Goal: Transaction & Acquisition: Purchase product/service

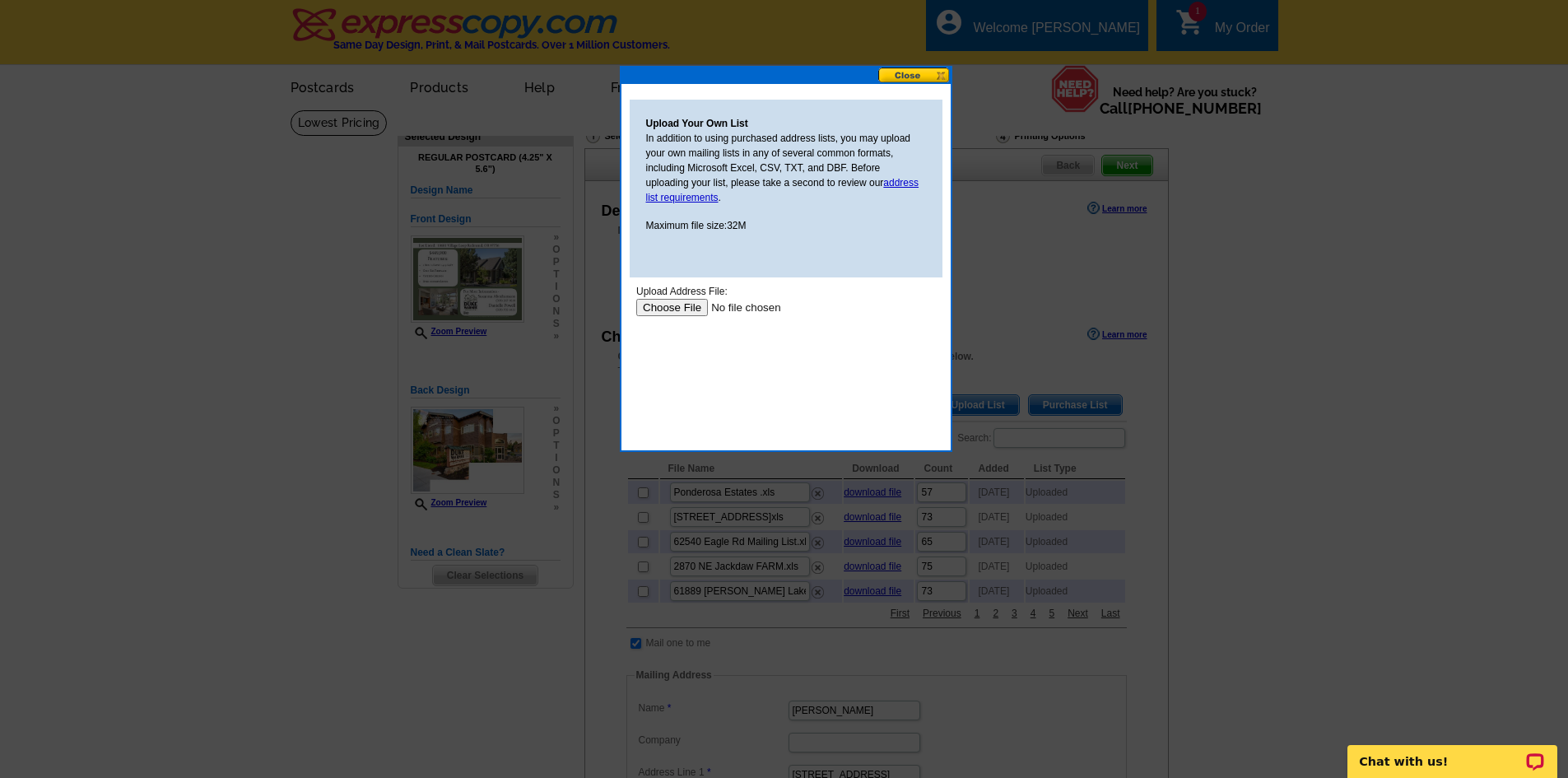
click at [659, 308] on input "file" at bounding box center [739, 308] width 208 height 17
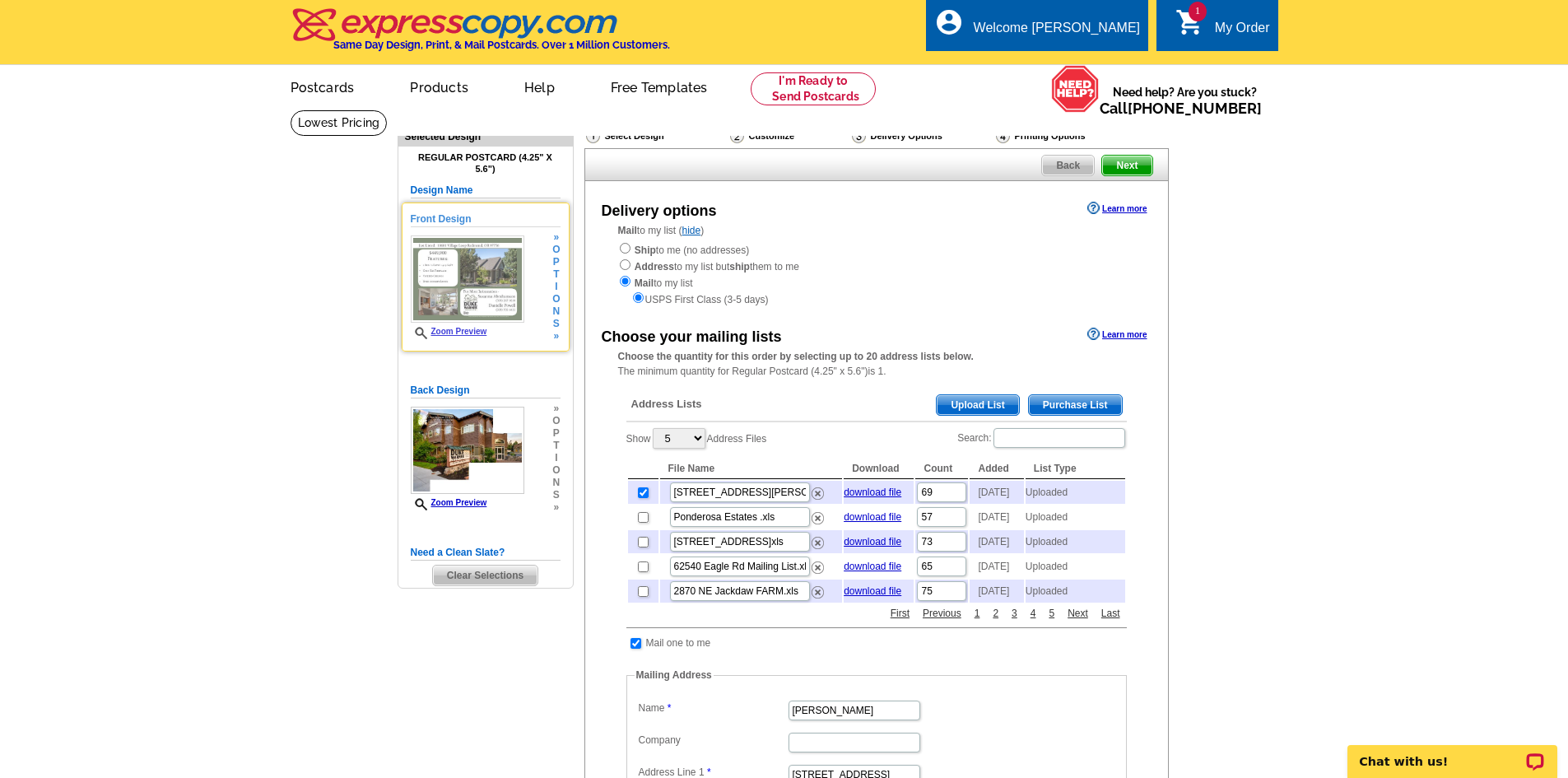
click at [473, 289] on img at bounding box center [467, 279] width 114 height 87
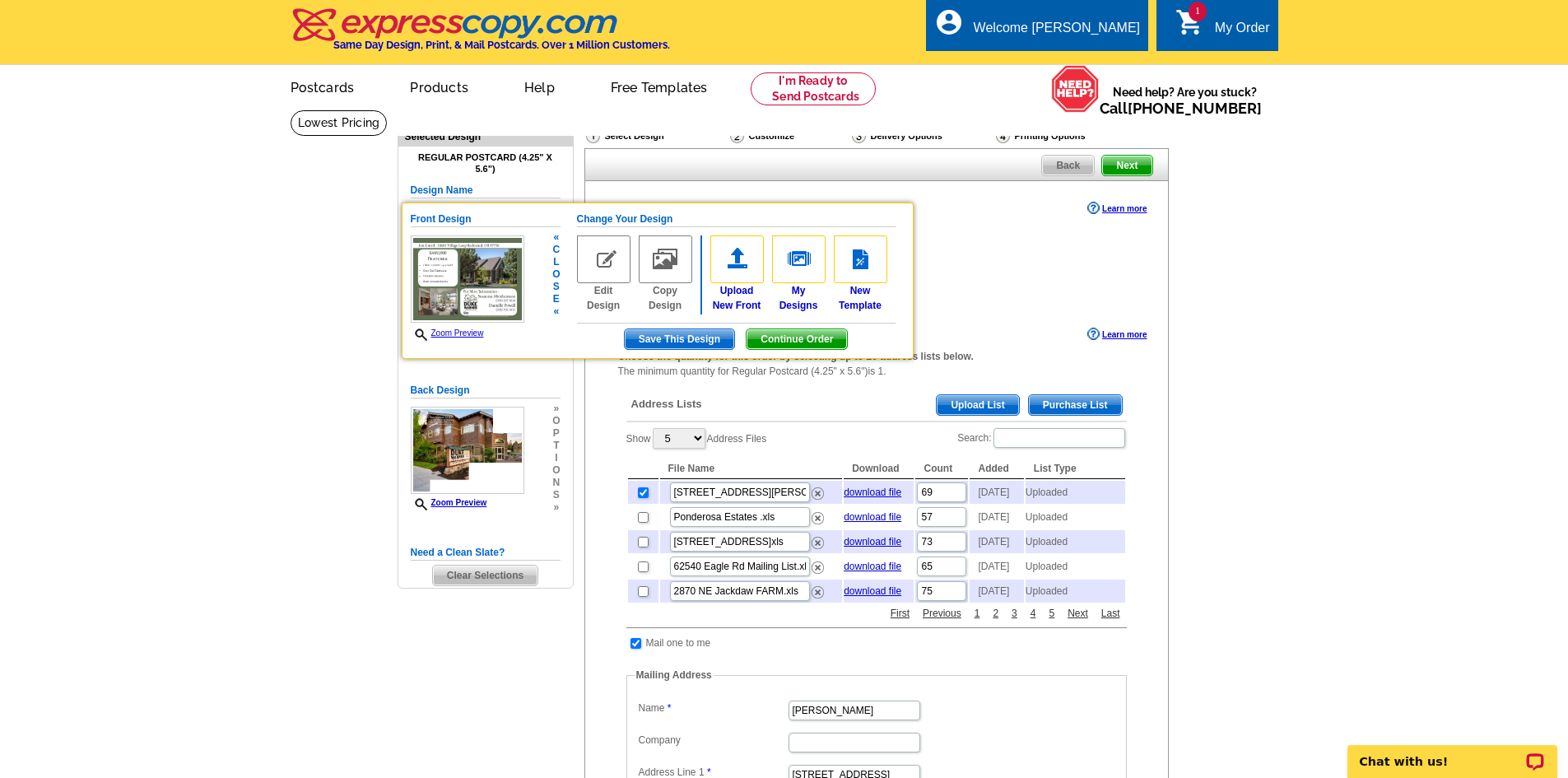
click at [463, 337] on link "Zoom Preview" at bounding box center [447, 332] width 73 height 9
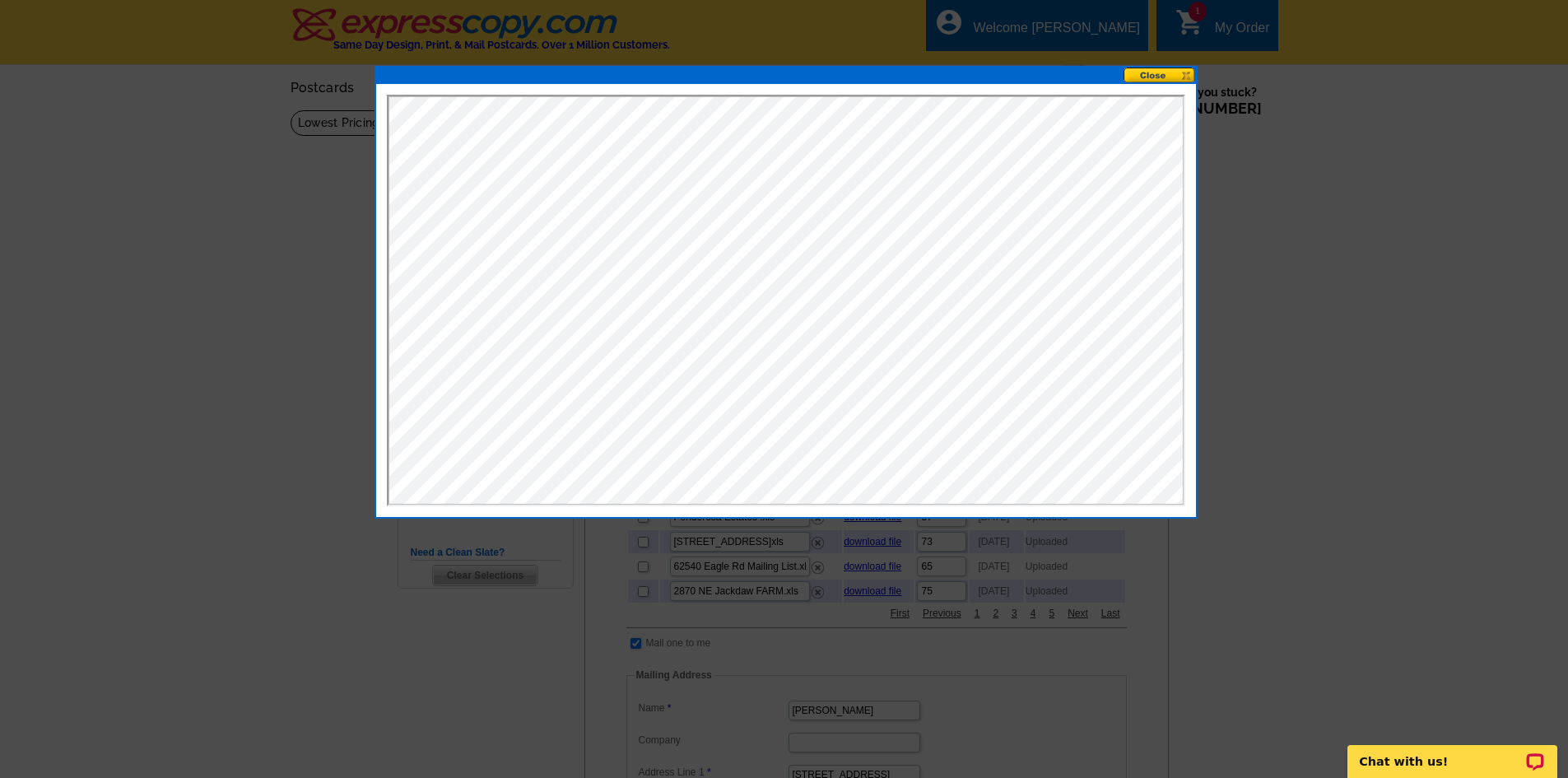
click at [1180, 77] on button at bounding box center [1160, 75] width 73 height 16
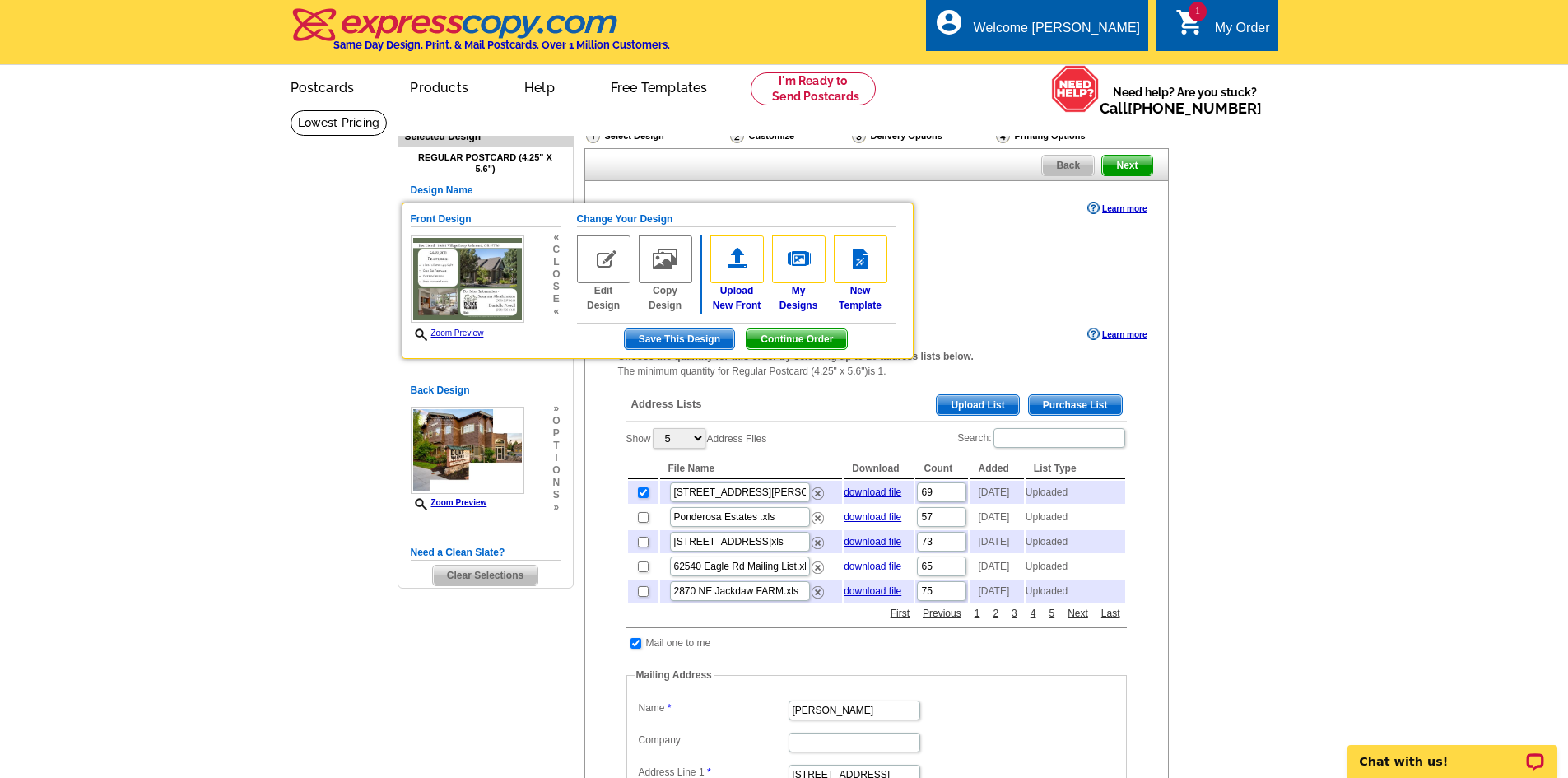
click at [1196, 361] on main "Need Help? call 800-260-5887, chat with support, or have our designers make som…" at bounding box center [784, 699] width 1568 height 1179
click at [965, 266] on div "Ship to me (no addresses) Address to my list but ship them to me Mail to my lis…" at bounding box center [876, 274] width 517 height 66
click at [321, 255] on main "Need Help? call 800-260-5887, chat with support, or have our designers make som…" at bounding box center [784, 699] width 1568 height 1179
click at [503, 219] on h5 "Front Design" at bounding box center [486, 220] width 150 height 16
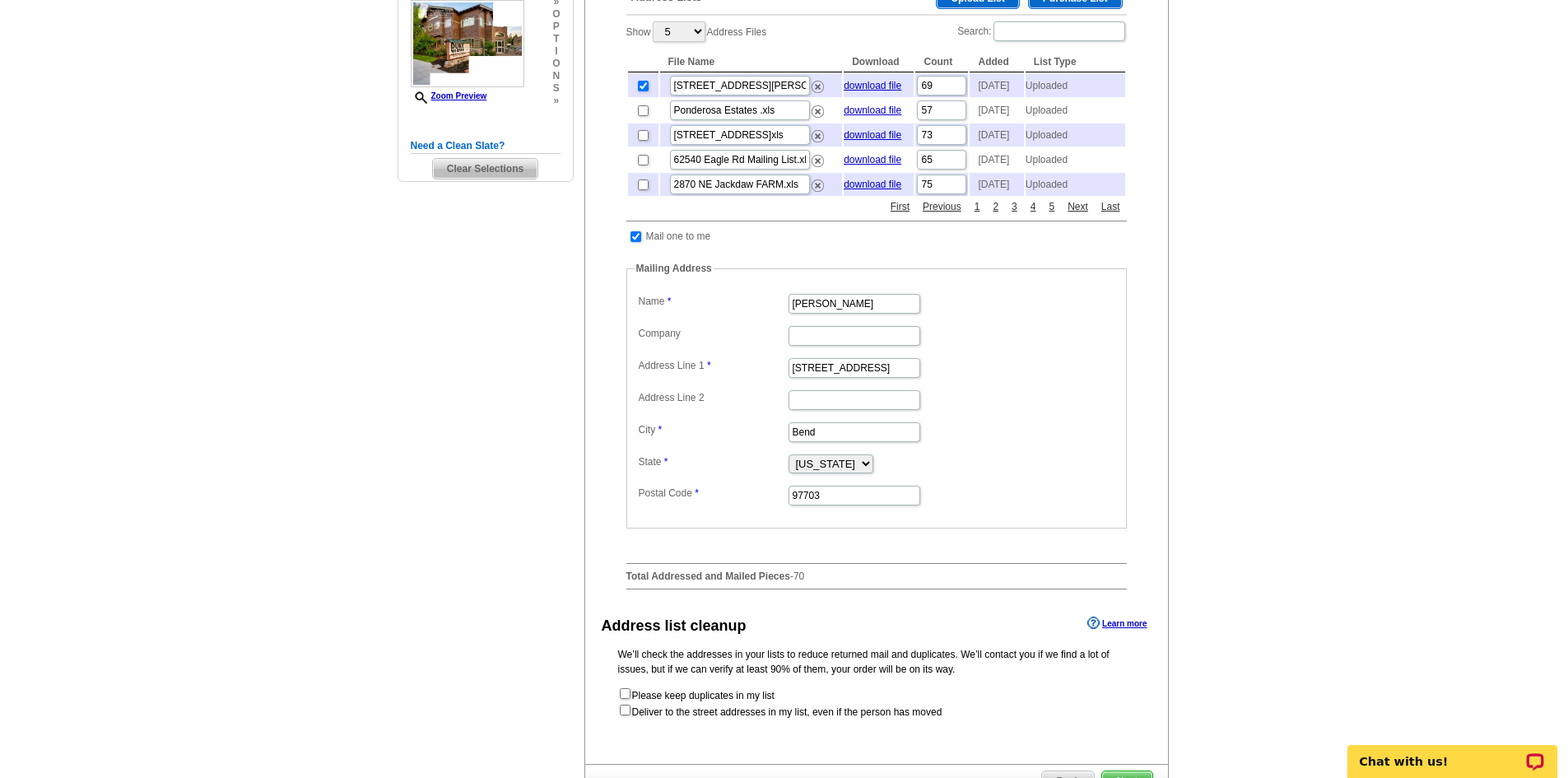
scroll to position [651, 0]
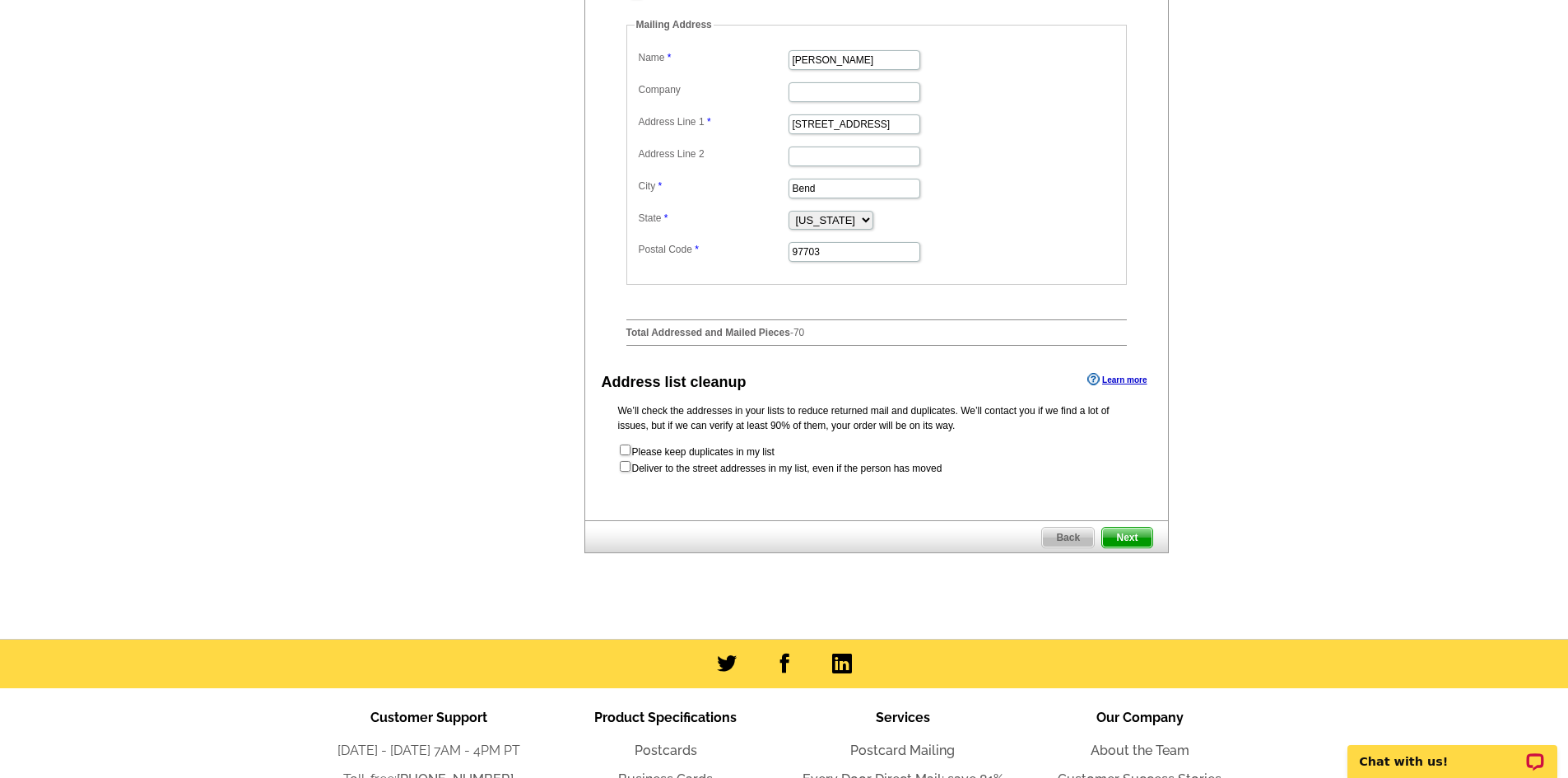
click at [1127, 548] on span "Next" at bounding box center [1127, 537] width 50 height 19
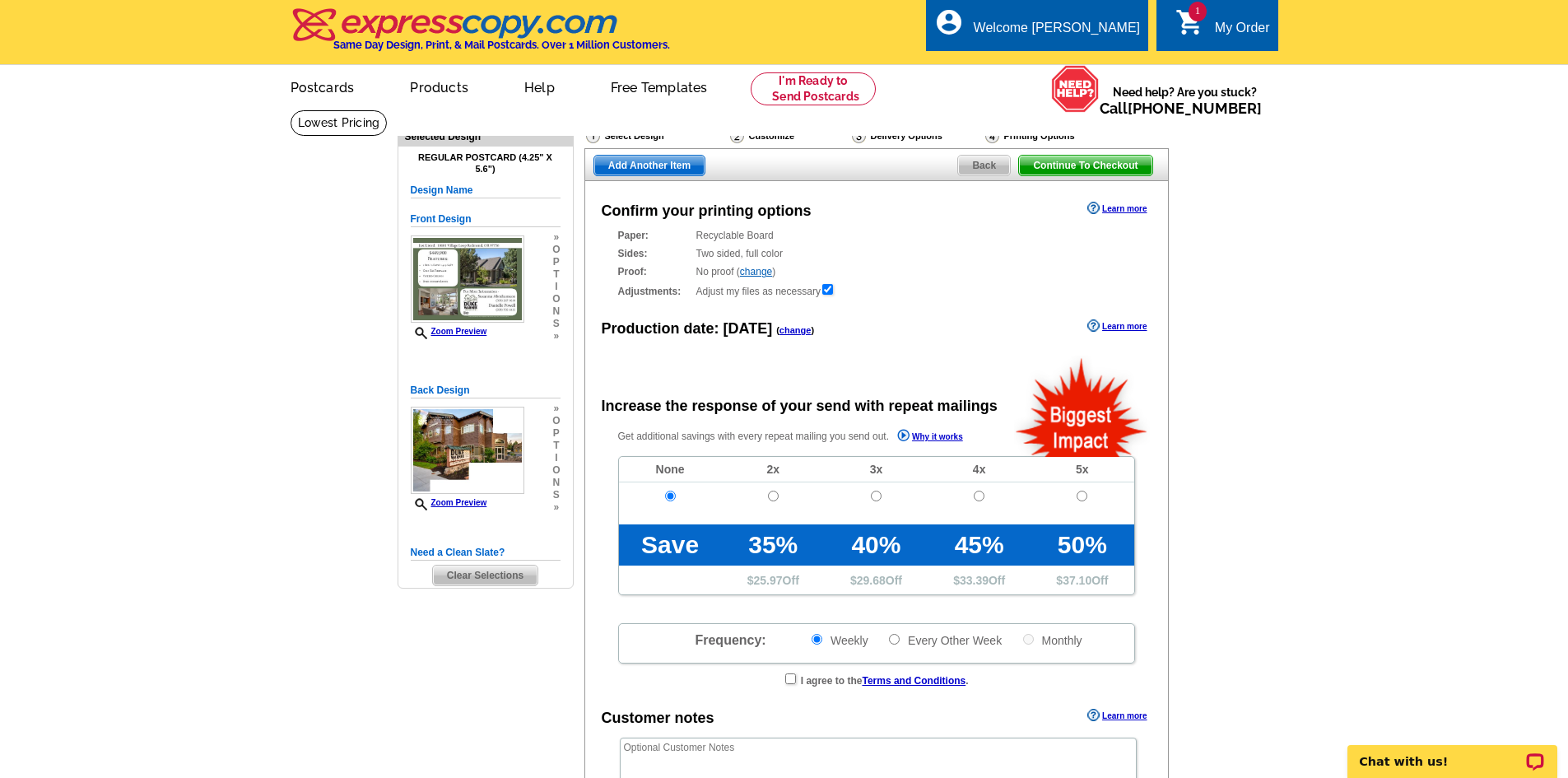
radio input "false"
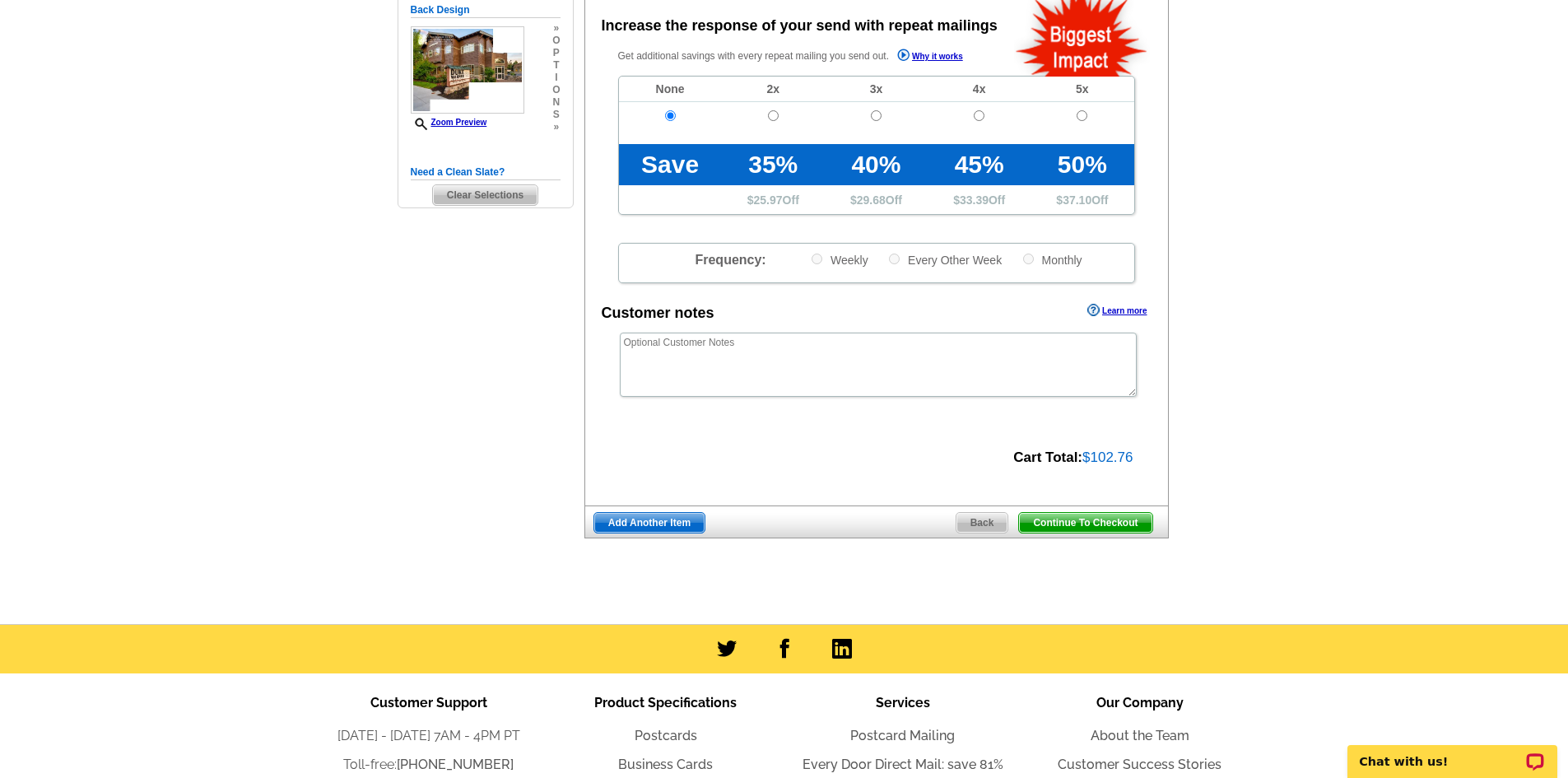
scroll to position [247, 0]
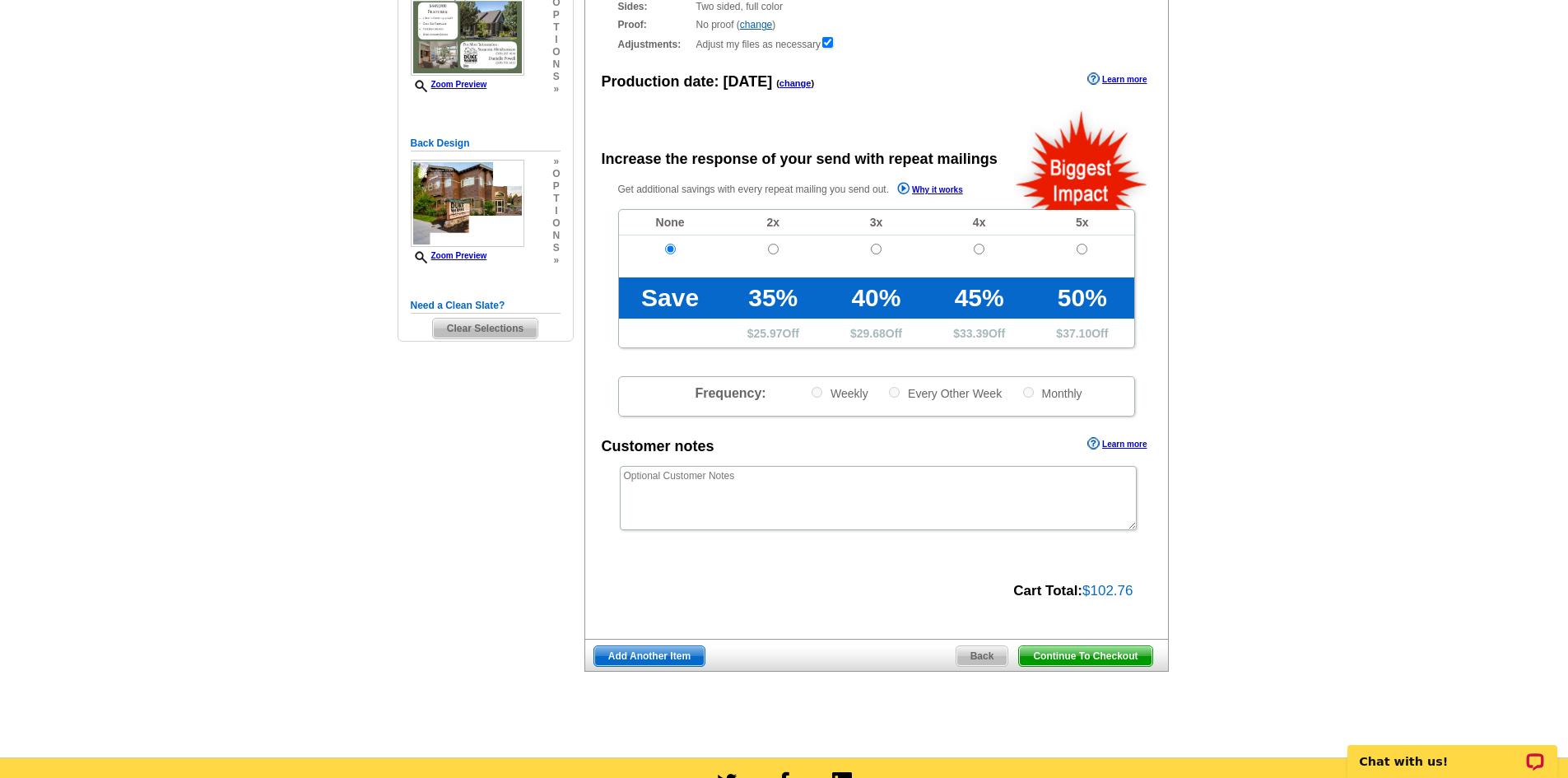
click at [1077, 654] on span "Continue To Checkout" at bounding box center [1085, 656] width 132 height 19
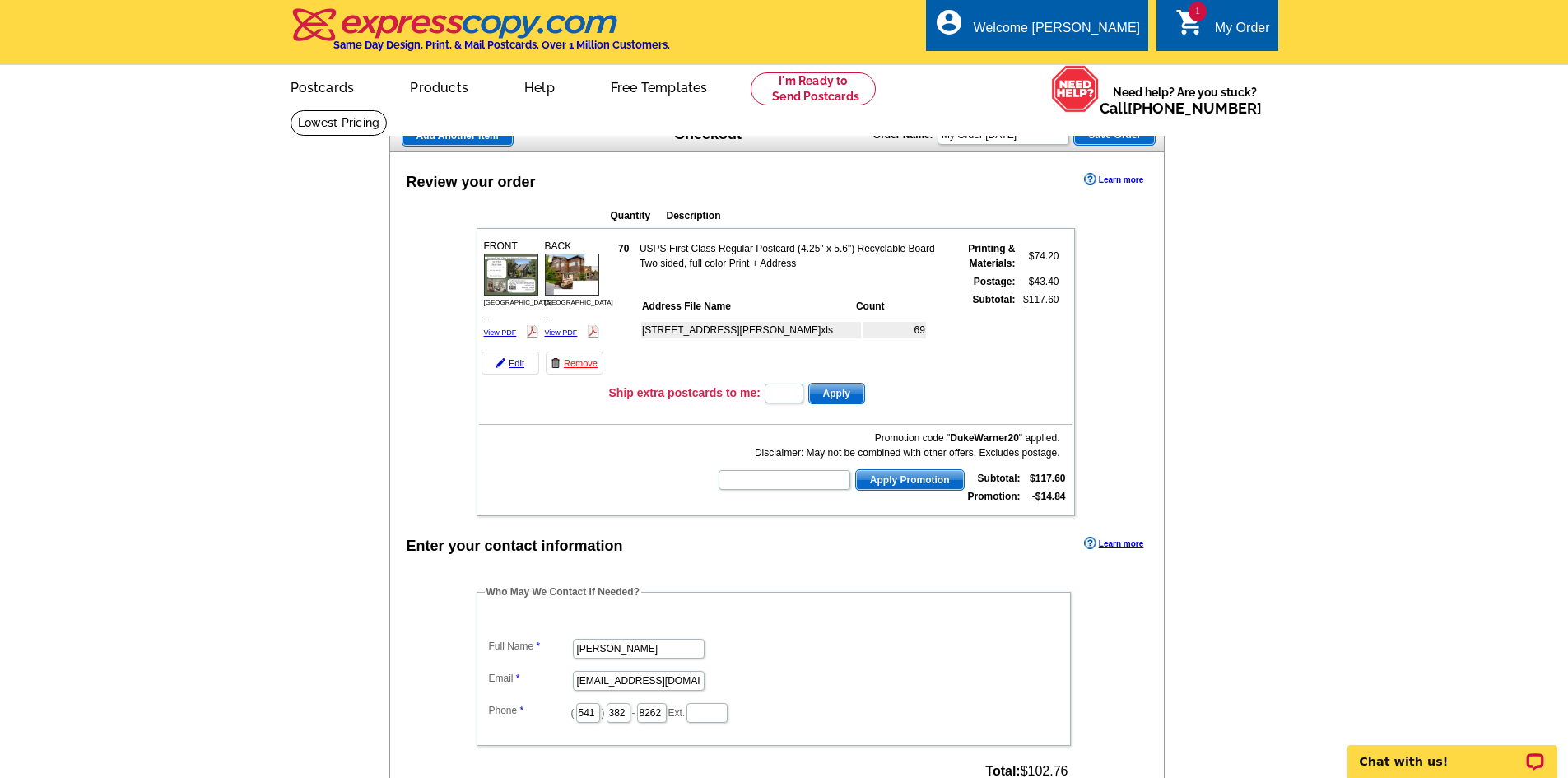
click at [1195, 30] on icon "shopping_cart" at bounding box center [1190, 22] width 30 height 30
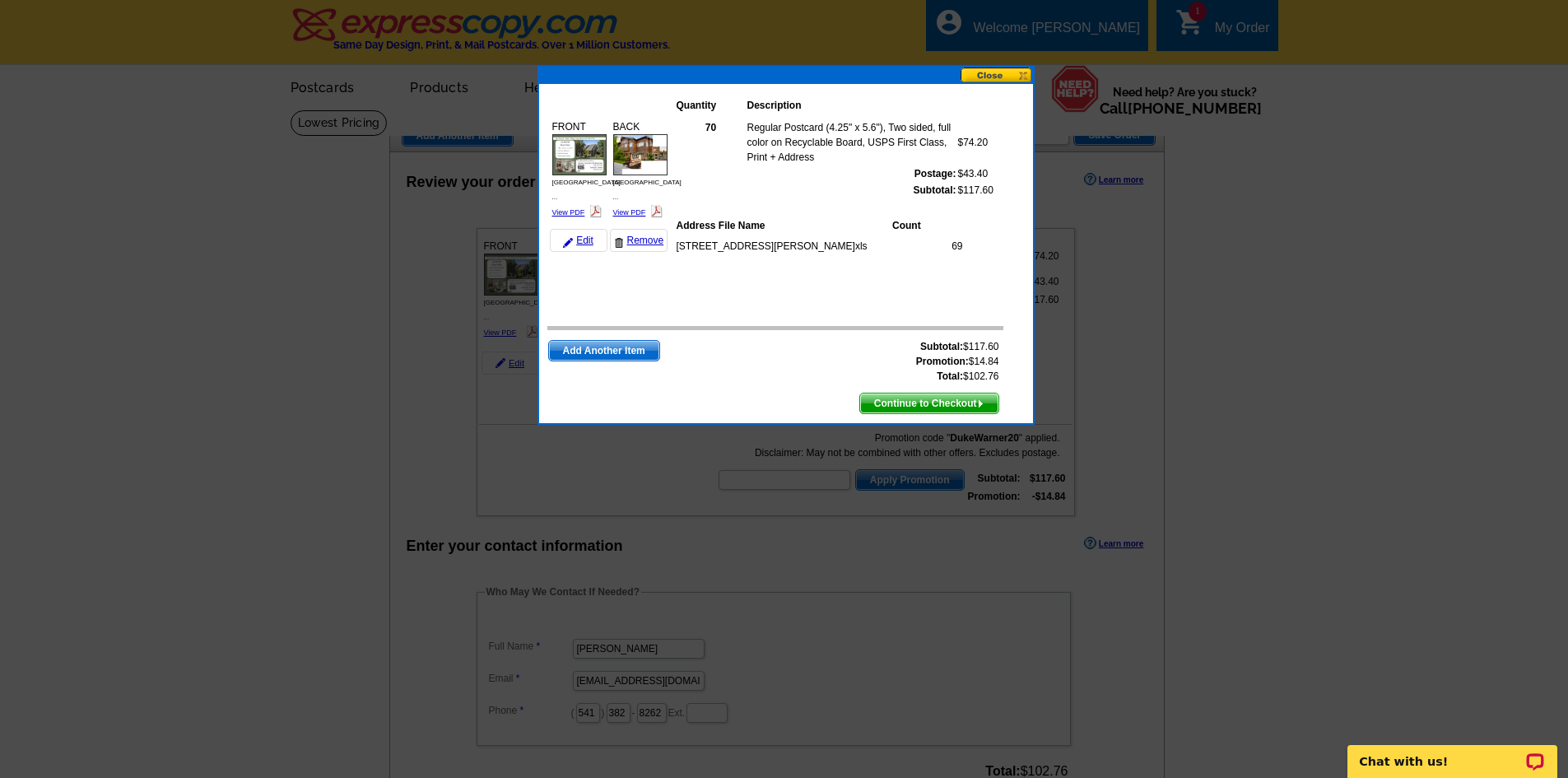
click at [1020, 73] on button at bounding box center [997, 75] width 73 height 16
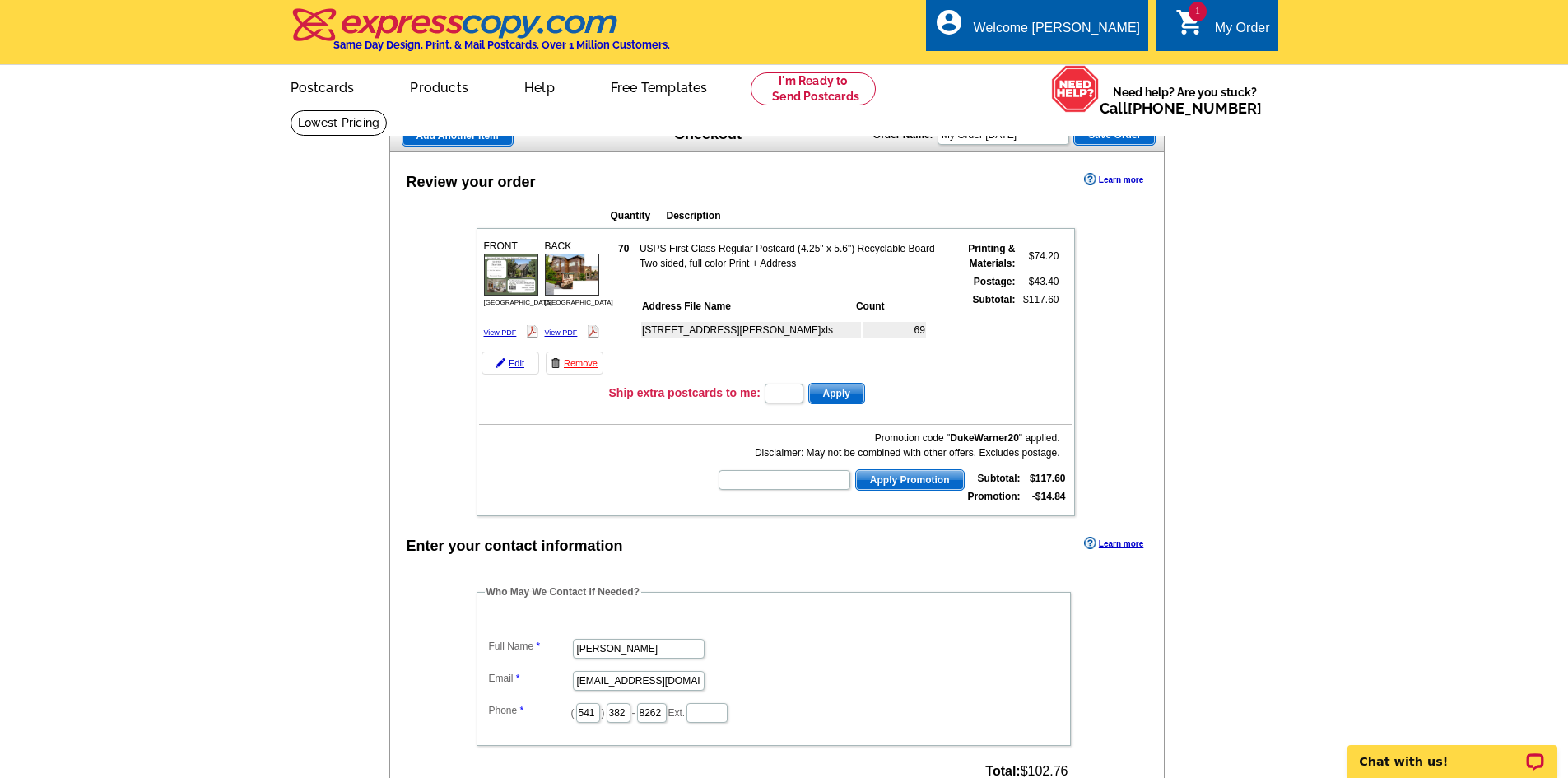
click at [455, 144] on span "Add Another Item" at bounding box center [458, 136] width 111 height 19
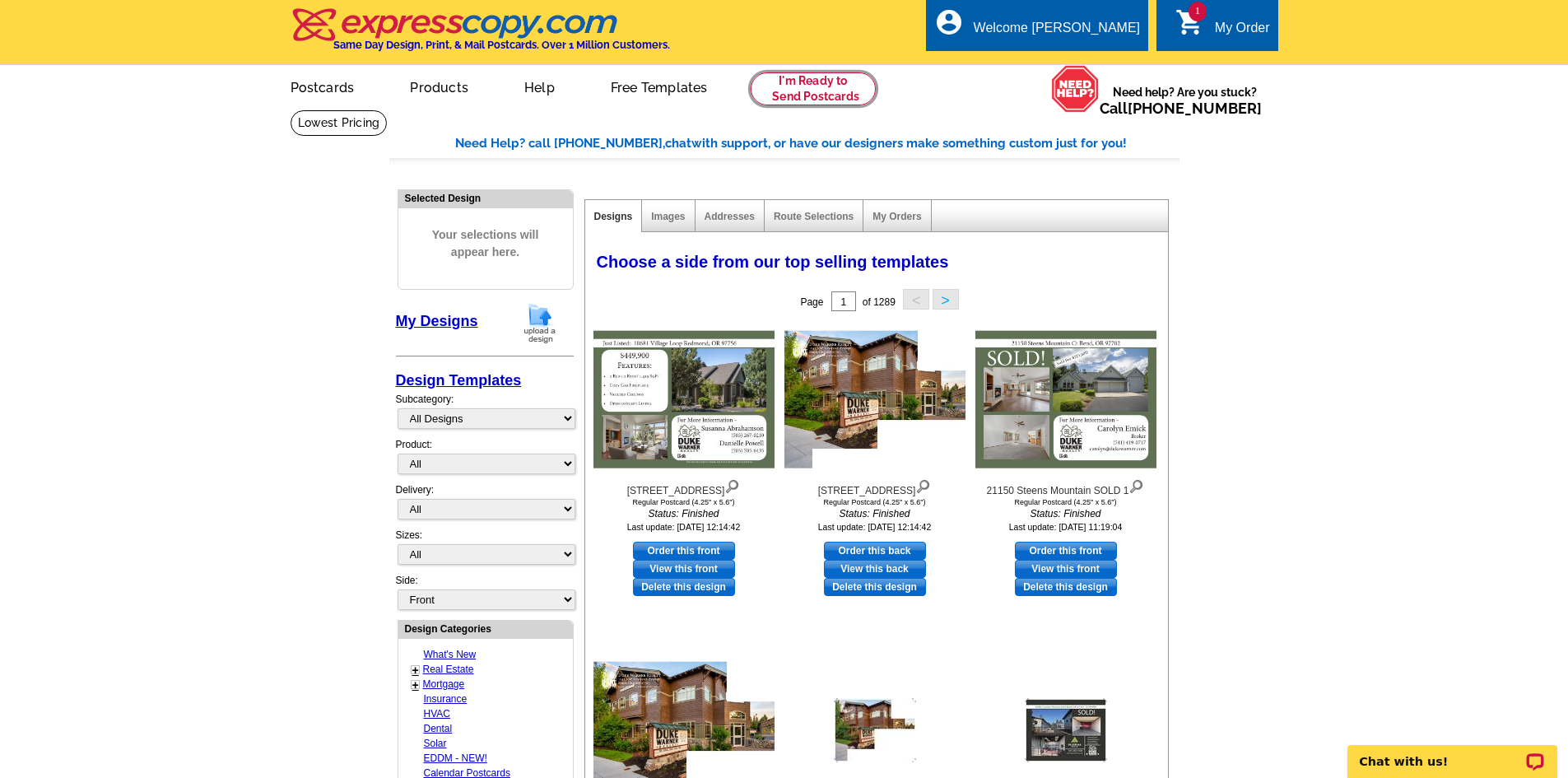
click at [839, 79] on link at bounding box center [814, 89] width 126 height 33
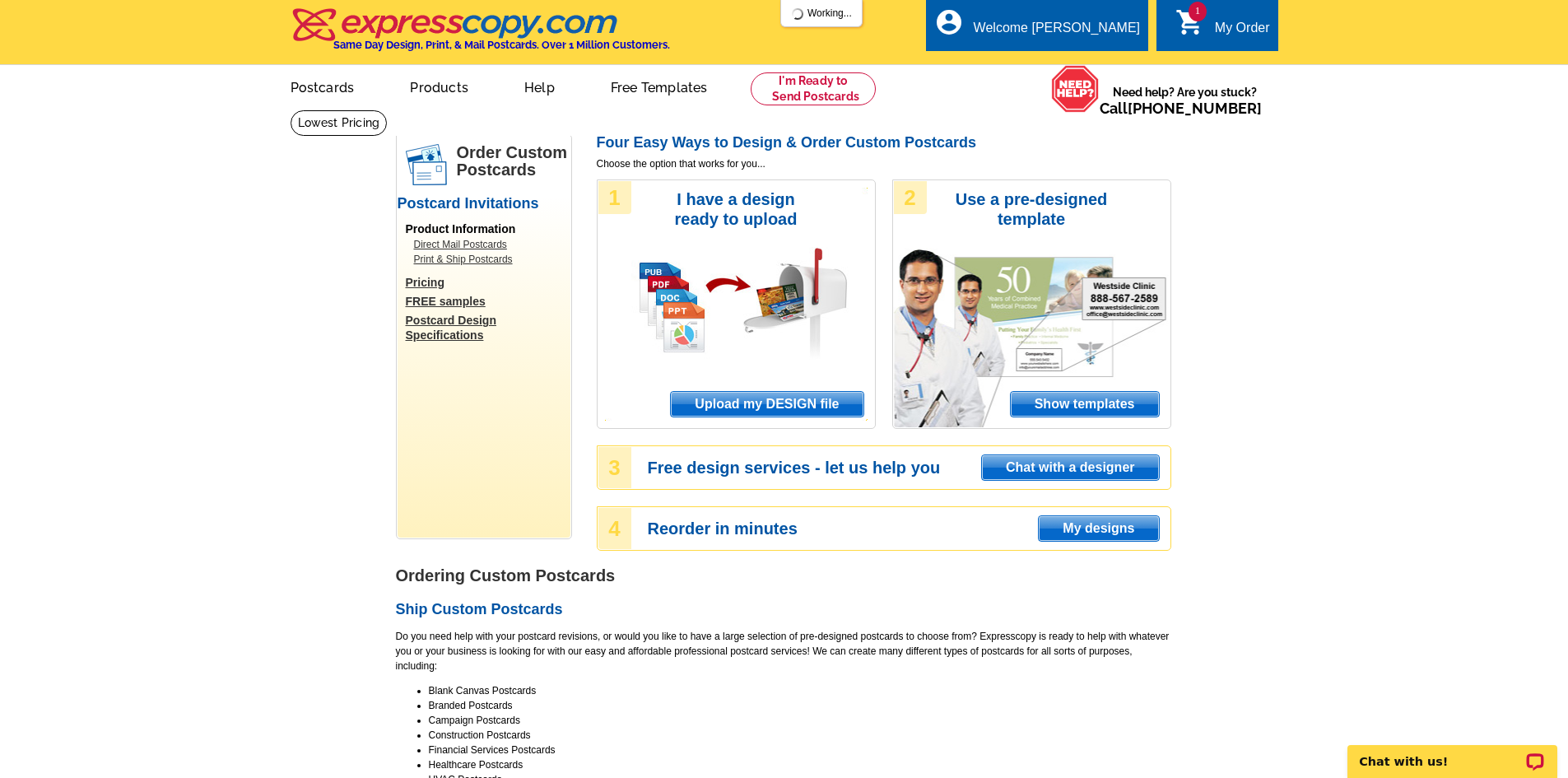
click at [808, 412] on span "Upload my DESIGN file" at bounding box center [767, 403] width 191 height 24
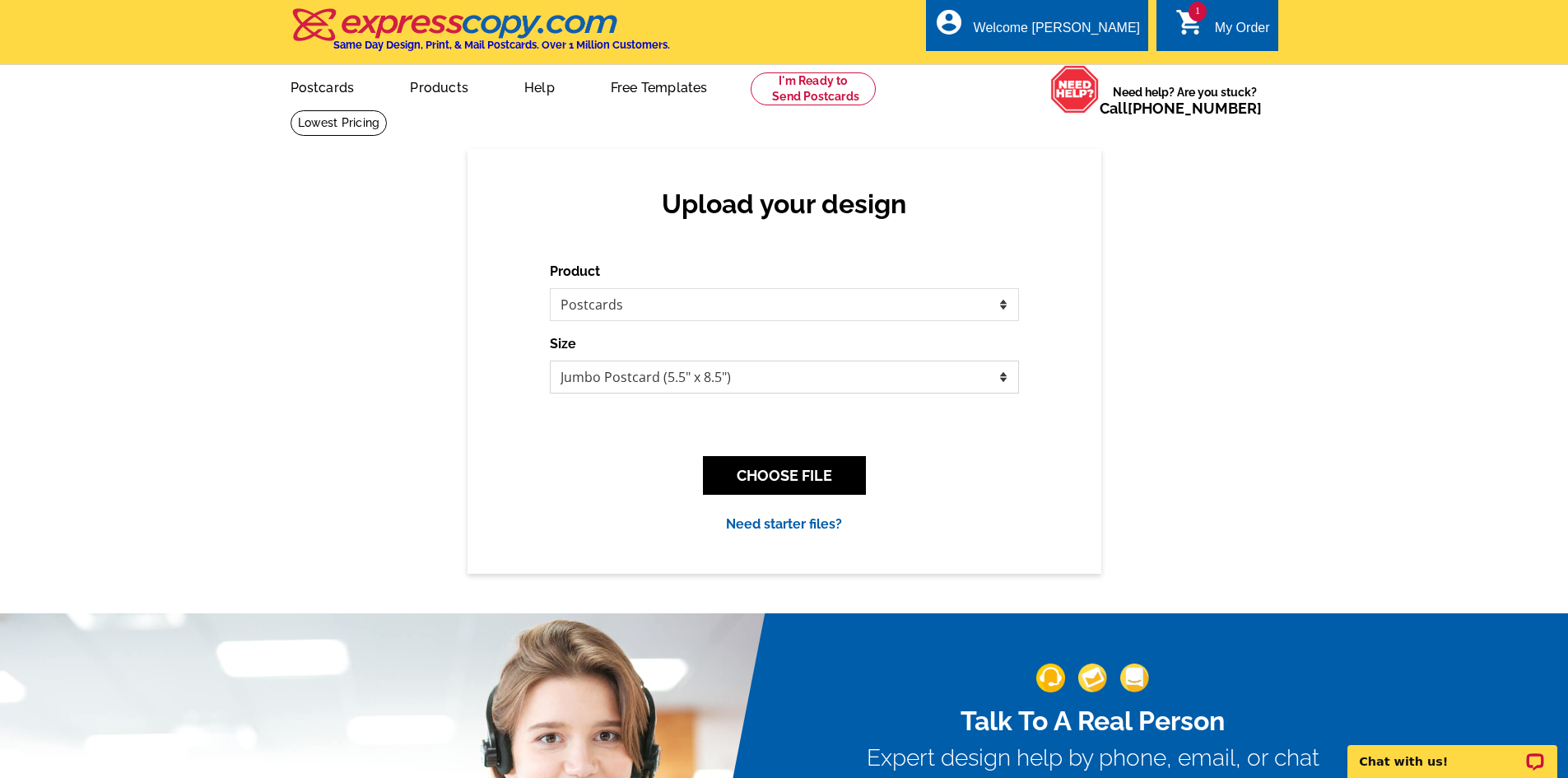
click at [765, 375] on select "Jumbo Postcard (5.5" x 8.5") Regular Postcard (4.25" x 5.6") Panoramic Postcard…" at bounding box center [784, 377] width 469 height 33
select select "1"
click at [550, 361] on select "Jumbo Postcard (5.5" x 8.5") Regular Postcard (4.25" x 5.6") Panoramic Postcard…" at bounding box center [784, 377] width 469 height 33
click at [835, 477] on button "CHOOSE FILE" at bounding box center [785, 476] width 163 height 39
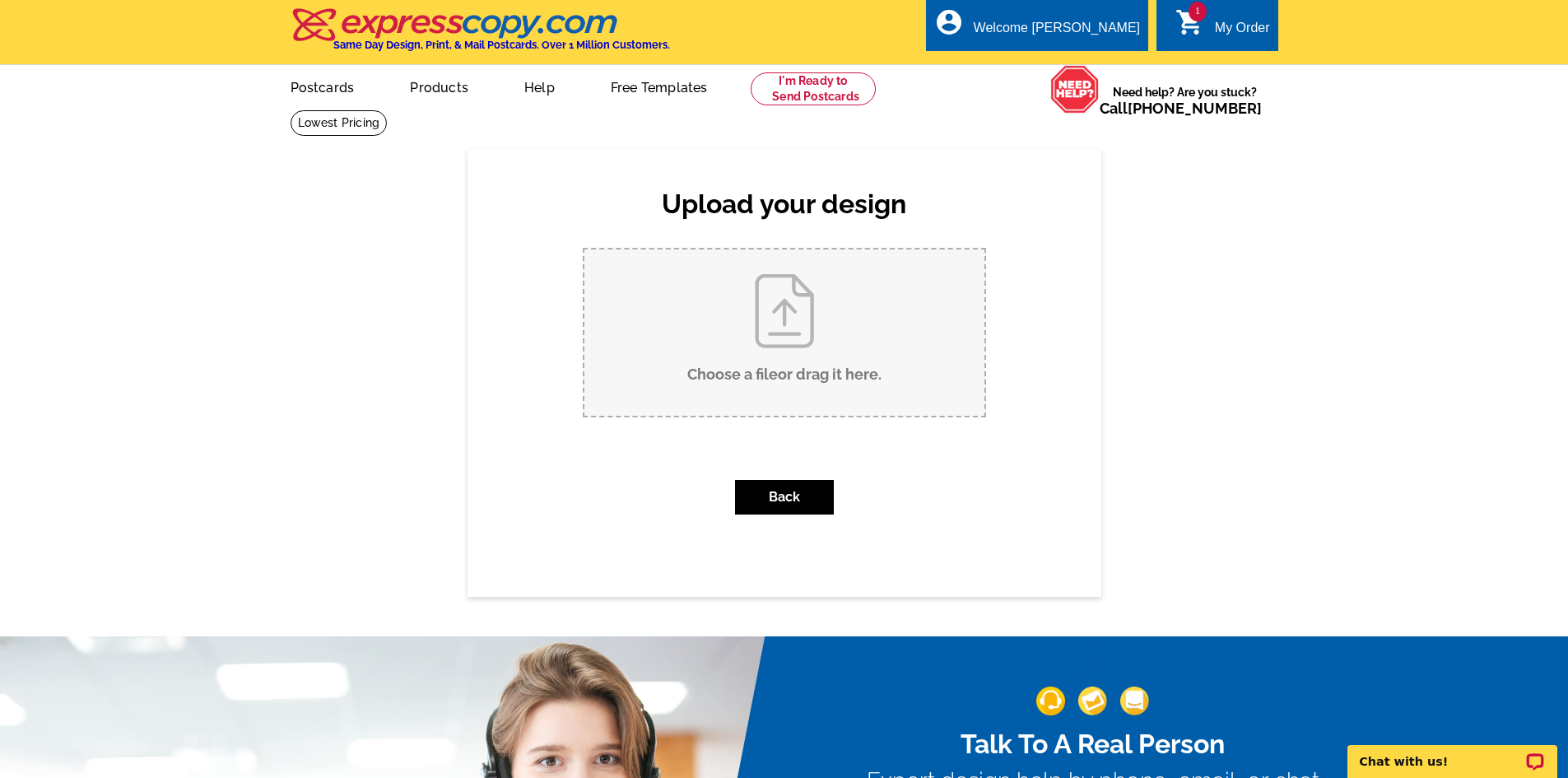
click at [824, 322] on input "Choose a file or drag it here ." at bounding box center [785, 332] width 400 height 166
type input "C:\fakepath\[GEOGRAPHIC_DATA] LISTED.pdf"
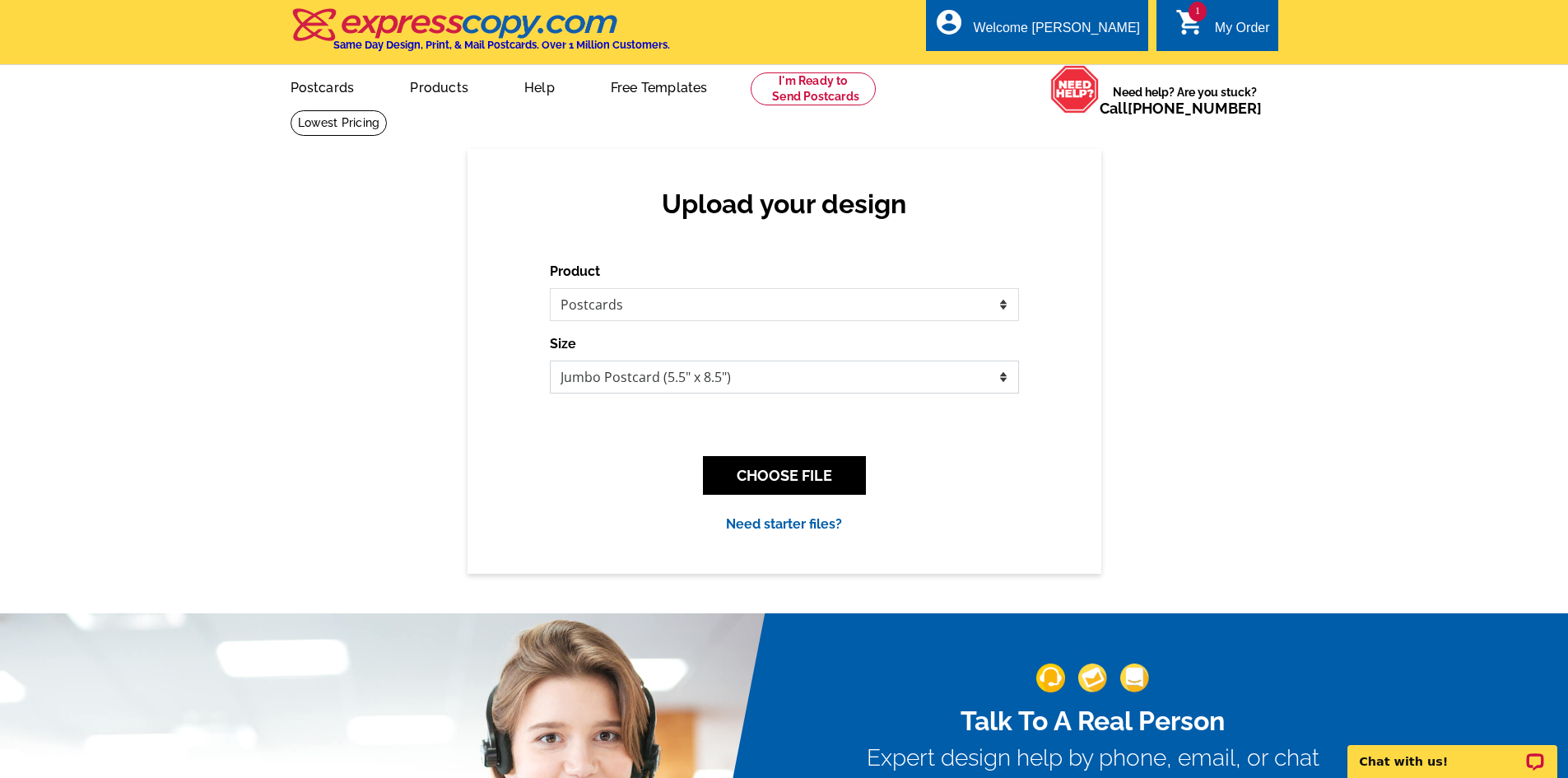
click at [912, 374] on select "Jumbo Postcard (5.5" x 8.5") Regular Postcard (4.25" x 5.6") Panoramic Postcard…" at bounding box center [784, 377] width 469 height 33
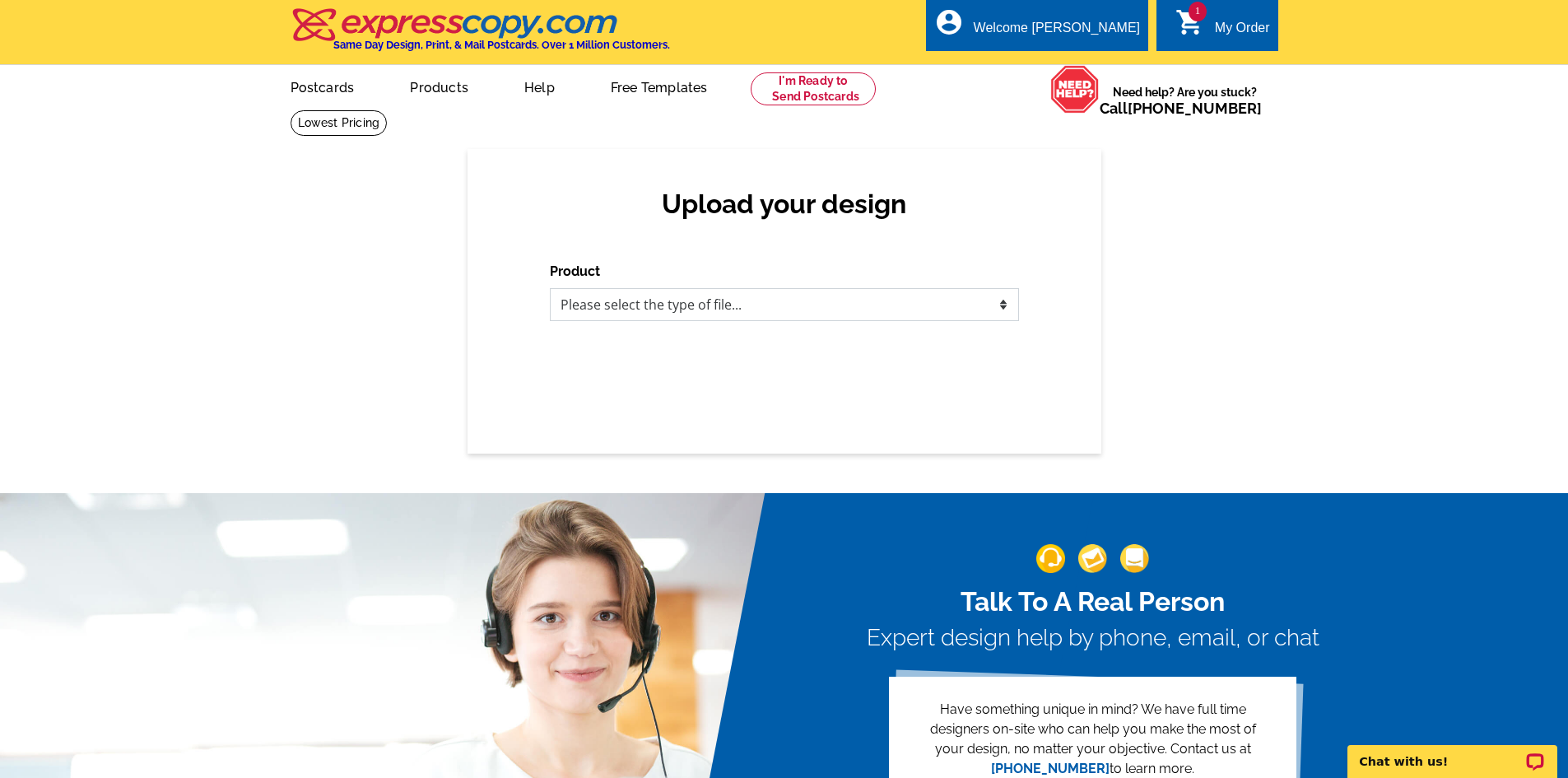
click at [924, 316] on select "Please select the type of file... Postcards Business Cards Letters and flyers G…" at bounding box center [784, 305] width 469 height 33
select select "1"
click at [550, 288] on select "Please select the type of file... Postcards Business Cards Letters and flyers G…" at bounding box center [784, 305] width 469 height 33
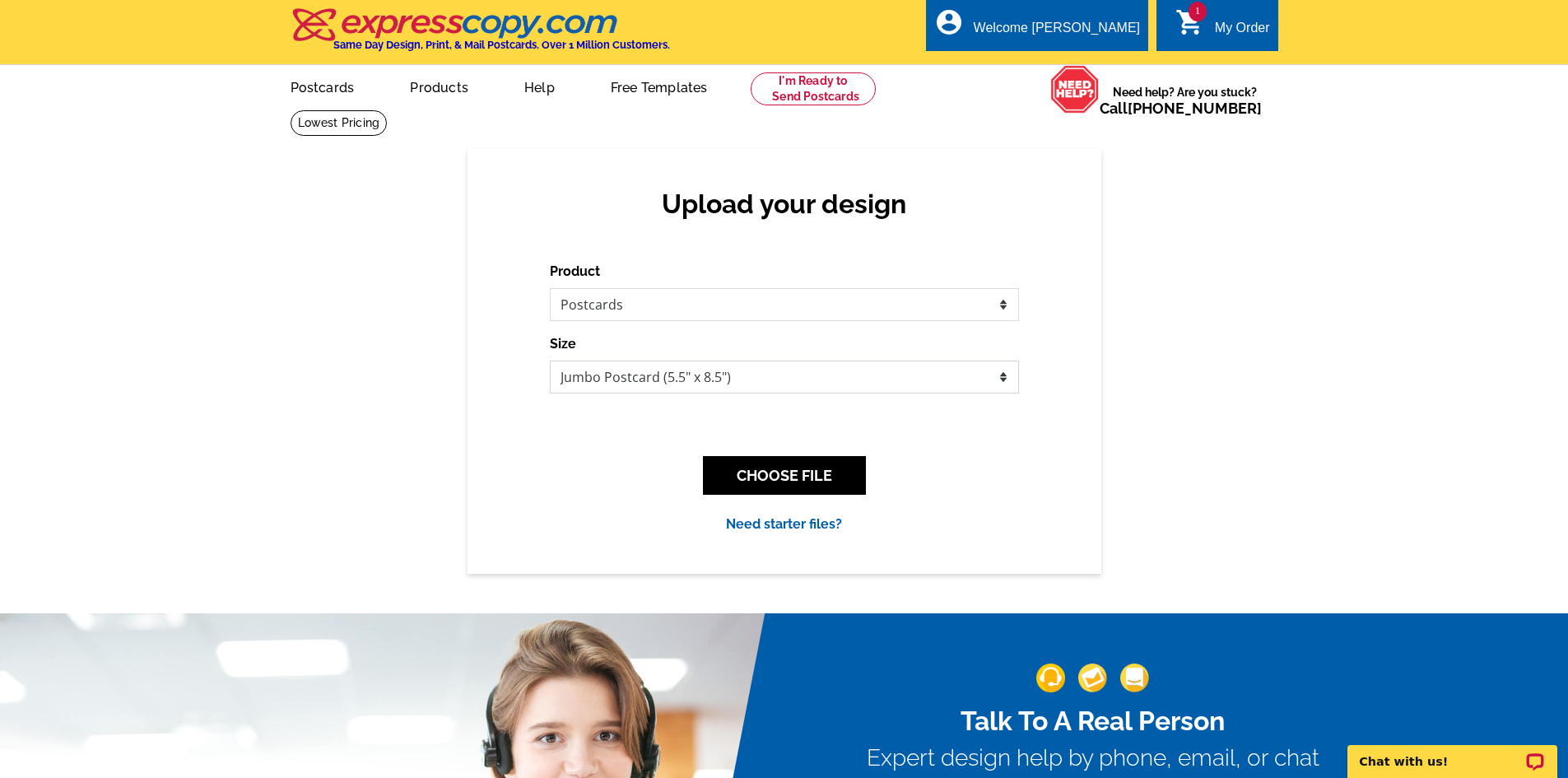
click at [967, 377] on select "Jumbo Postcard (5.5" x 8.5") Regular Postcard (4.25" x 5.6") Panoramic Postcard…" at bounding box center [784, 377] width 469 height 33
select select "1"
click at [550, 361] on select "Jumbo Postcard (5.5" x 8.5") Regular Postcard (4.25" x 5.6") Panoramic Postcard…" at bounding box center [784, 377] width 469 height 33
click at [784, 474] on button "CHOOSE FILE" at bounding box center [785, 476] width 163 height 39
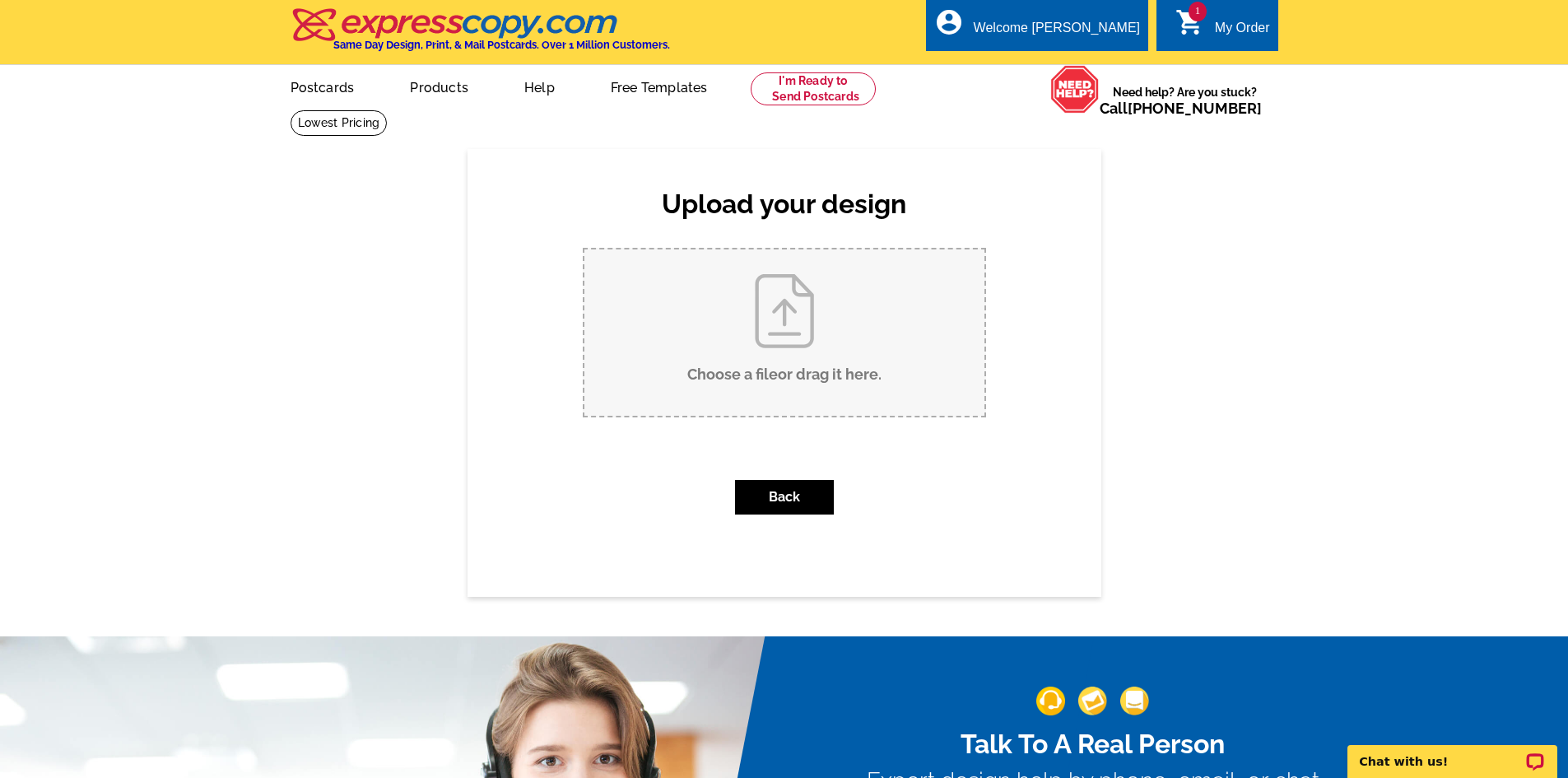
click at [796, 347] on input "Choose a file or drag it here ." at bounding box center [785, 332] width 400 height 166
type input "C:\fakepath\21150 Steens Mountain SOLD.pdf"
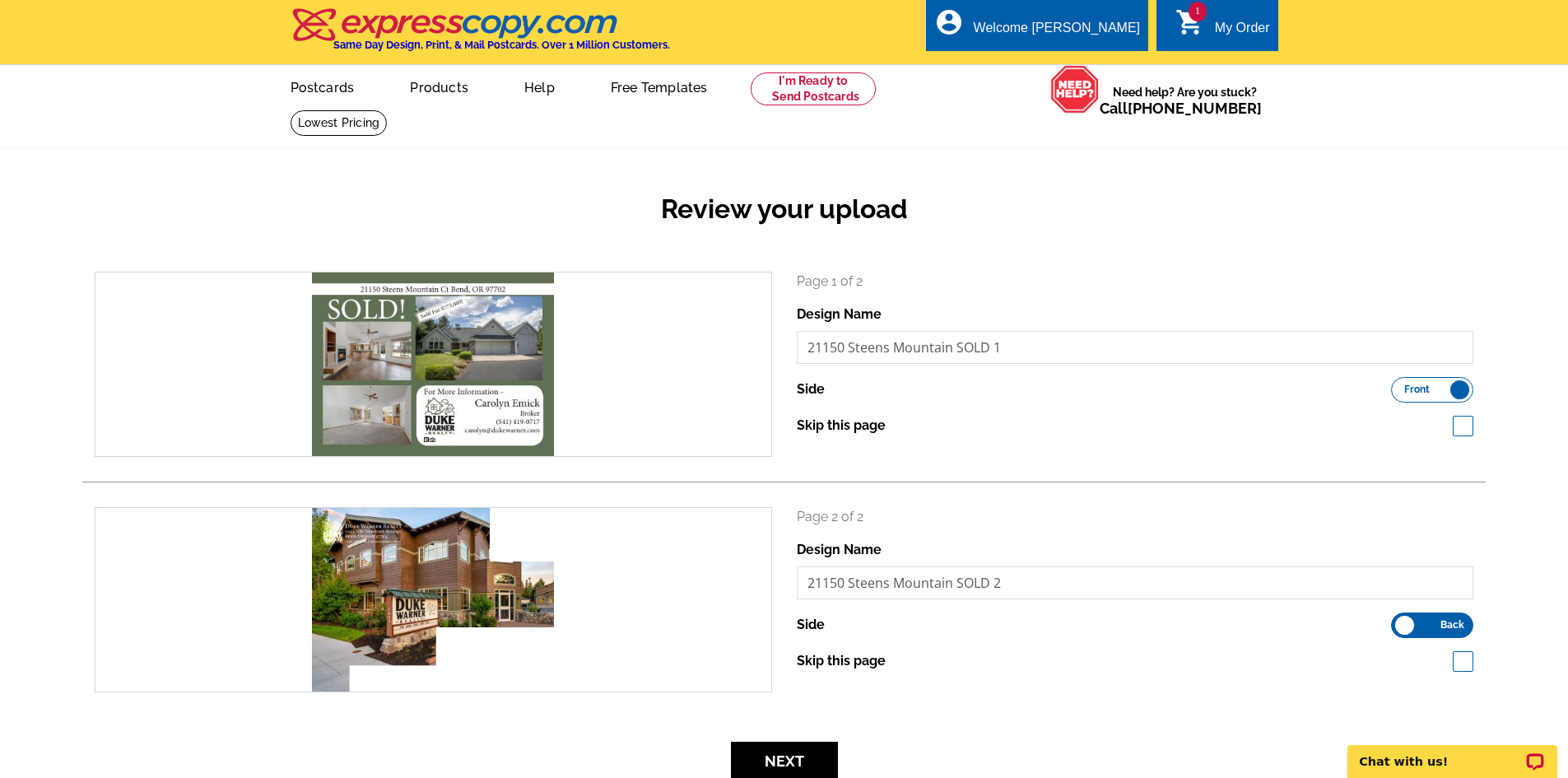
scroll to position [329, 0]
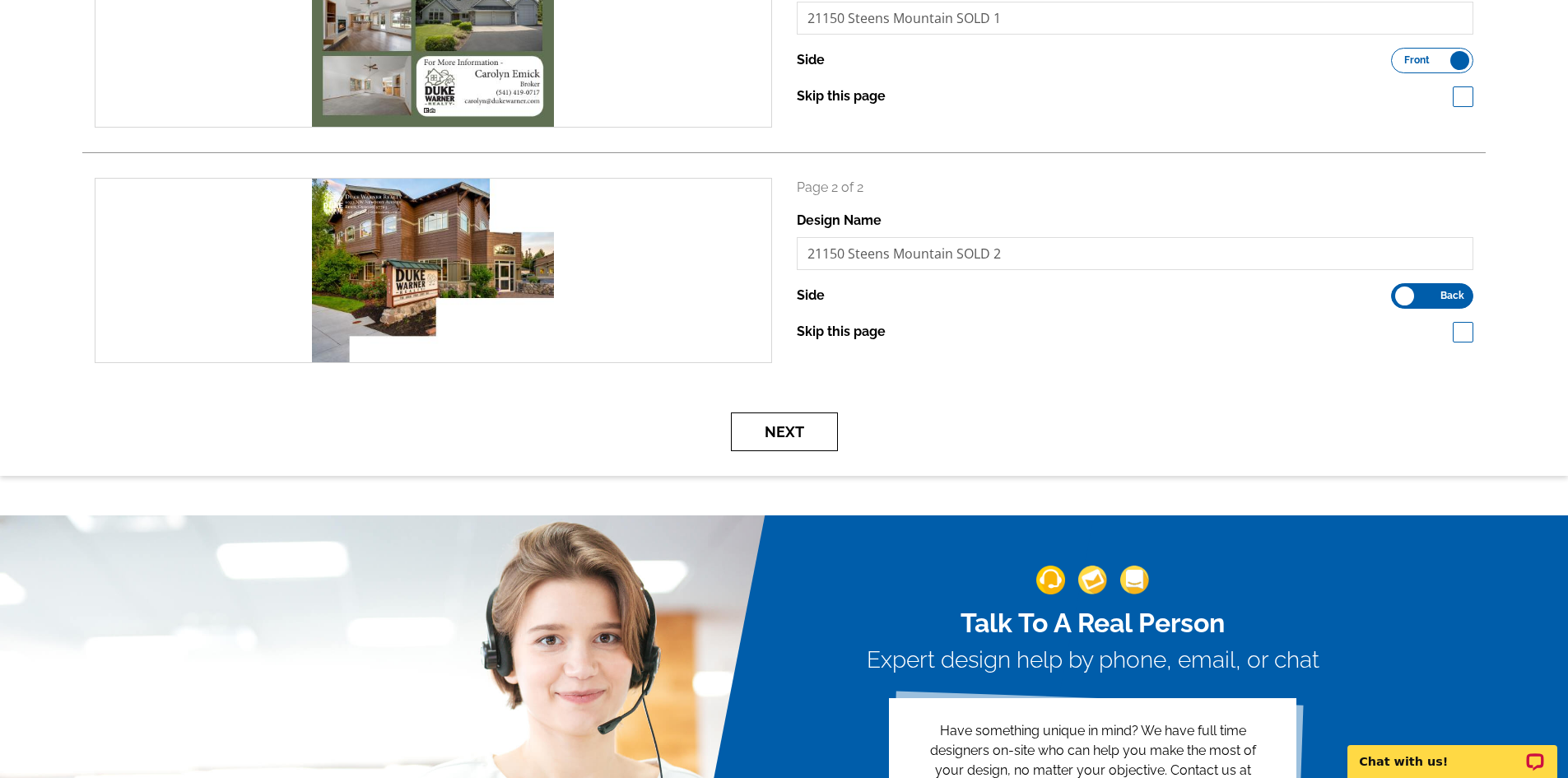
click at [809, 435] on button "Next" at bounding box center [785, 432] width 107 height 39
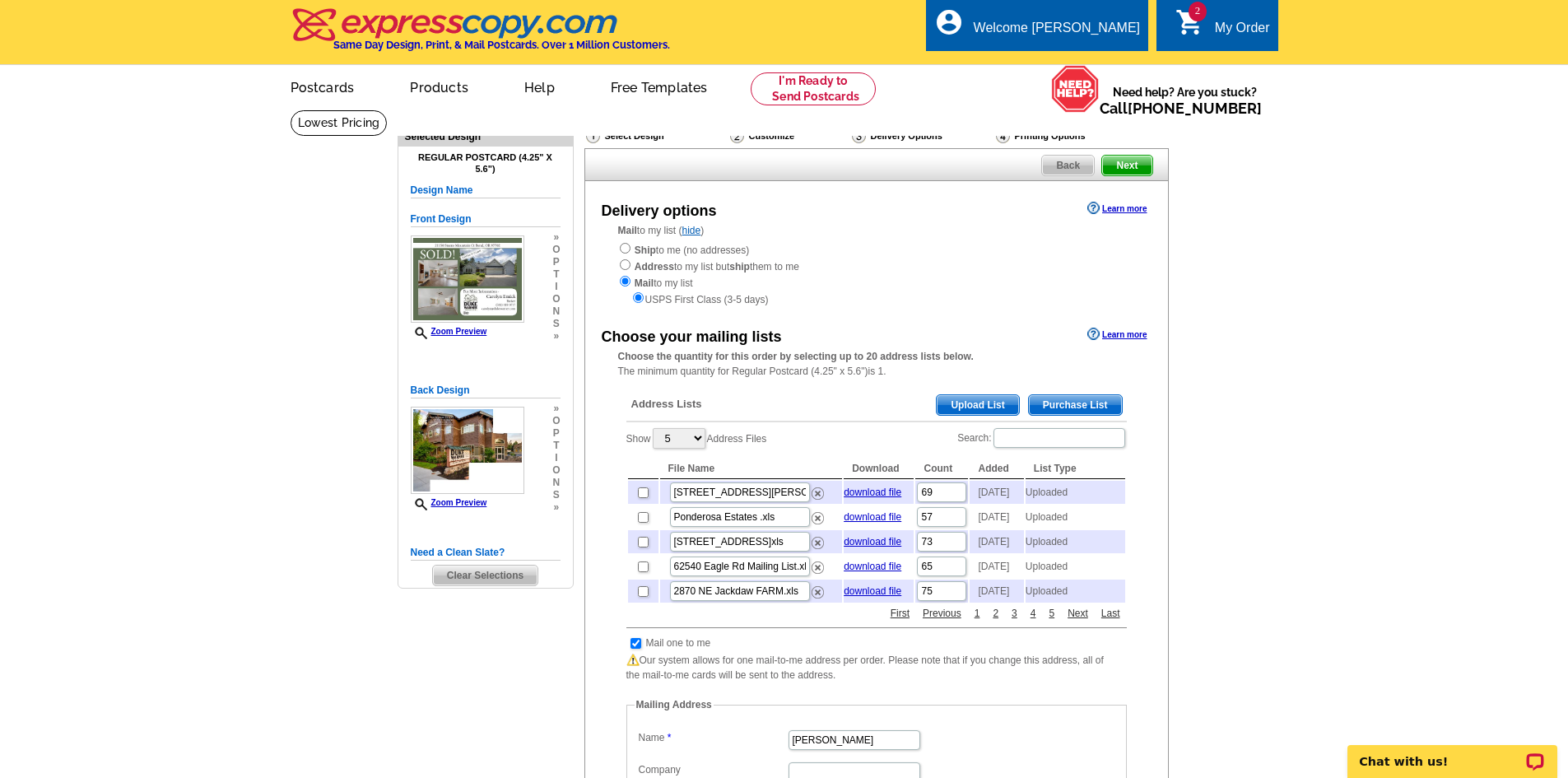
click at [636, 526] on td at bounding box center [643, 517] width 30 height 23
click at [642, 523] on input "checkbox" at bounding box center [643, 517] width 11 height 11
checkbox input "true"
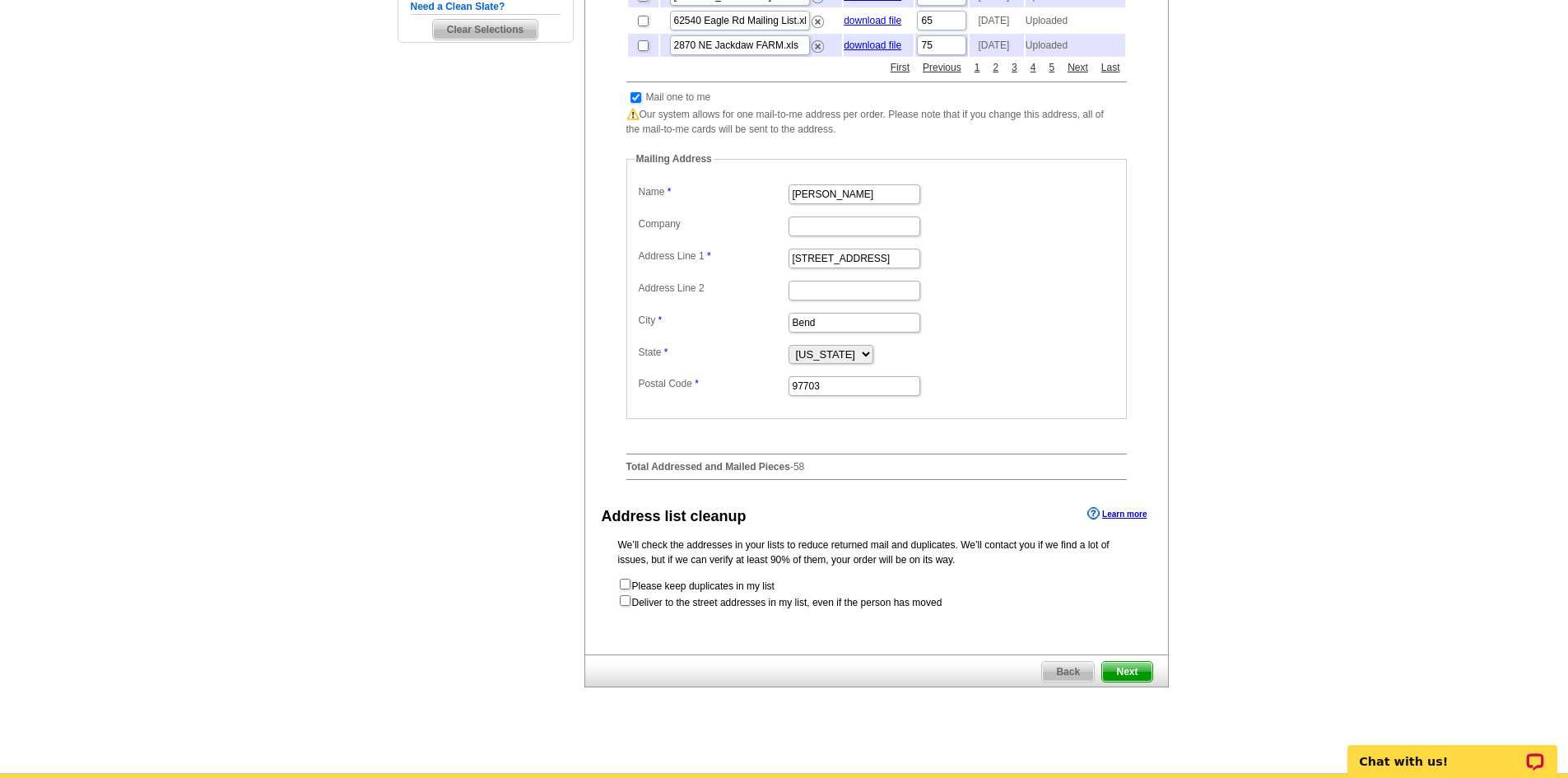
scroll to position [741, 0]
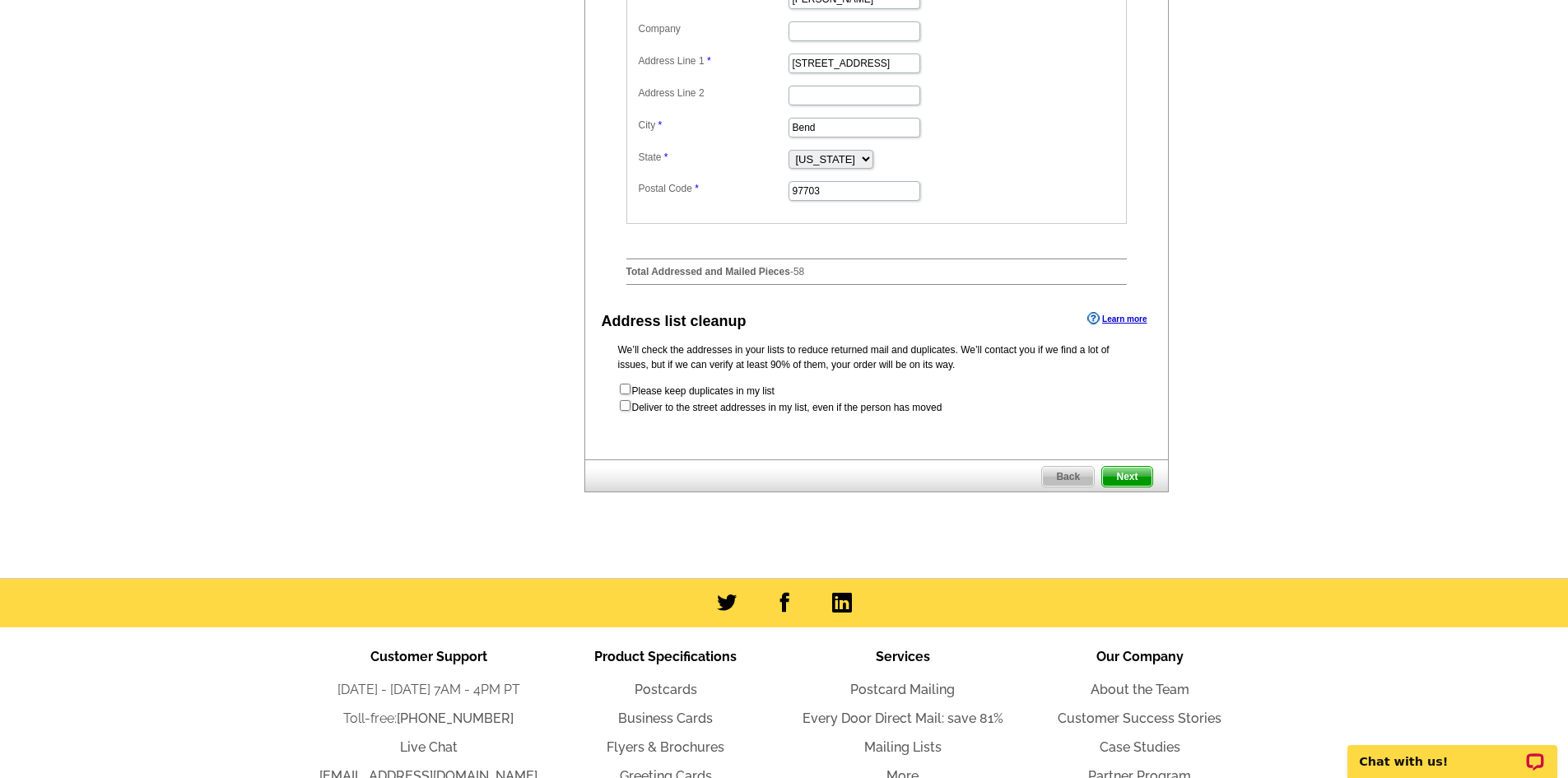
click at [1142, 487] on span "Next" at bounding box center [1127, 477] width 50 height 19
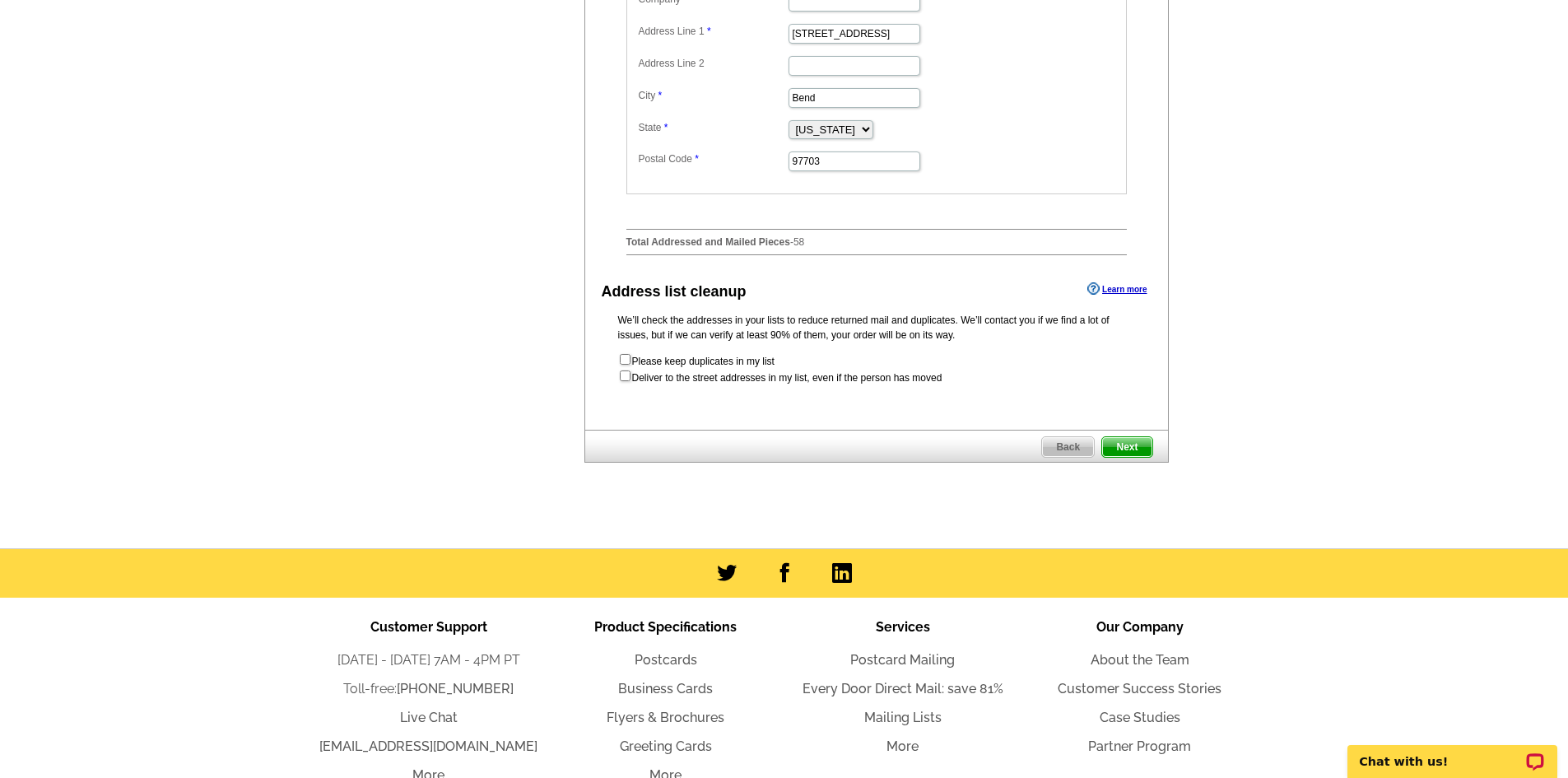
scroll to position [0, 0]
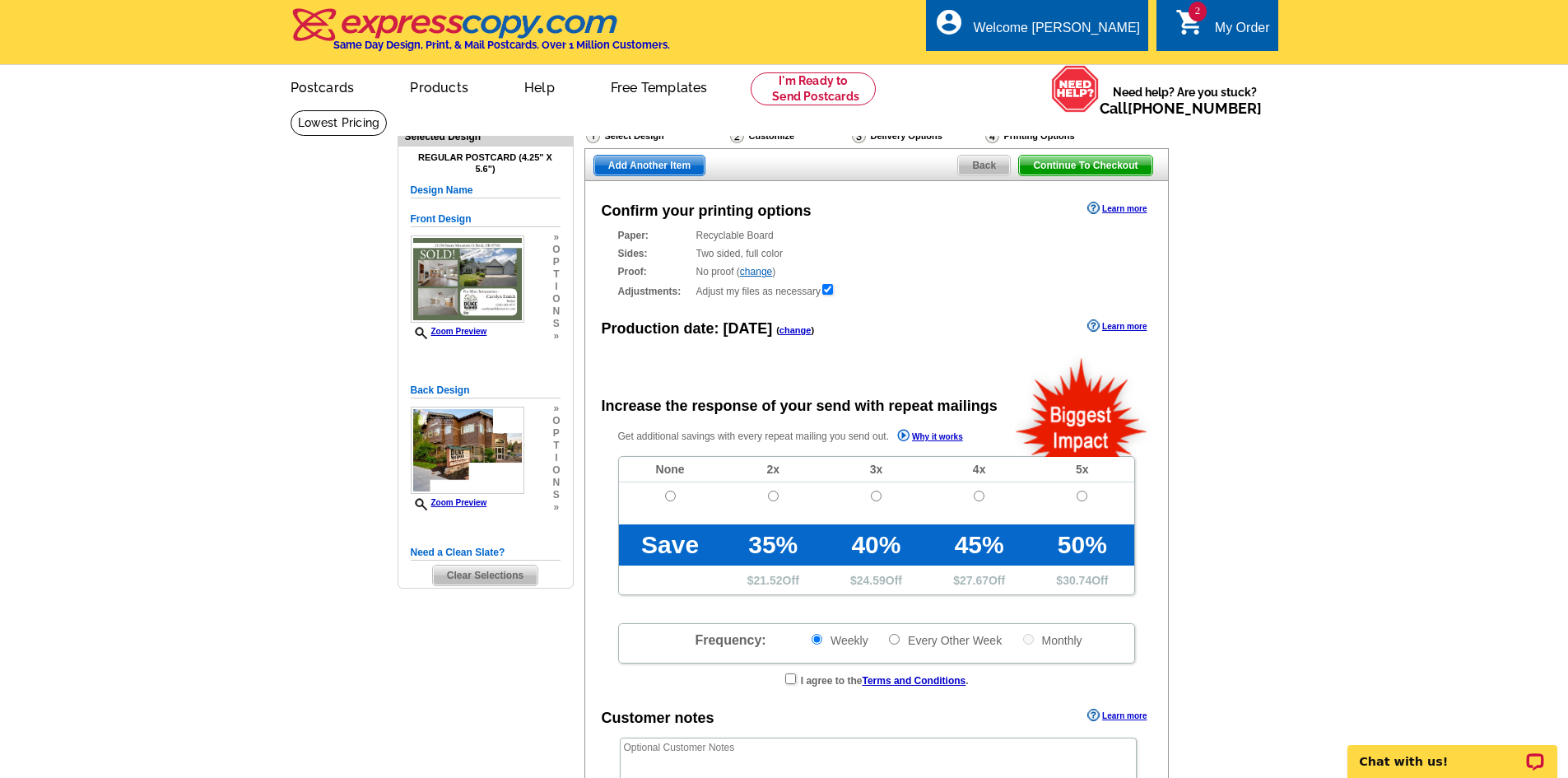
radio input "false"
click at [667, 492] on input "radio" at bounding box center [670, 495] width 11 height 11
radio input "true"
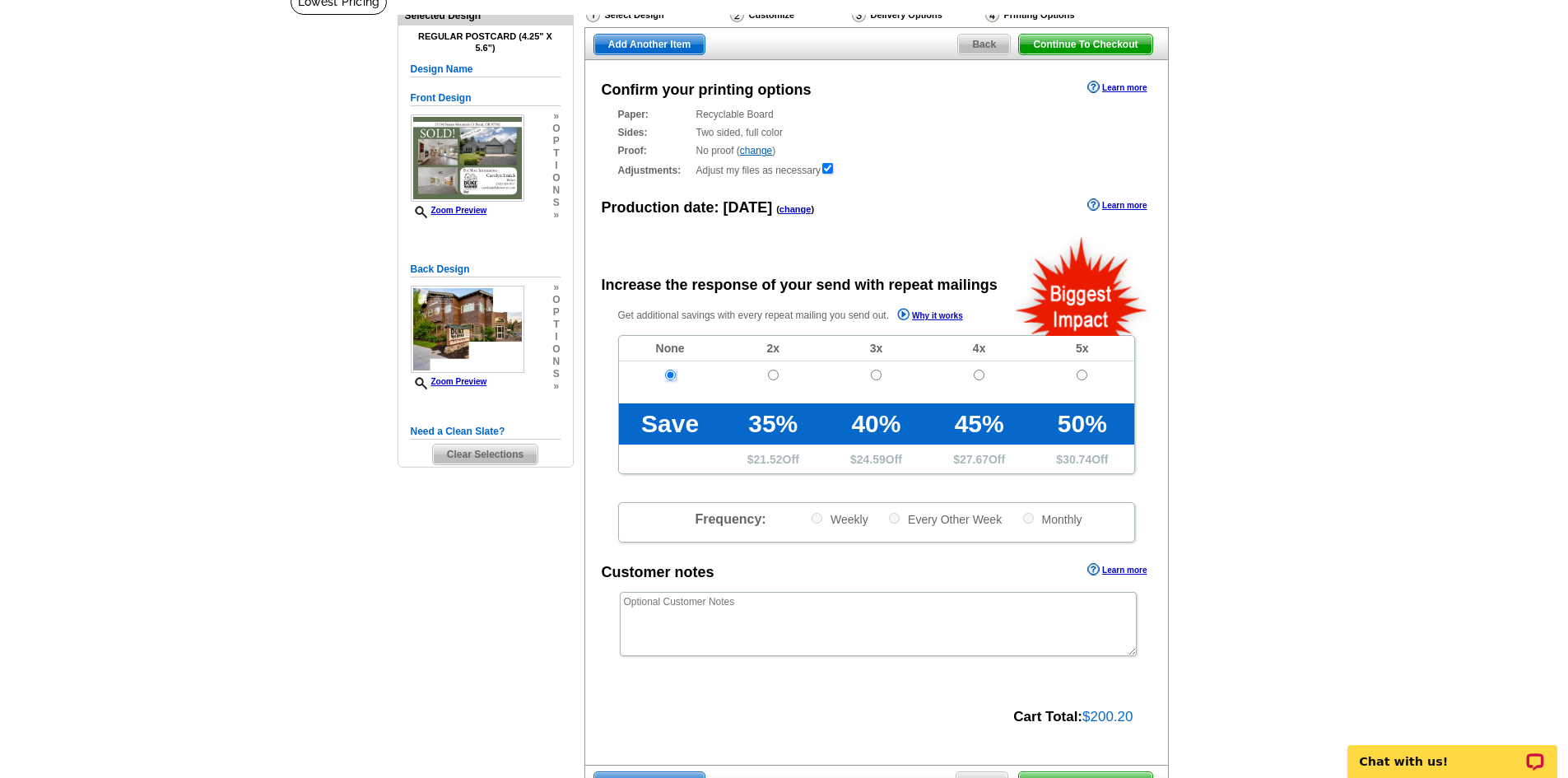
scroll to position [247, 0]
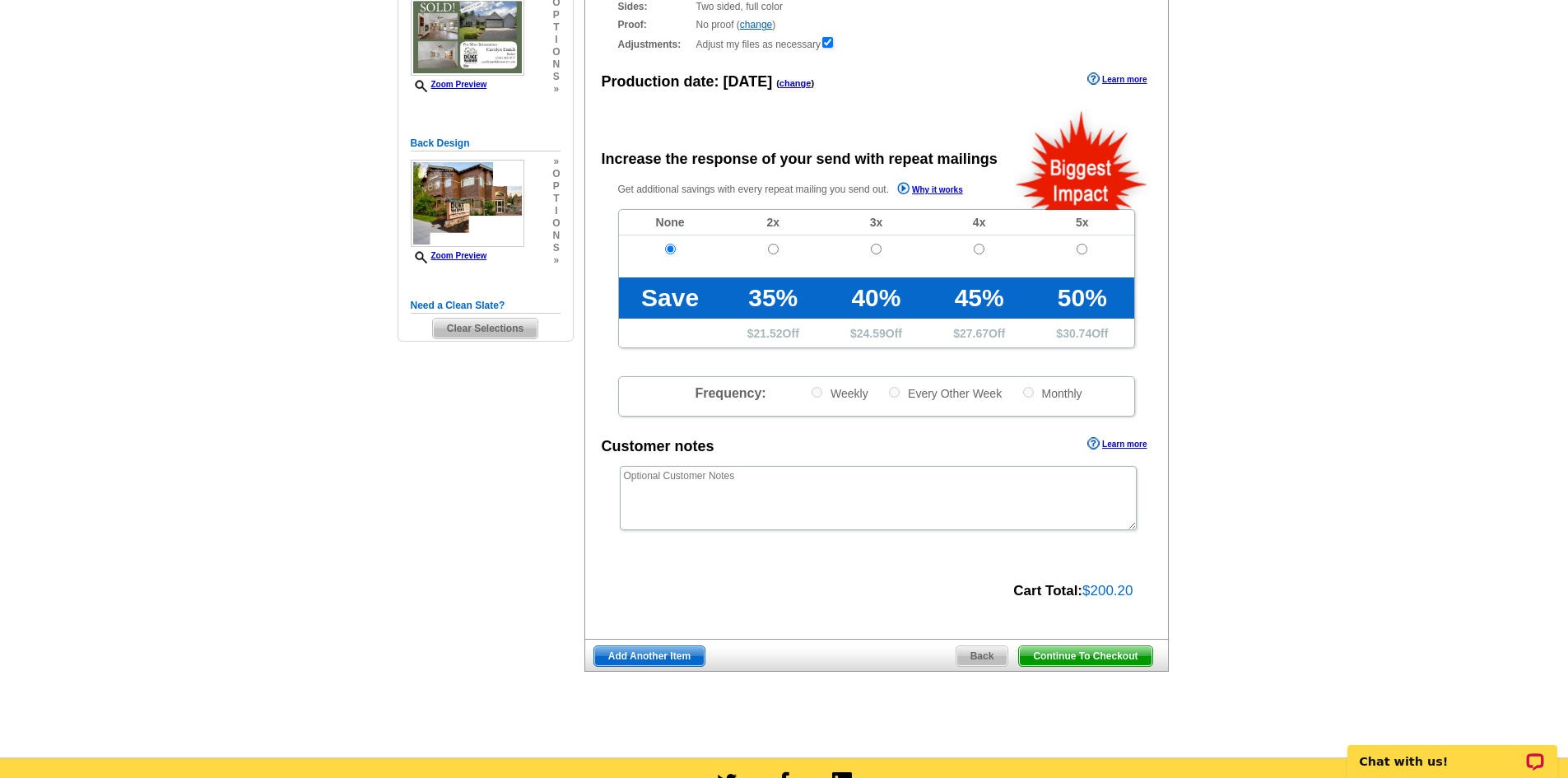
click at [1118, 660] on span "Continue To Checkout" at bounding box center [1085, 656] width 132 height 19
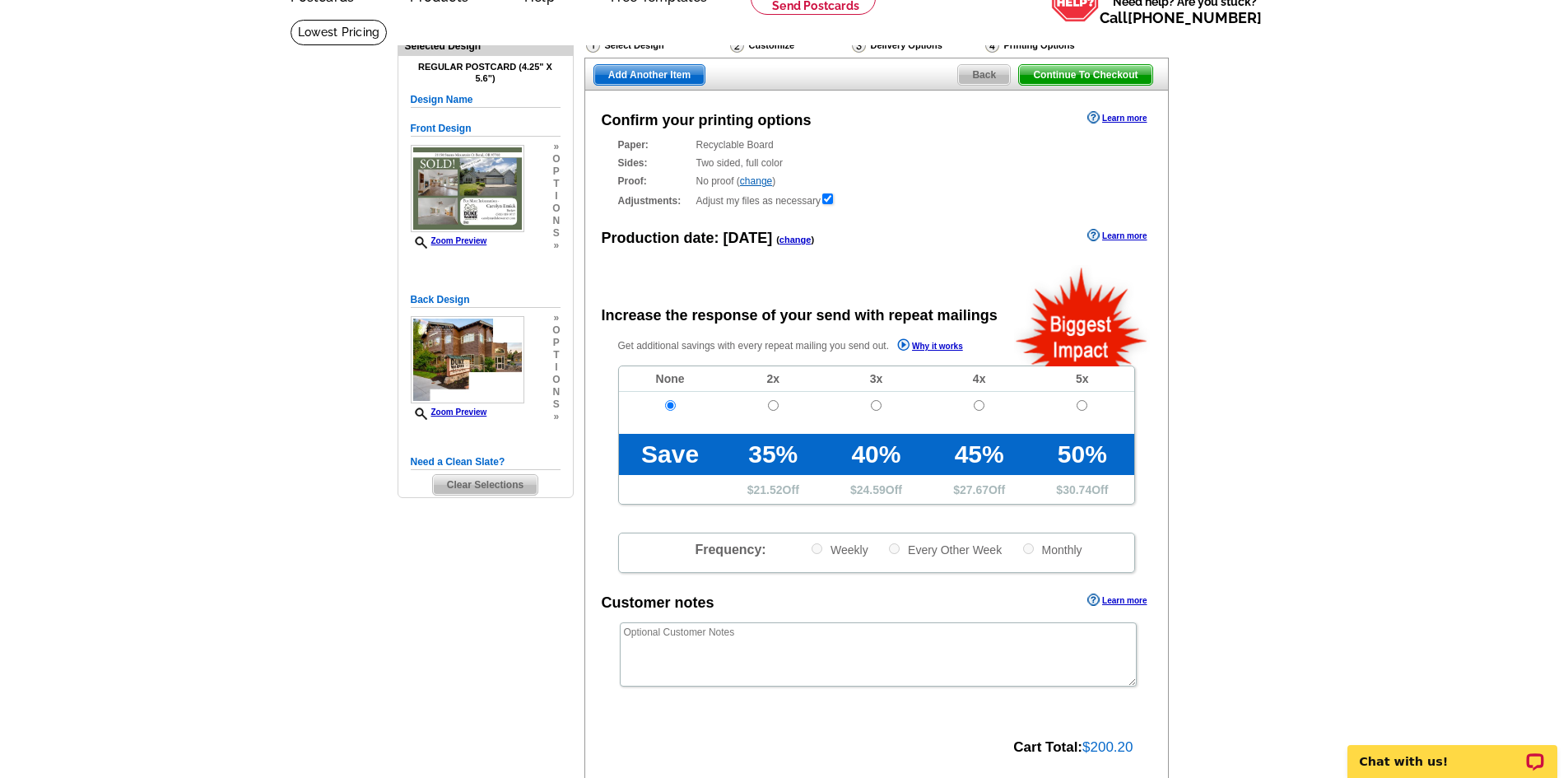
scroll to position [0, 0]
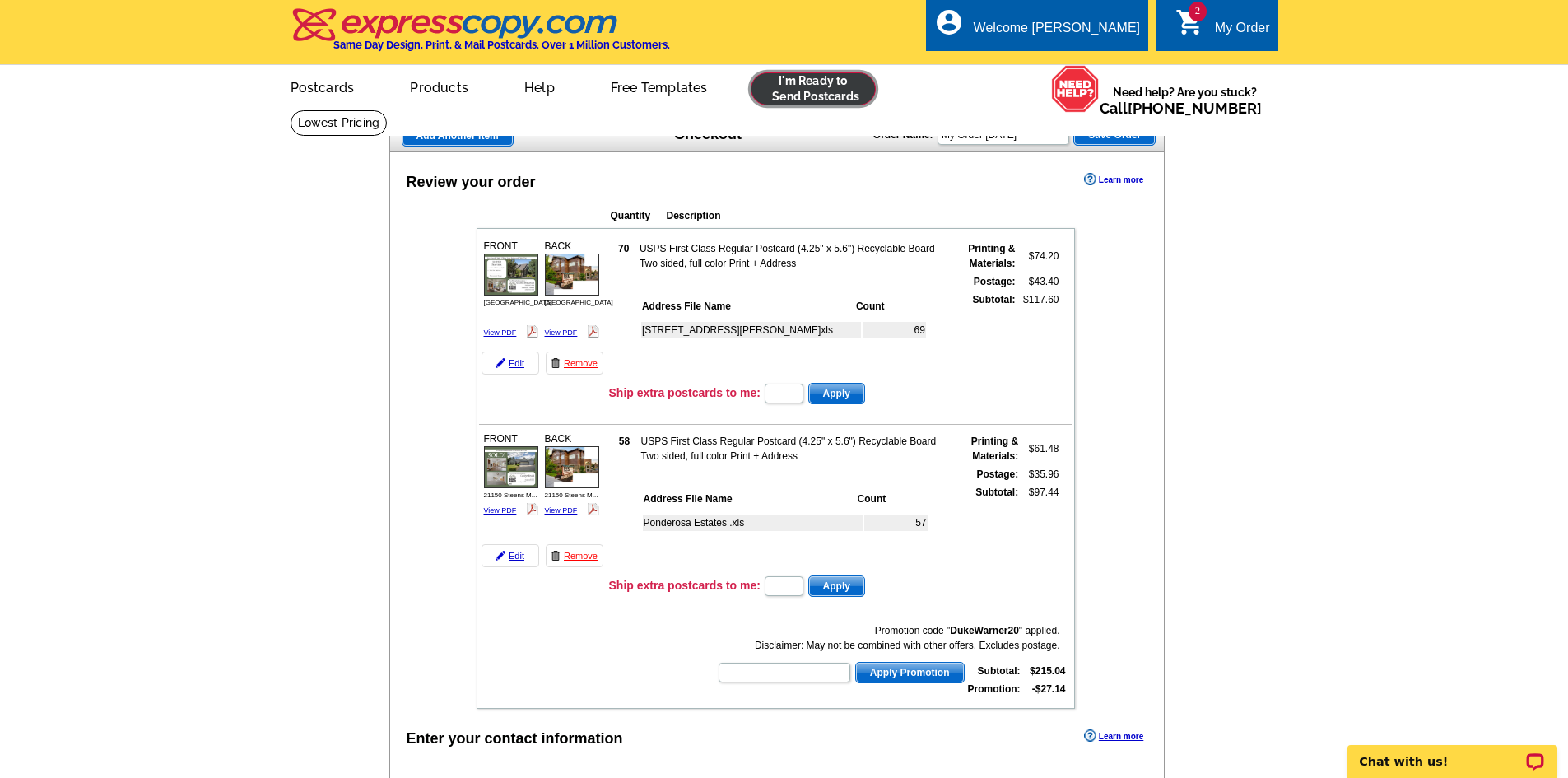
click at [816, 79] on link at bounding box center [814, 89] width 126 height 33
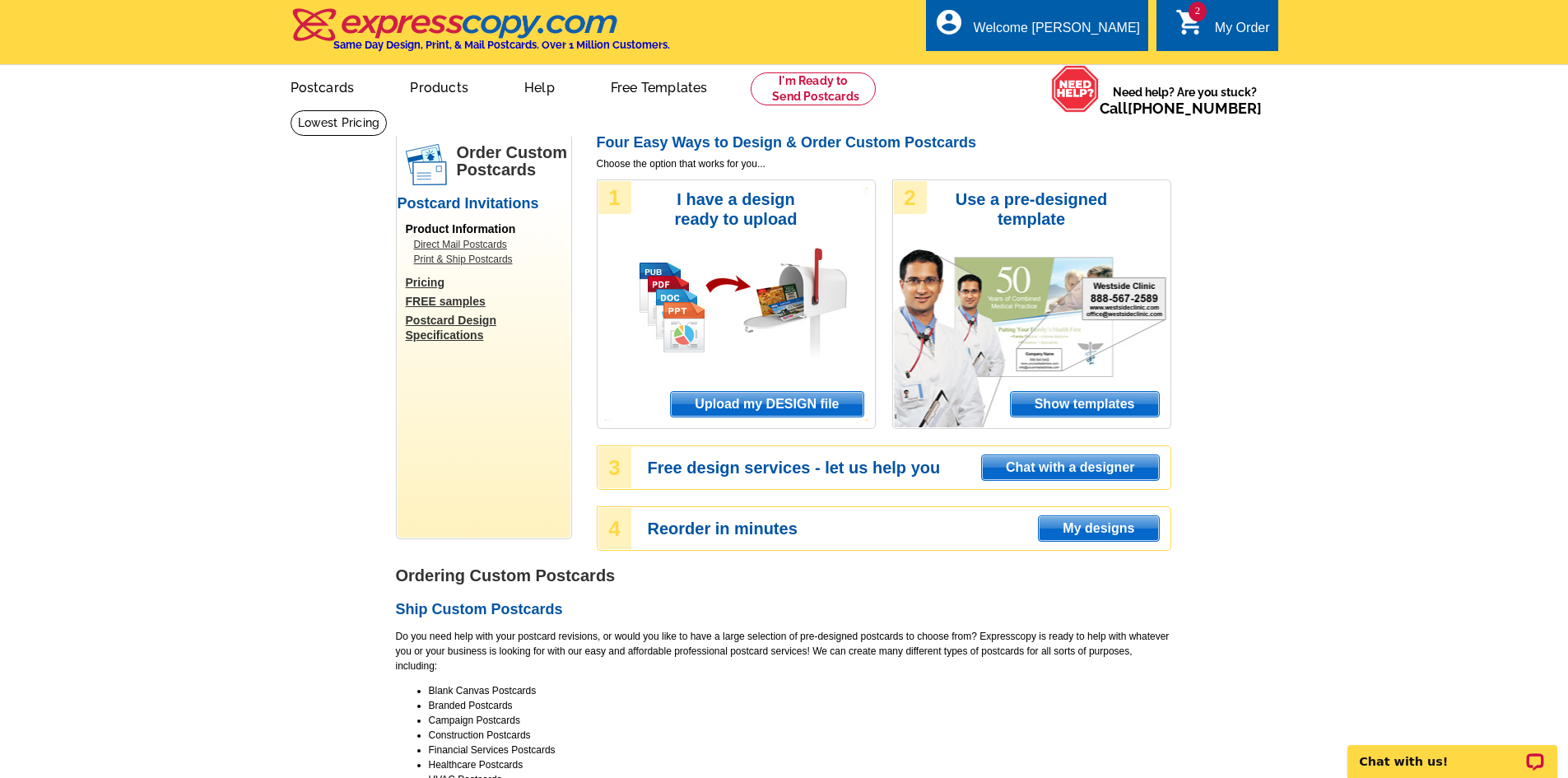
click at [855, 411] on span "Upload my DESIGN file" at bounding box center [767, 403] width 191 height 24
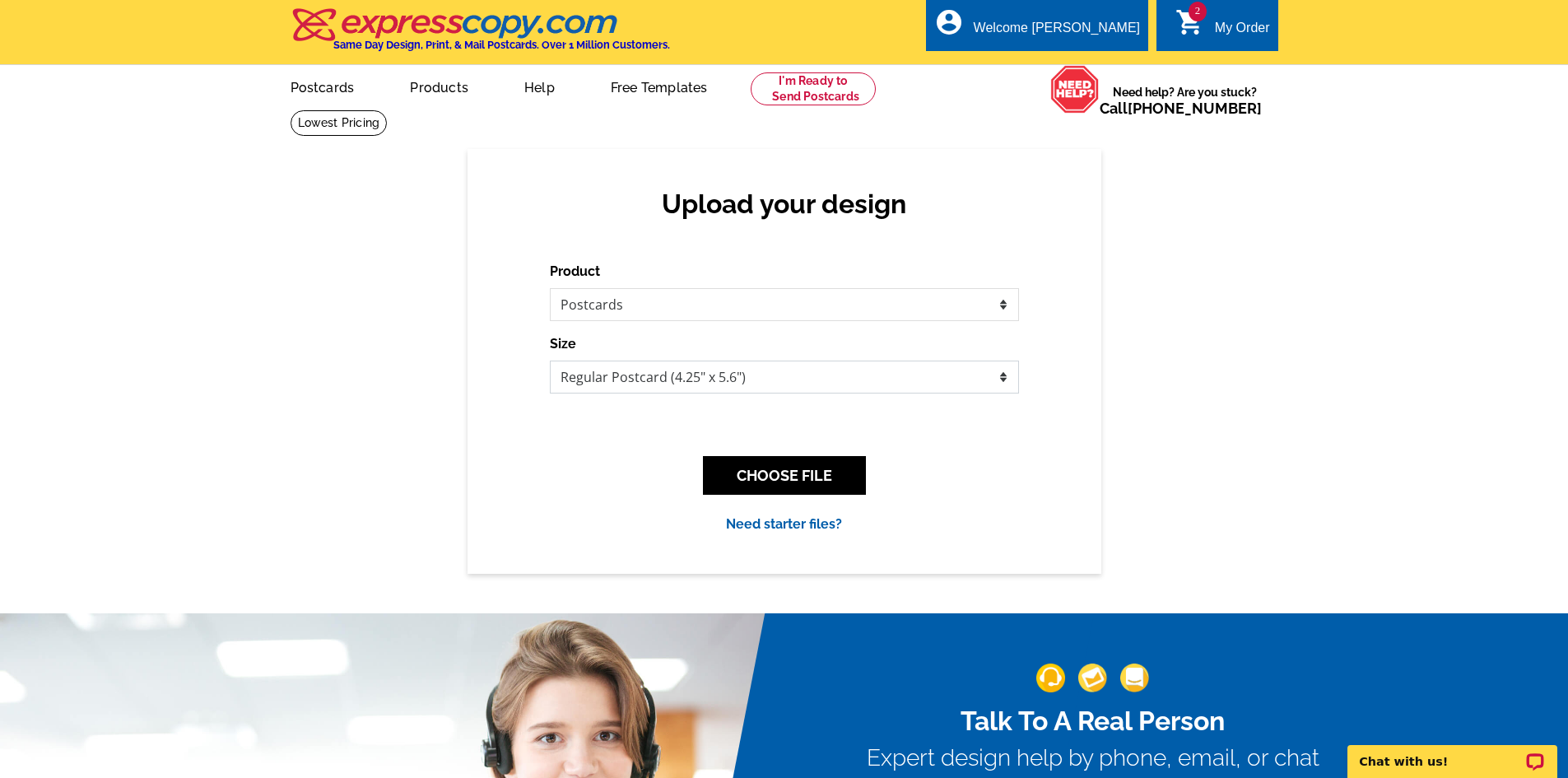
click at [785, 388] on select "Jumbo Postcard (5.5" x 8.5") Regular Postcard (4.25" x 5.6") Panoramic Postcard…" at bounding box center [784, 377] width 469 height 33
click at [550, 361] on select "Jumbo Postcard (5.5" x 8.5") Regular Postcard (4.25" x 5.6") Panoramic Postcard…" at bounding box center [784, 377] width 469 height 33
click at [742, 483] on button "CHOOSE FILE" at bounding box center [785, 476] width 163 height 39
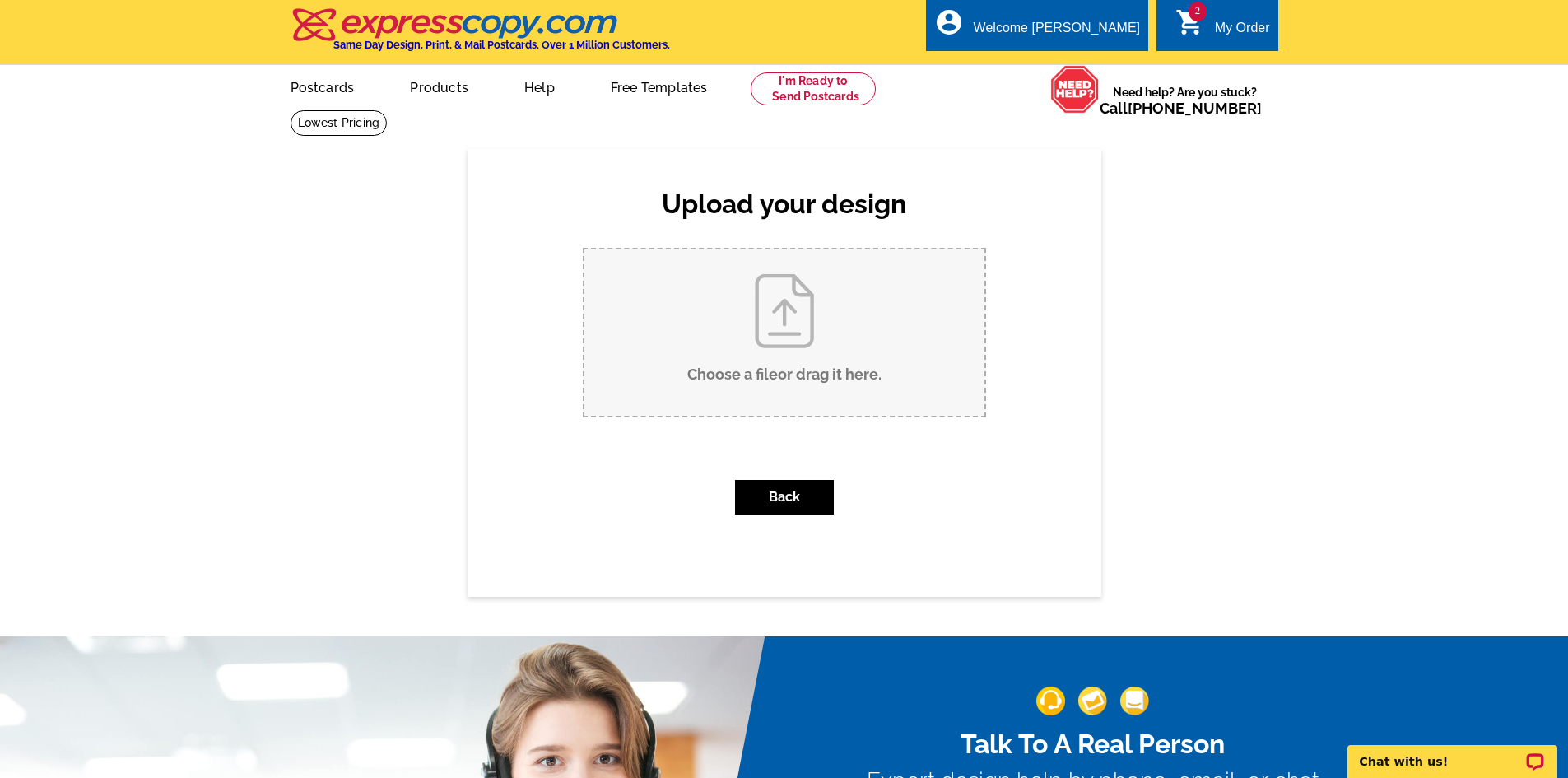
click at [802, 317] on input "Choose a file or drag it here ." at bounding box center [785, 332] width 400 height 166
type input "C:\fakepath\64925 Valeview Drive LISTED.pdf"
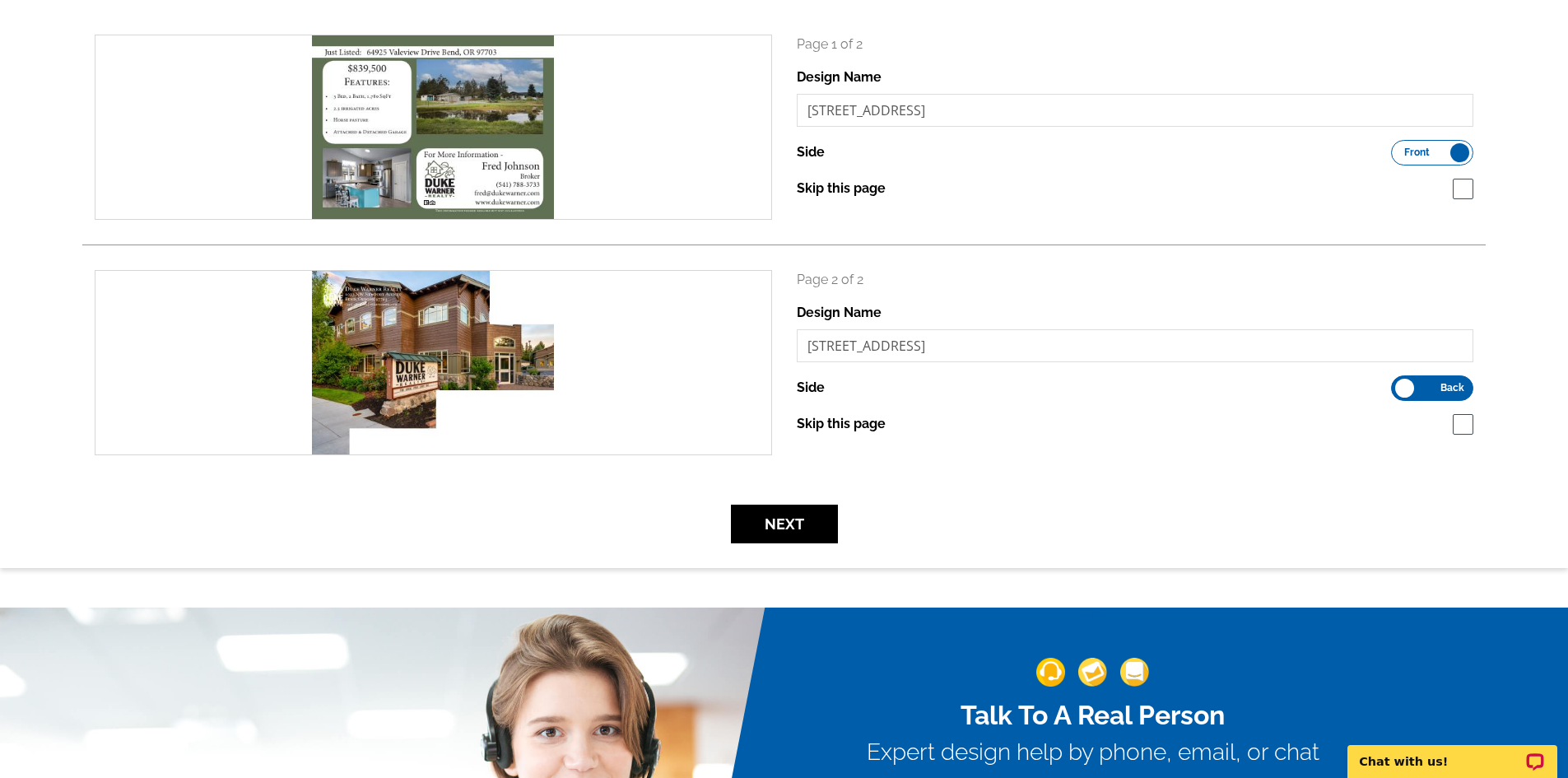
scroll to position [247, 0]
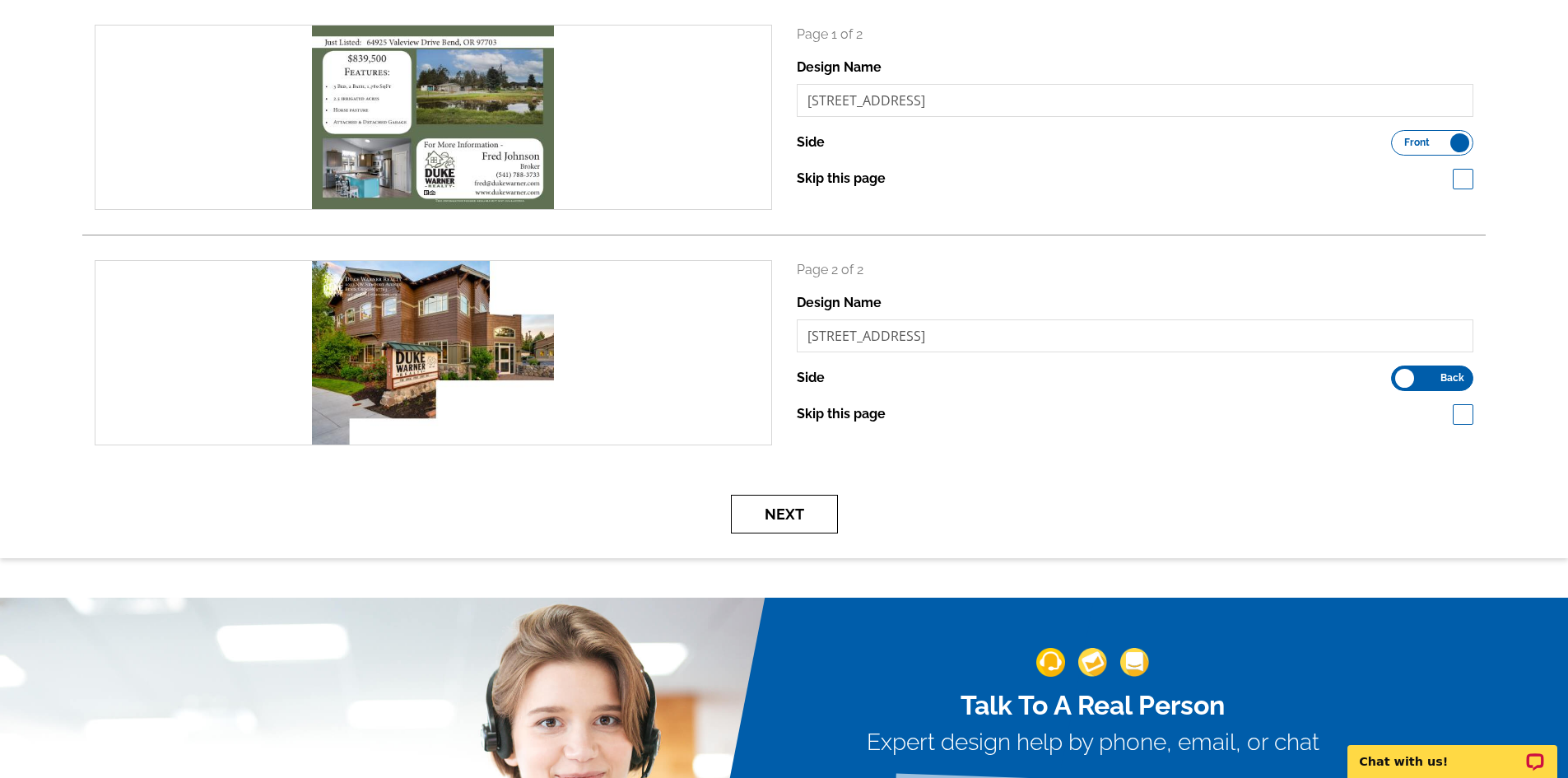
click at [783, 513] on button "Next" at bounding box center [785, 514] width 107 height 39
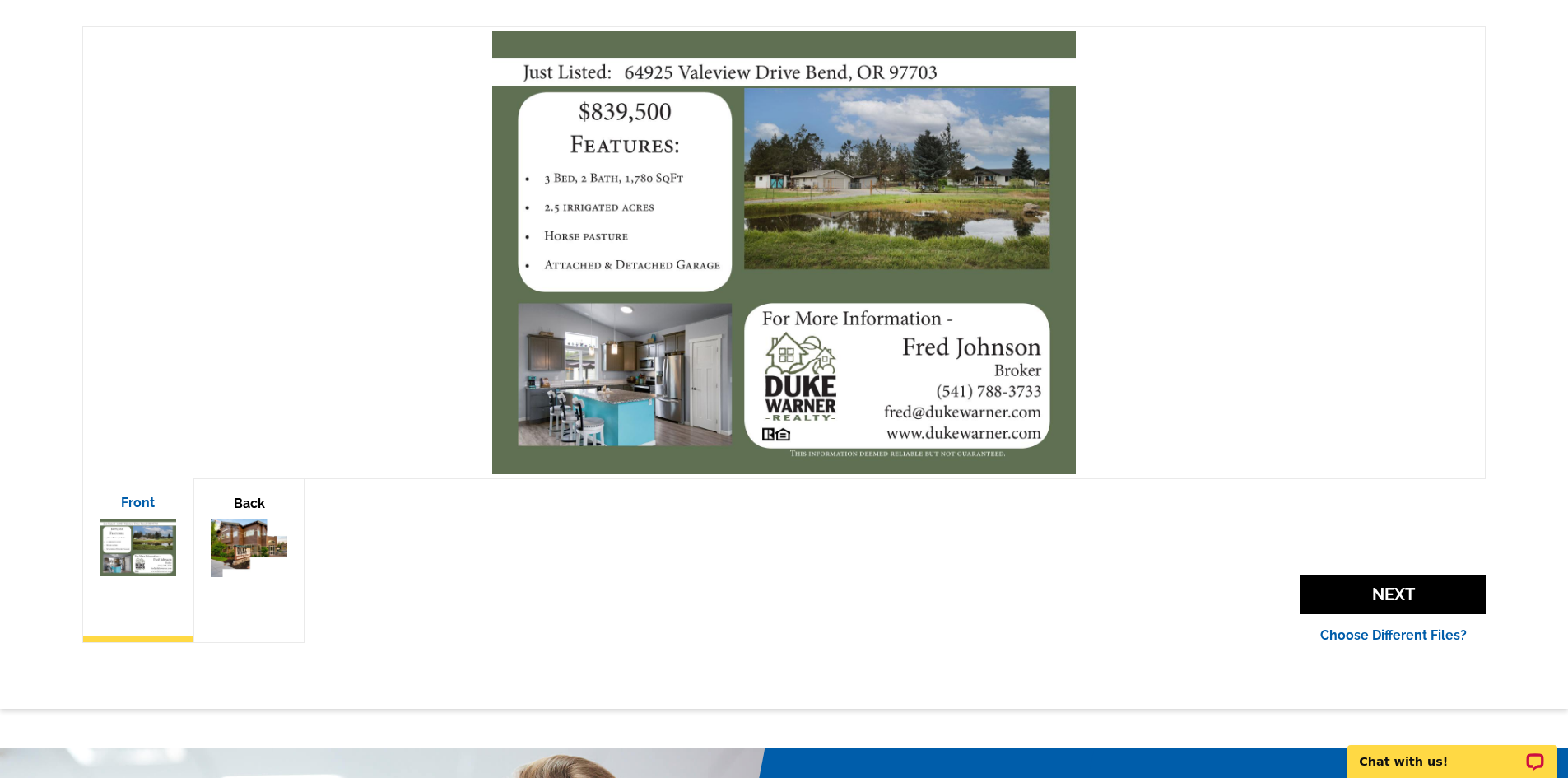
scroll to position [247, 0]
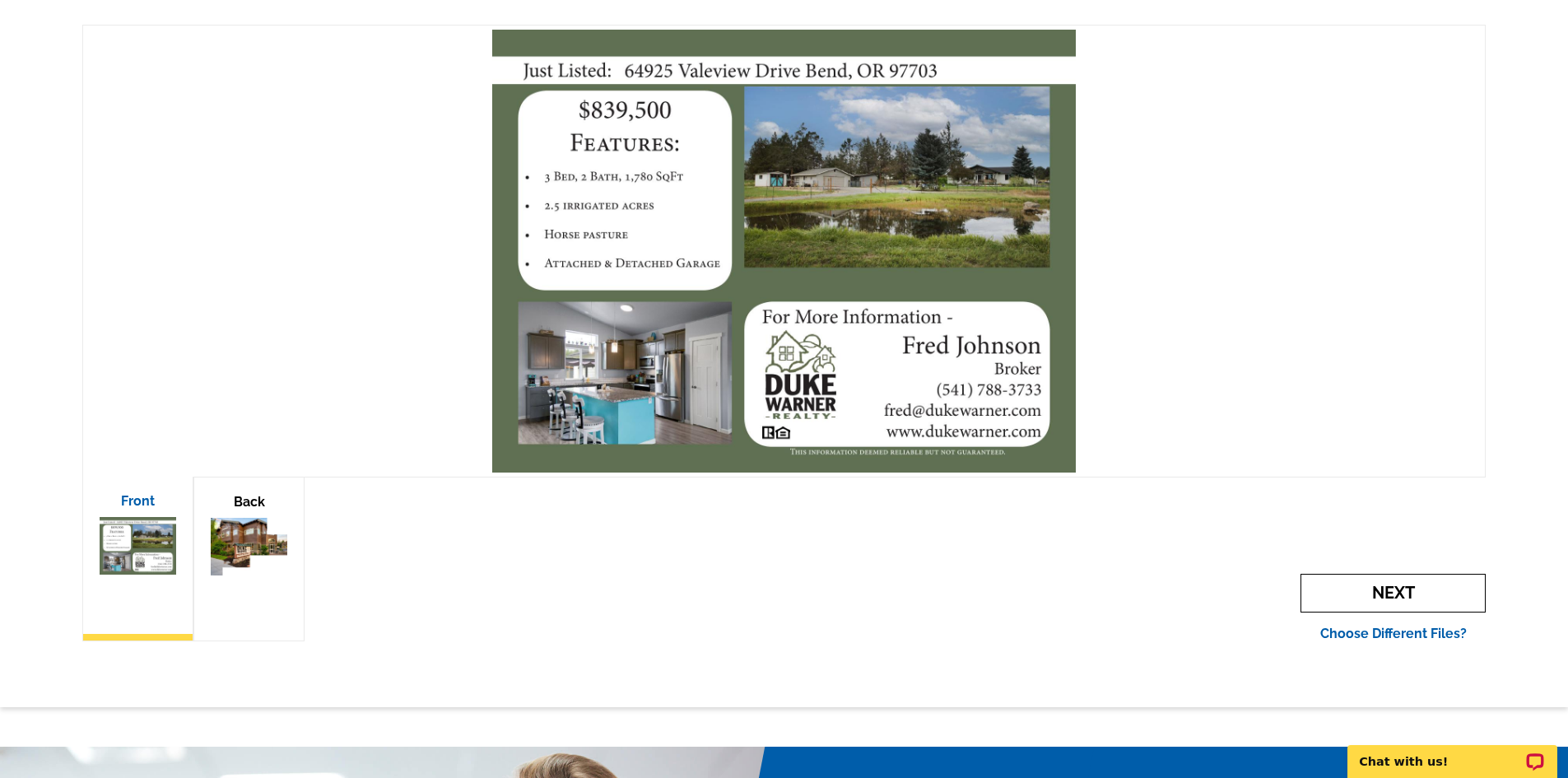
click at [1363, 592] on span "Next" at bounding box center [1393, 593] width 186 height 39
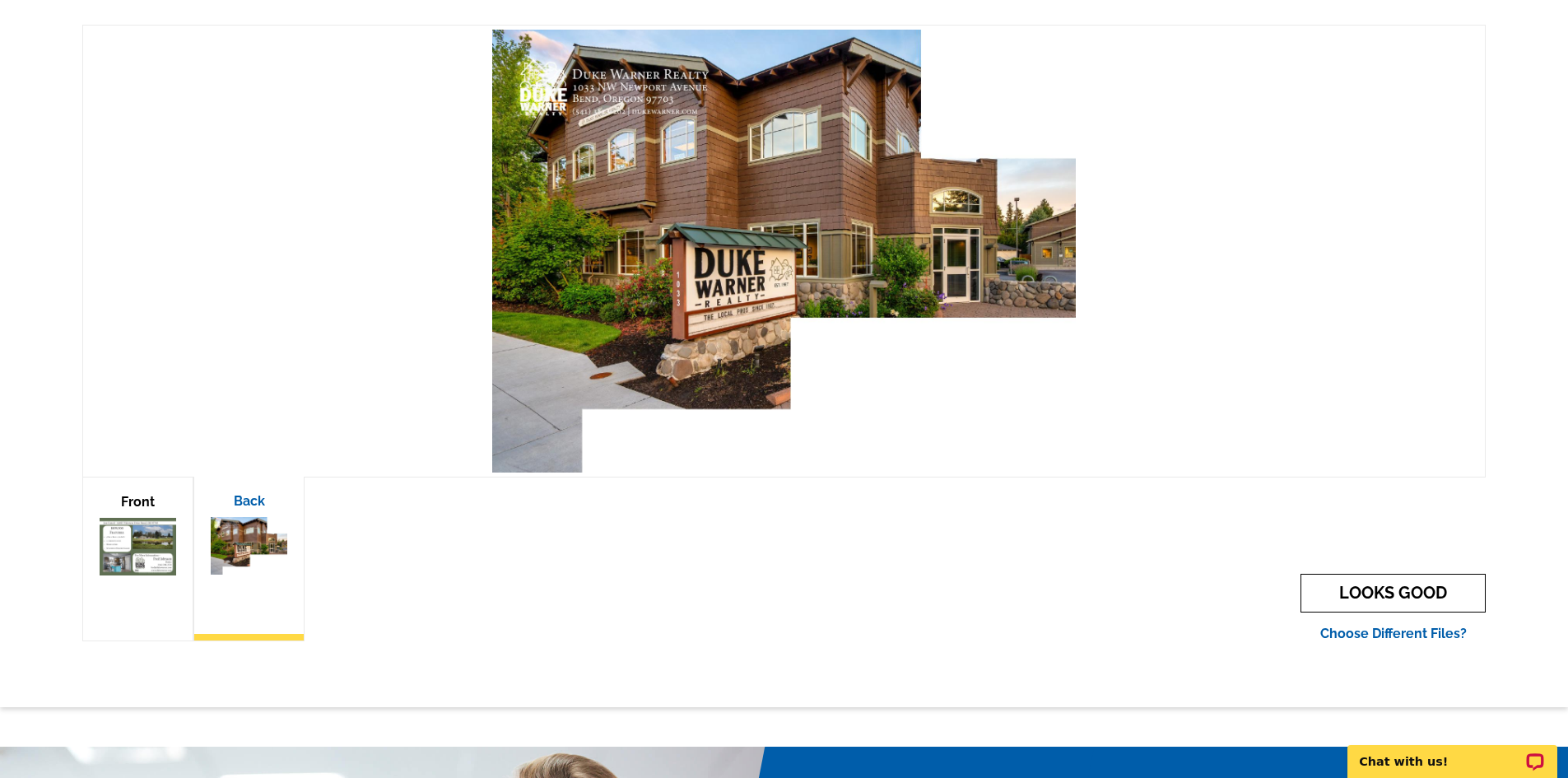
click at [1363, 592] on link "LOOKS GOOD" at bounding box center [1393, 593] width 186 height 39
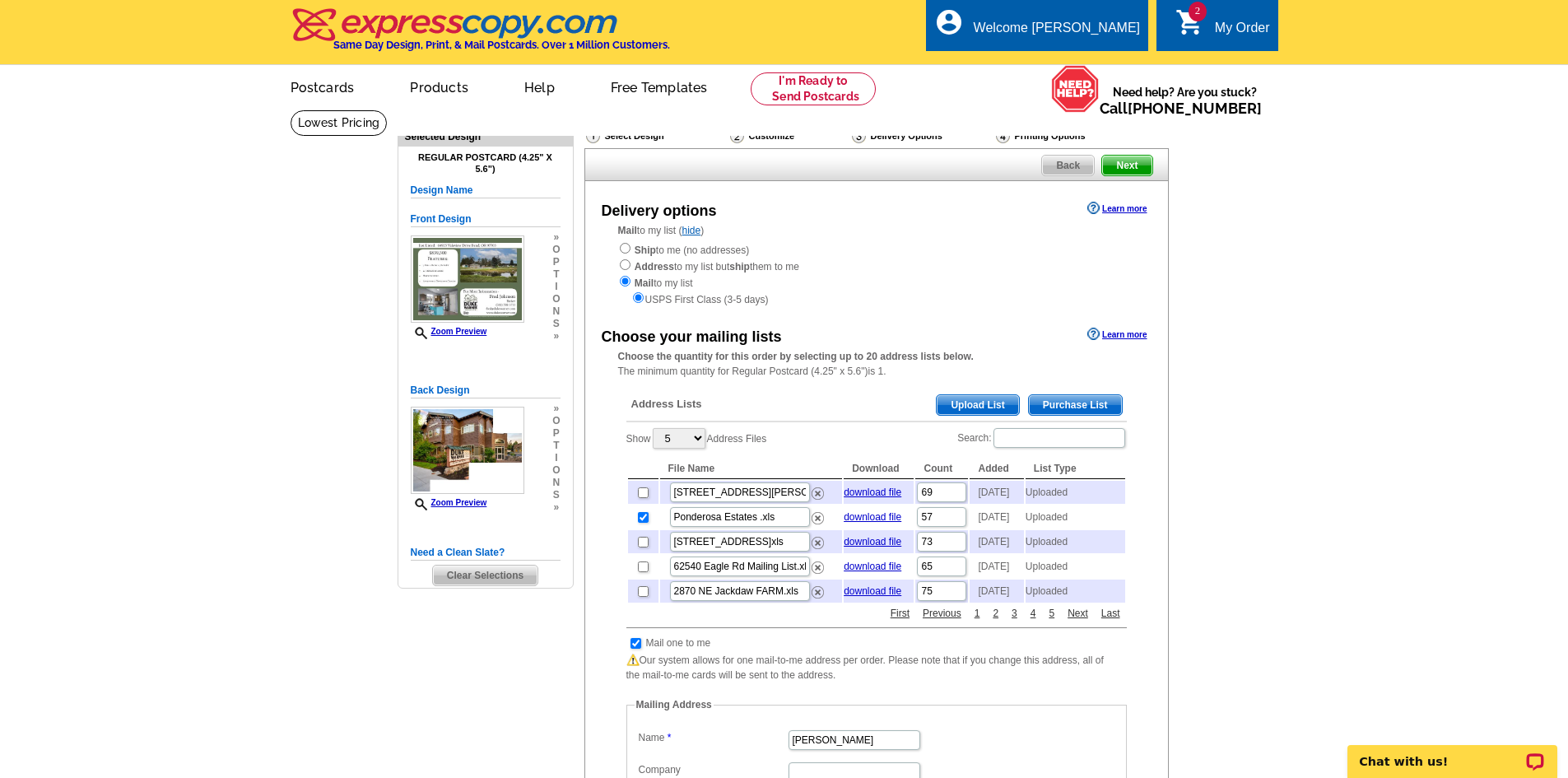
click at [1003, 408] on span "Upload List" at bounding box center [977, 405] width 82 height 19
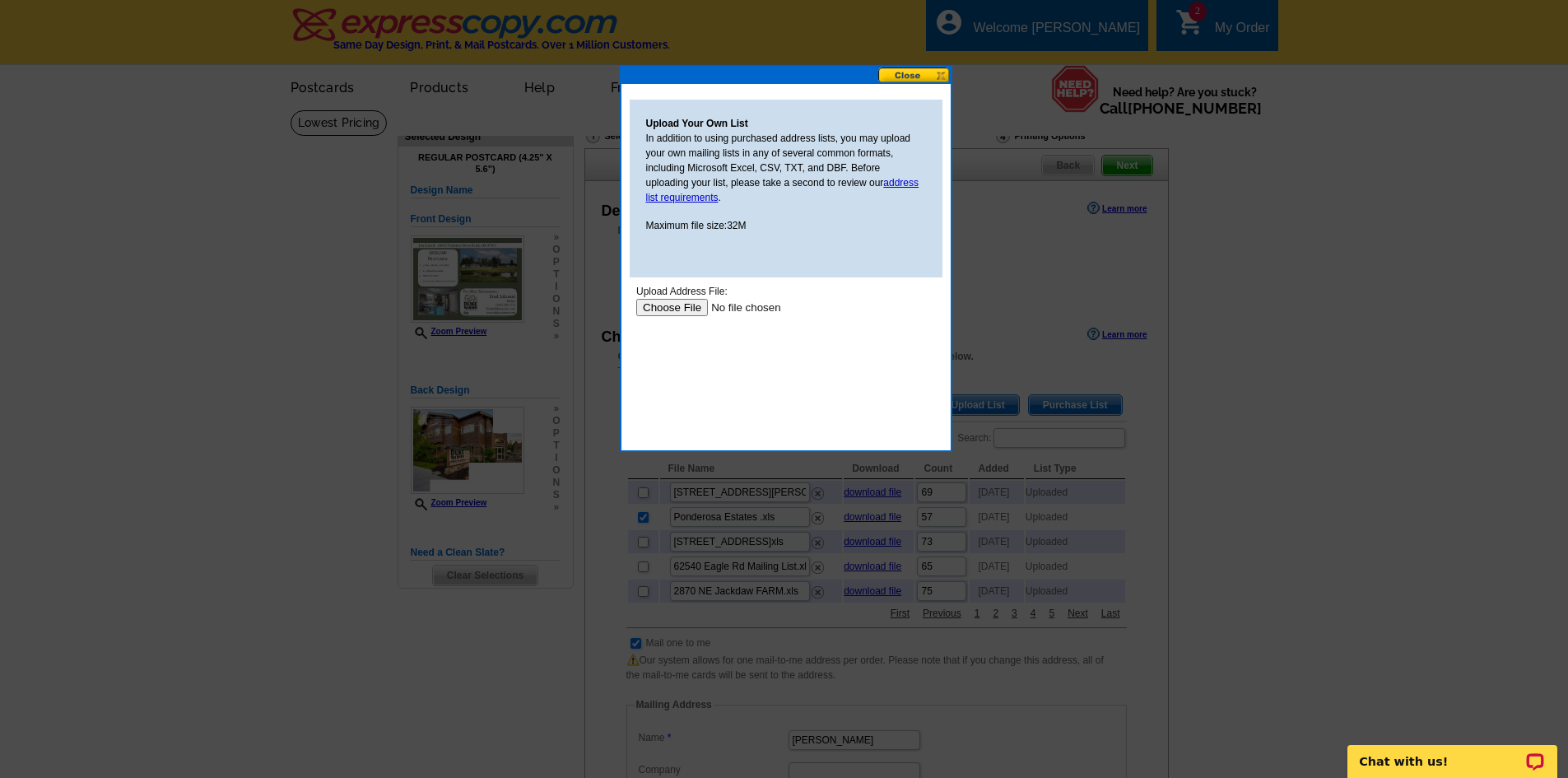
click at [666, 319] on body "Upload Address File: Upload" at bounding box center [785, 357] width 299 height 149
click at [668, 308] on input "file" at bounding box center [739, 308] width 208 height 17
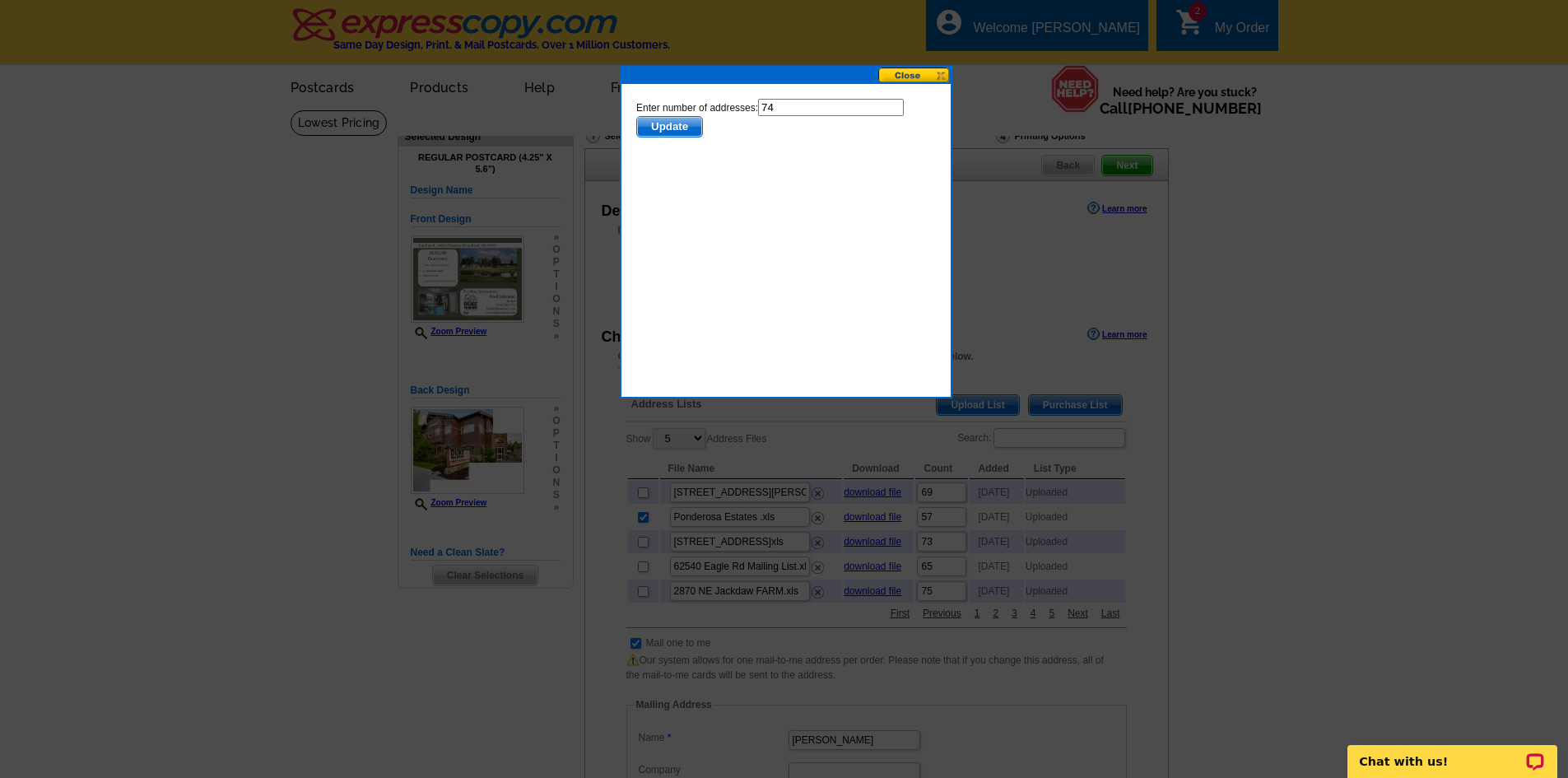
click at [805, 111] on input "74" at bounding box center [831, 108] width 146 height 17
type input "73"
click at [661, 132] on span "Update" at bounding box center [668, 126] width 65 height 19
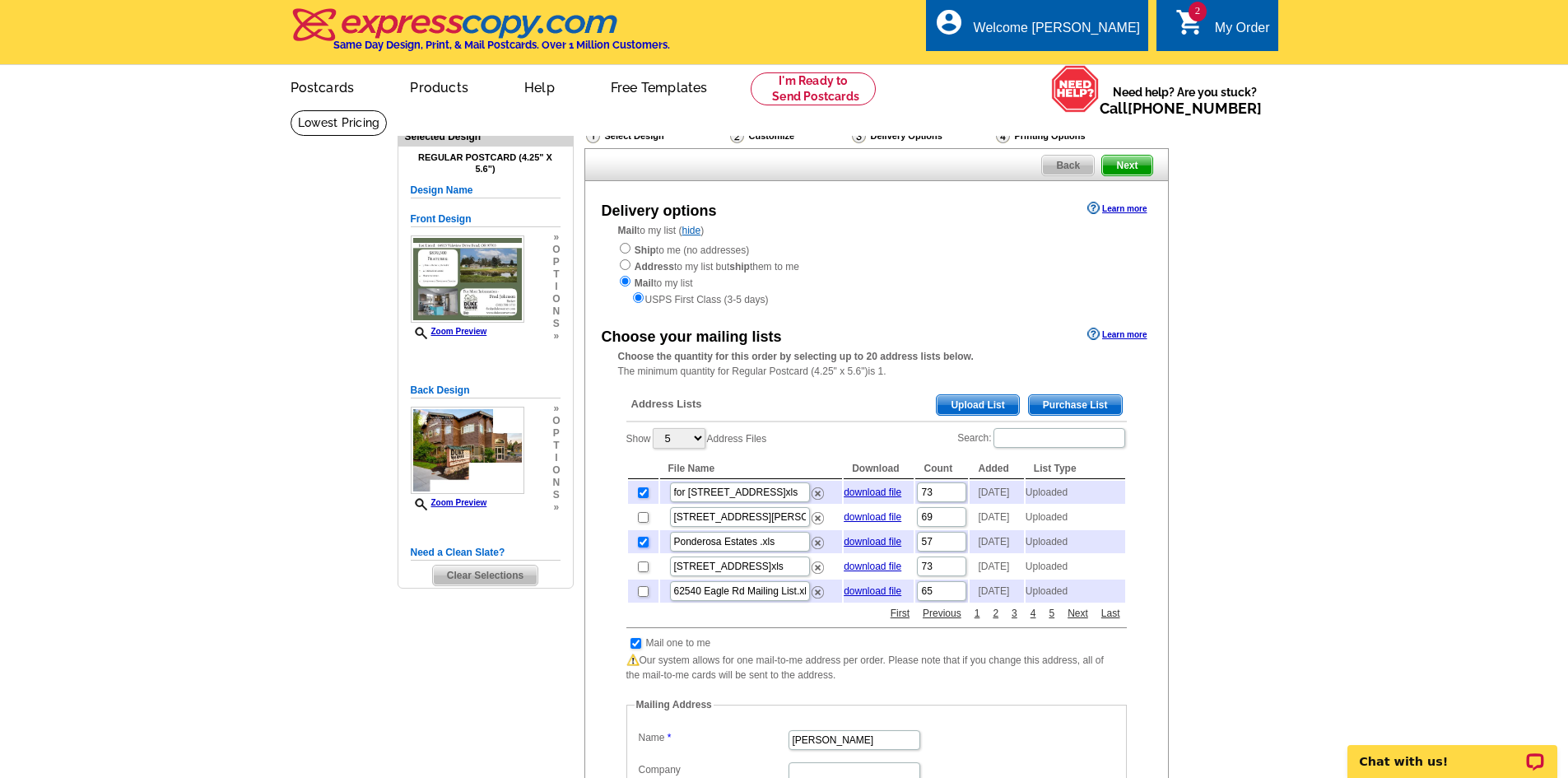
click at [639, 548] on input "checkbox" at bounding box center [643, 542] width 11 height 11
checkbox input "false"
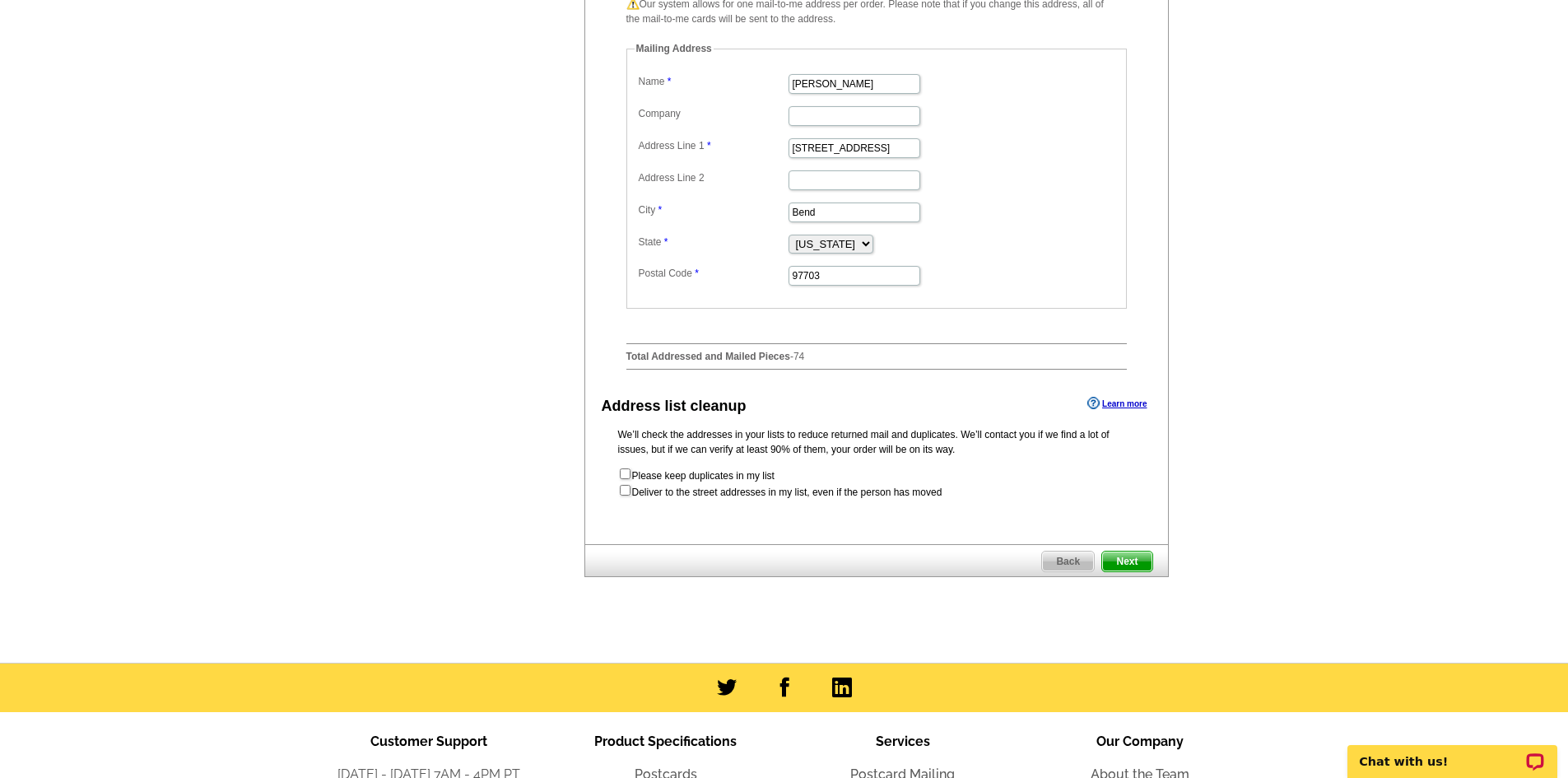
scroll to position [659, 0]
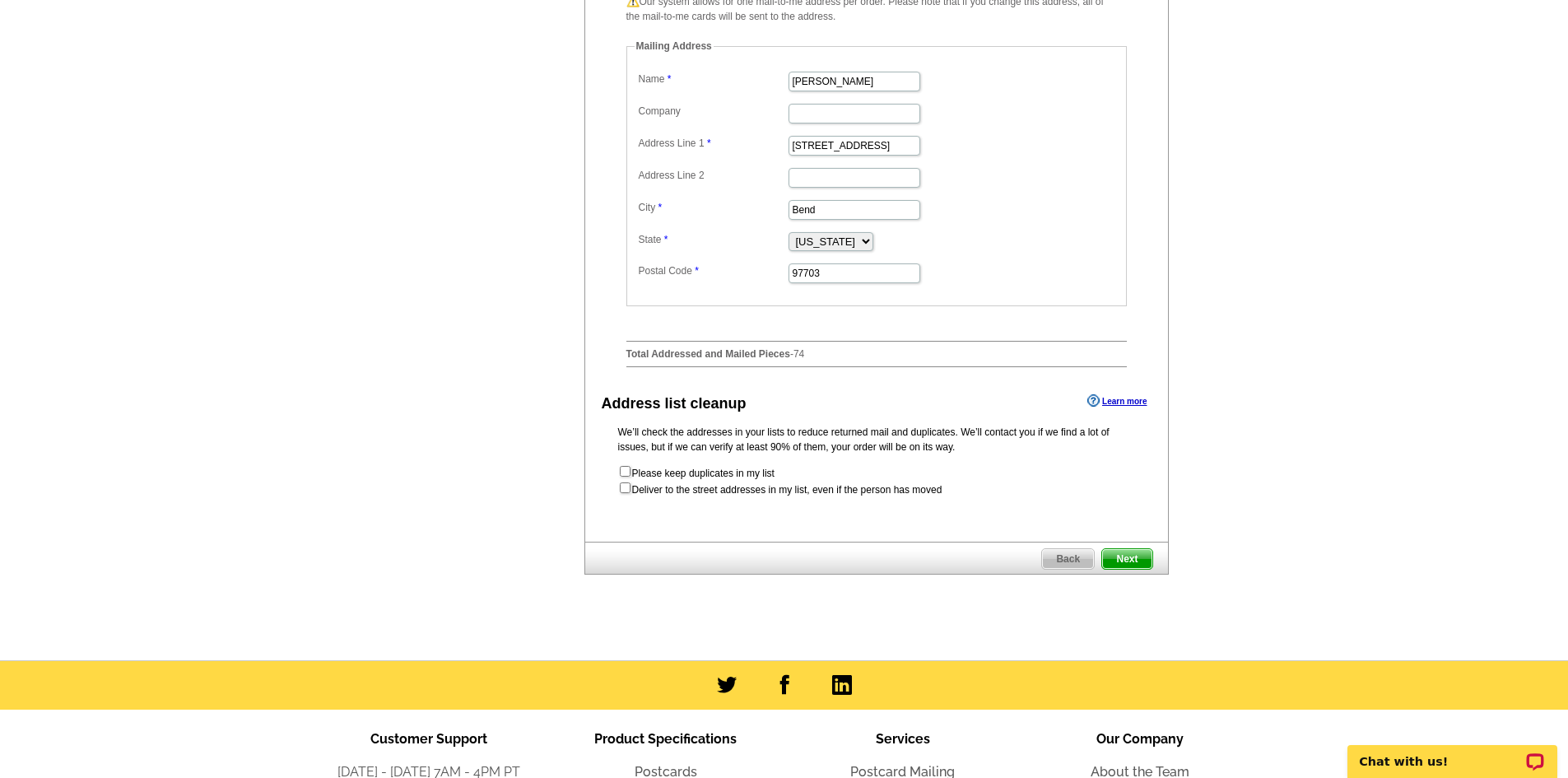
click at [1121, 569] on span "Next" at bounding box center [1127, 558] width 50 height 19
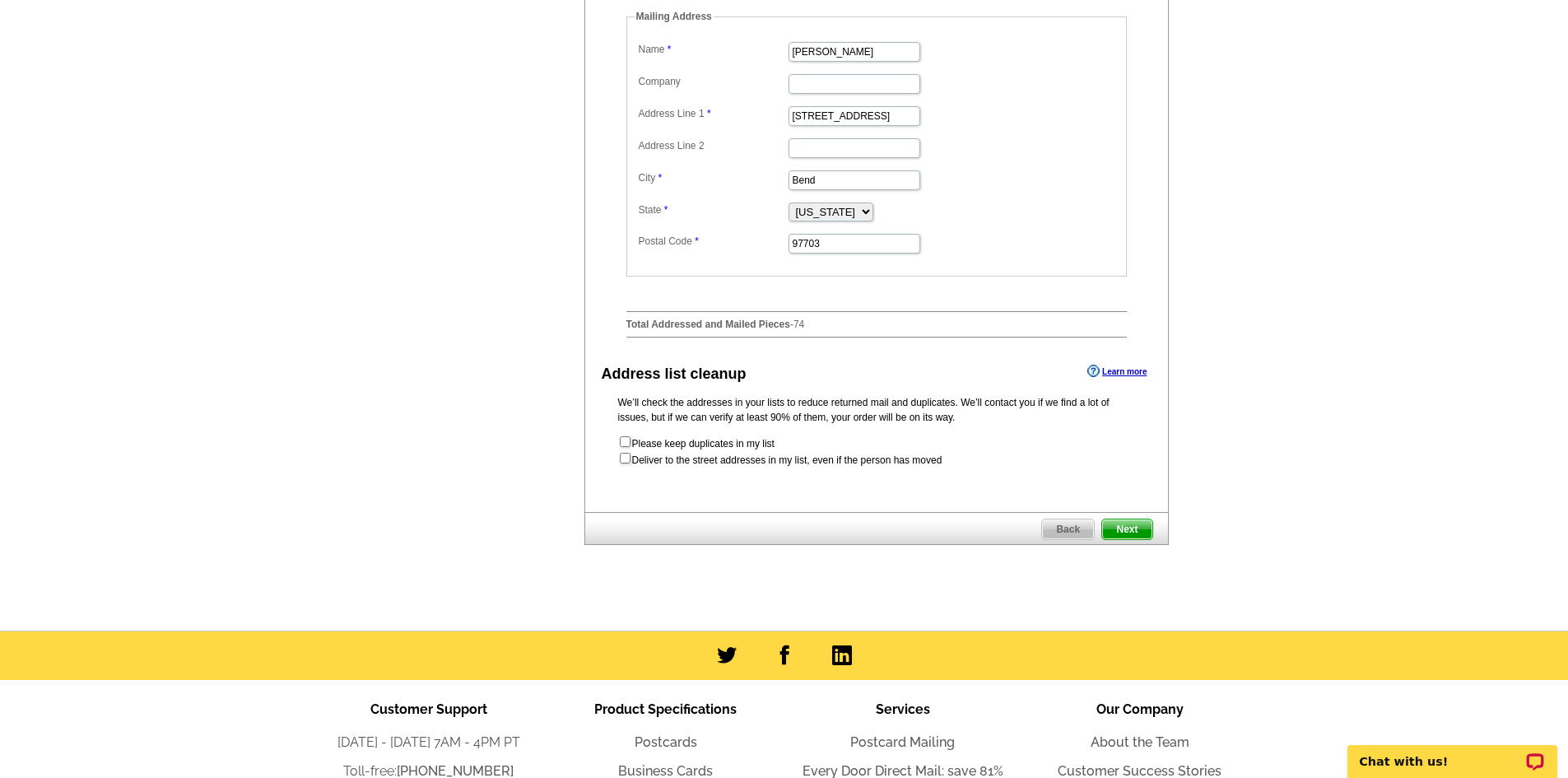
scroll to position [0, 0]
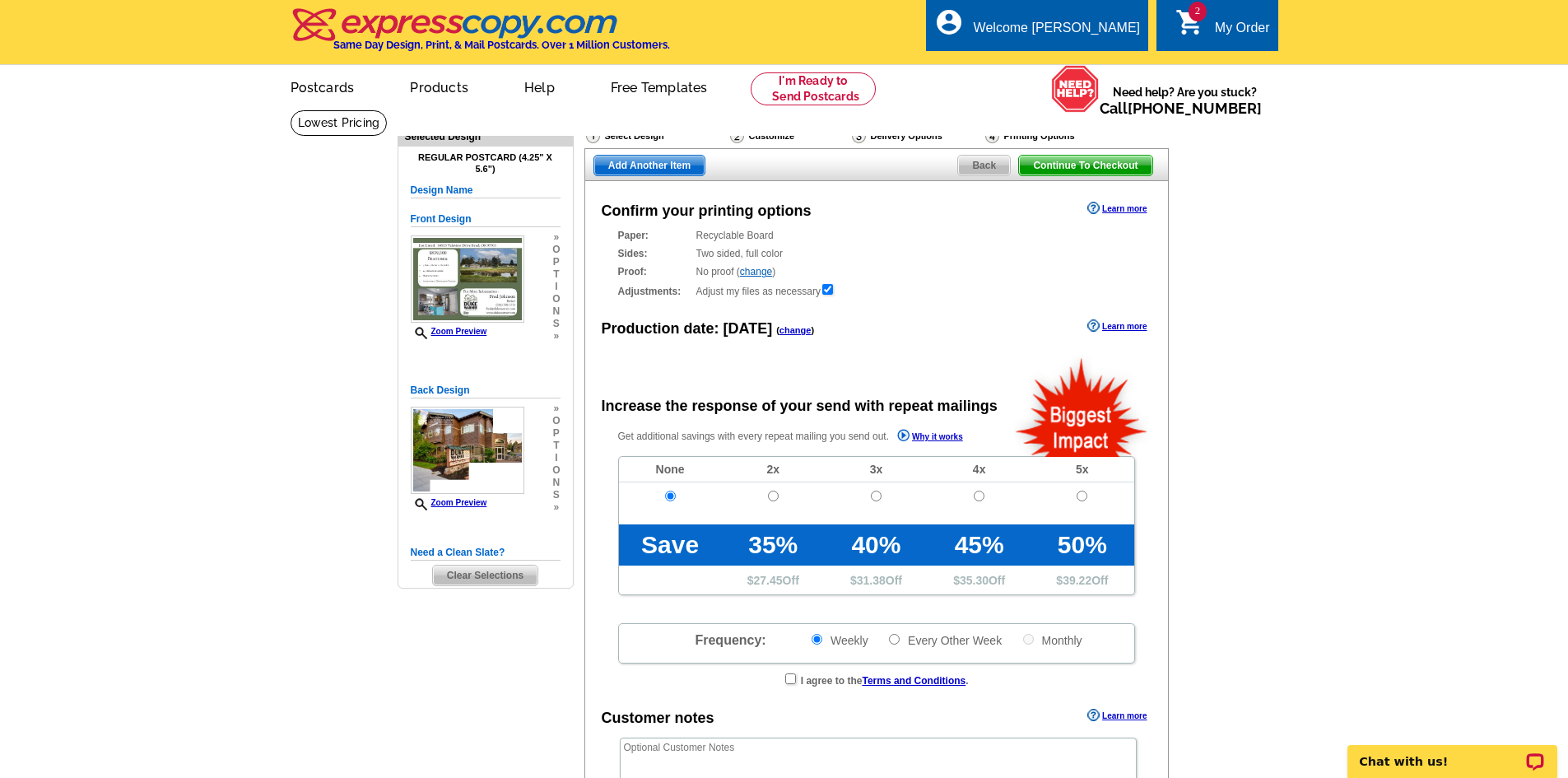
radio input "false"
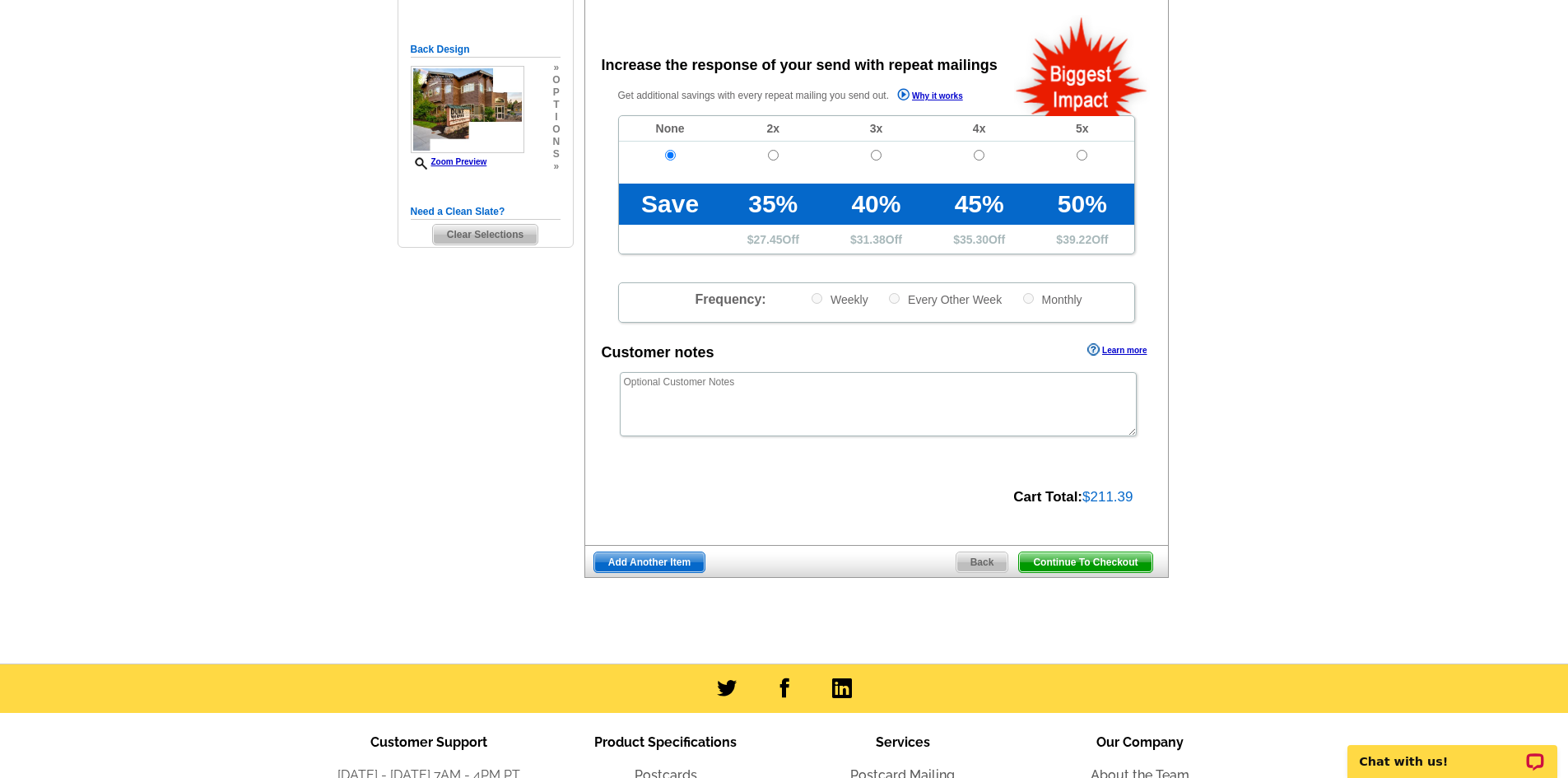
scroll to position [333, 0]
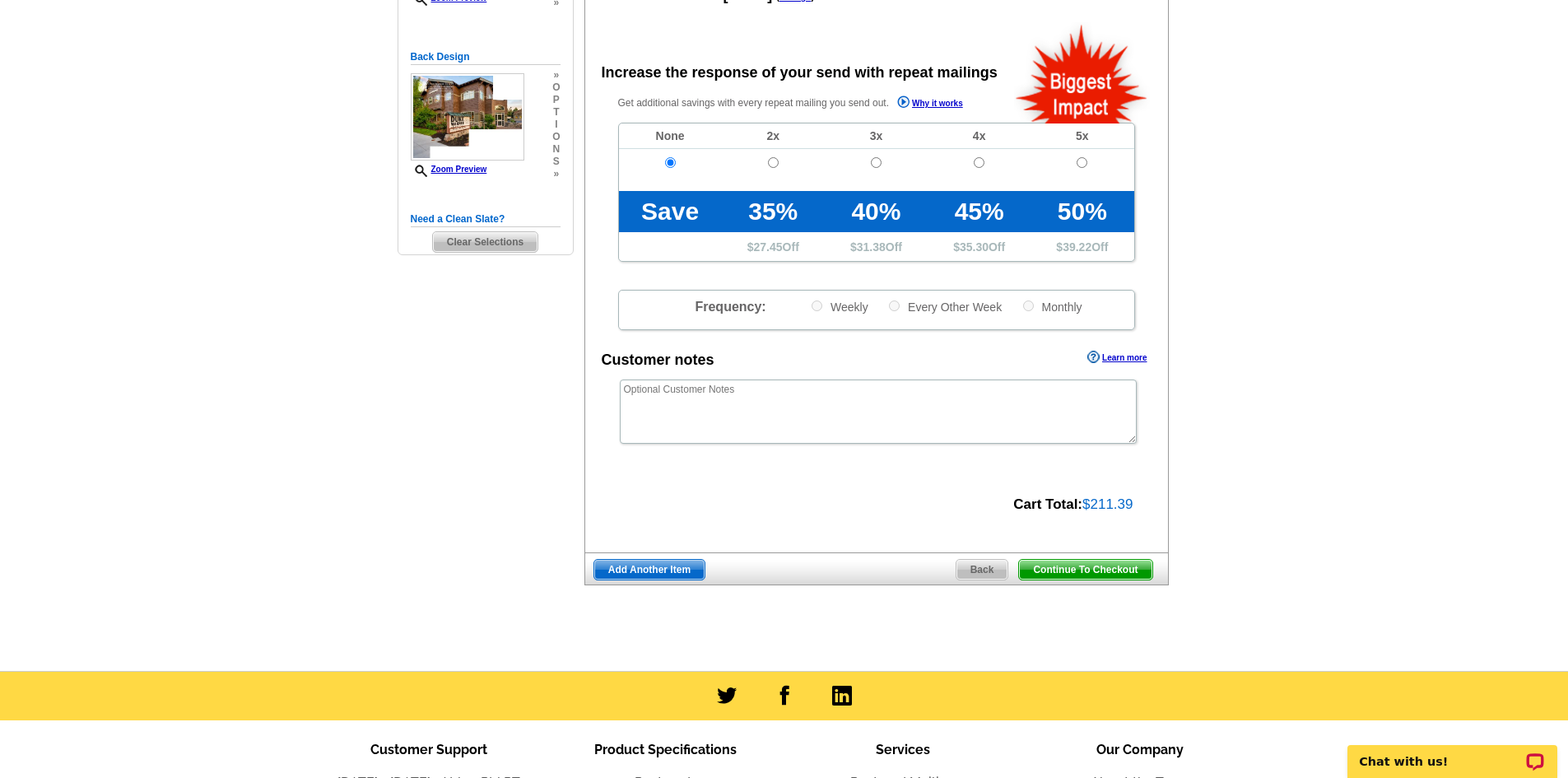
click at [1095, 578] on span "Continue To Checkout" at bounding box center [1085, 569] width 132 height 19
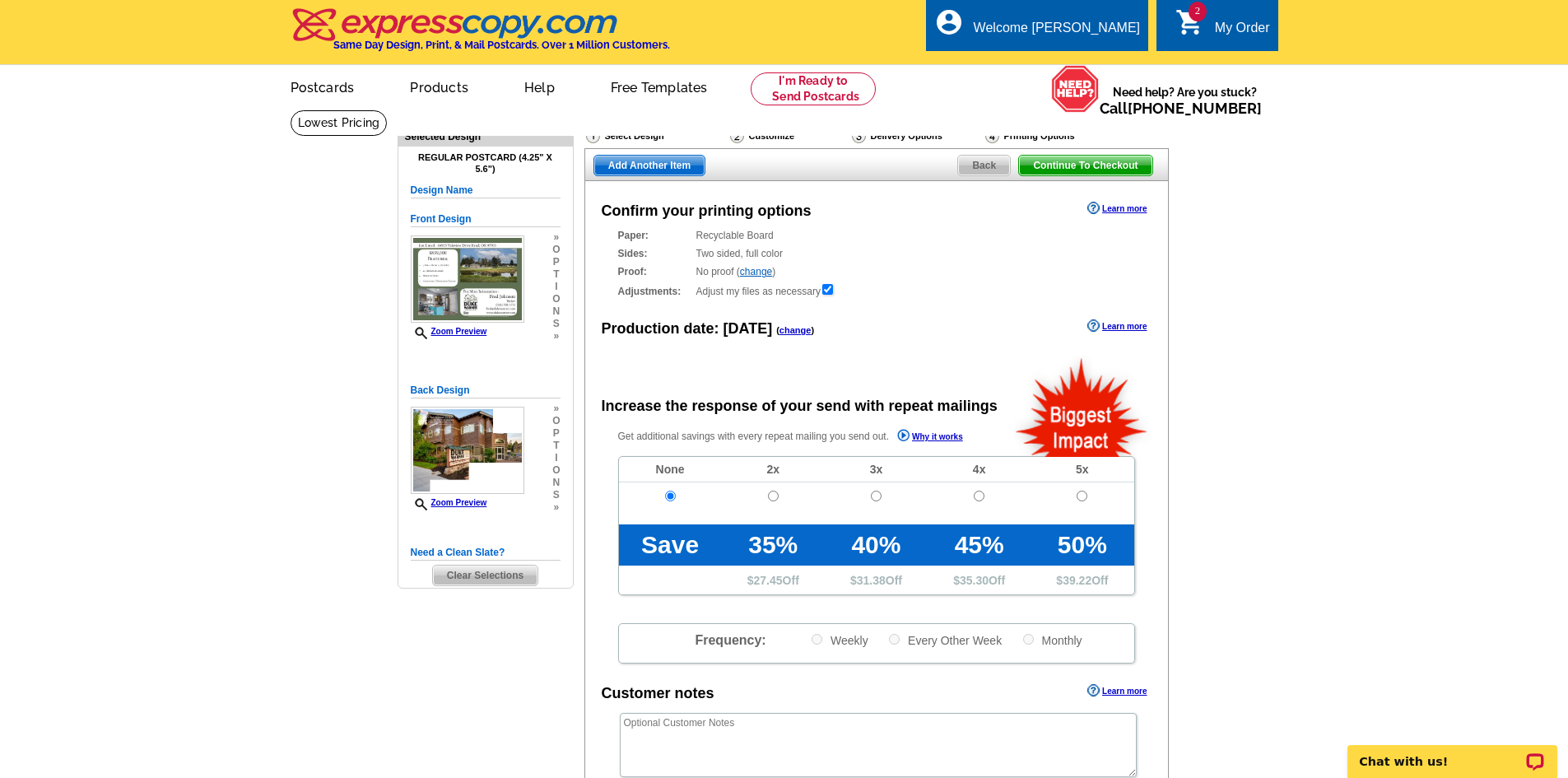
click at [1100, 163] on span "Continue To Checkout" at bounding box center [1085, 165] width 132 height 19
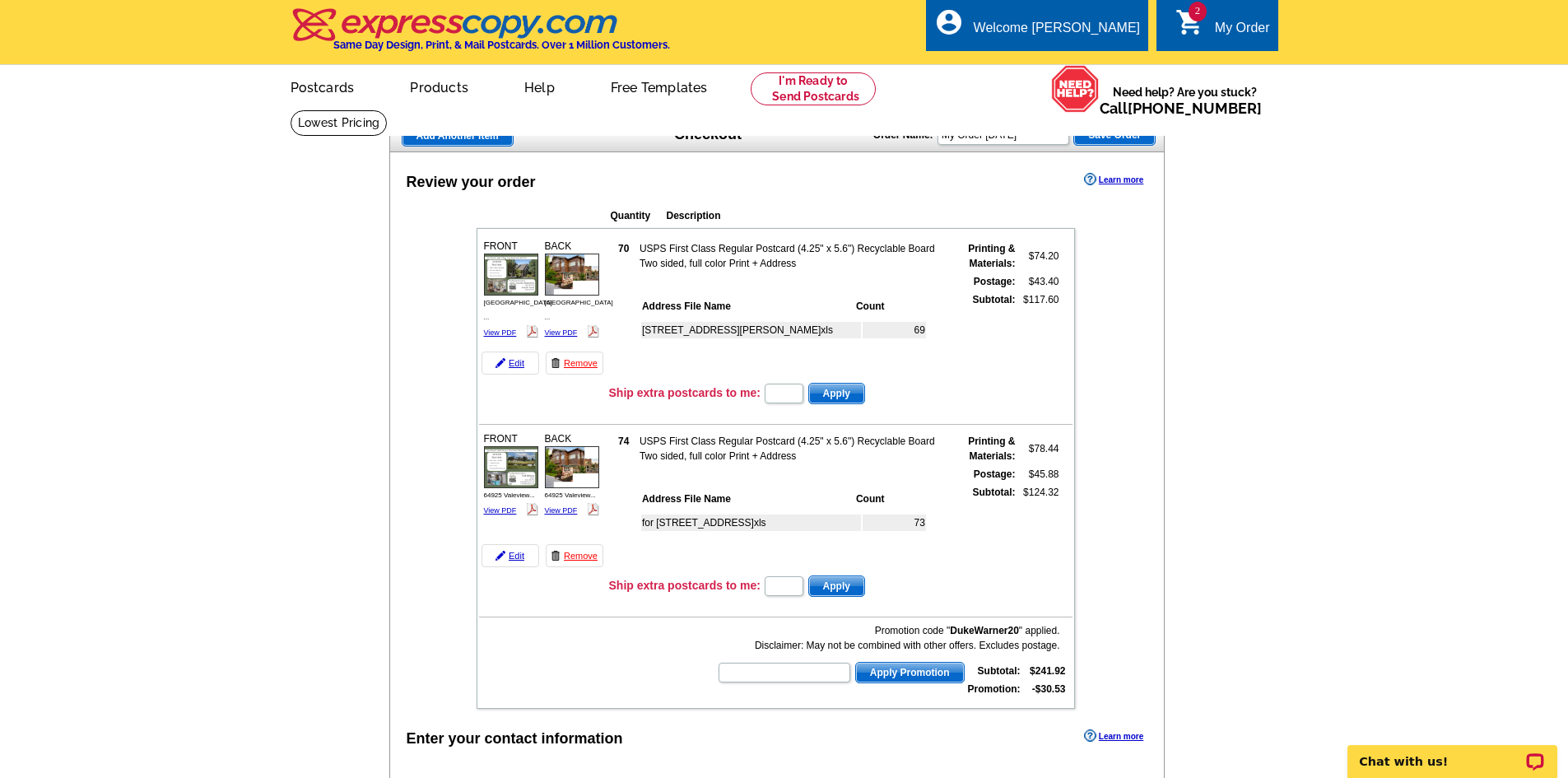
click at [510, 284] on img at bounding box center [511, 274] width 54 height 41
click at [503, 328] on link "View PDF" at bounding box center [500, 332] width 33 height 8
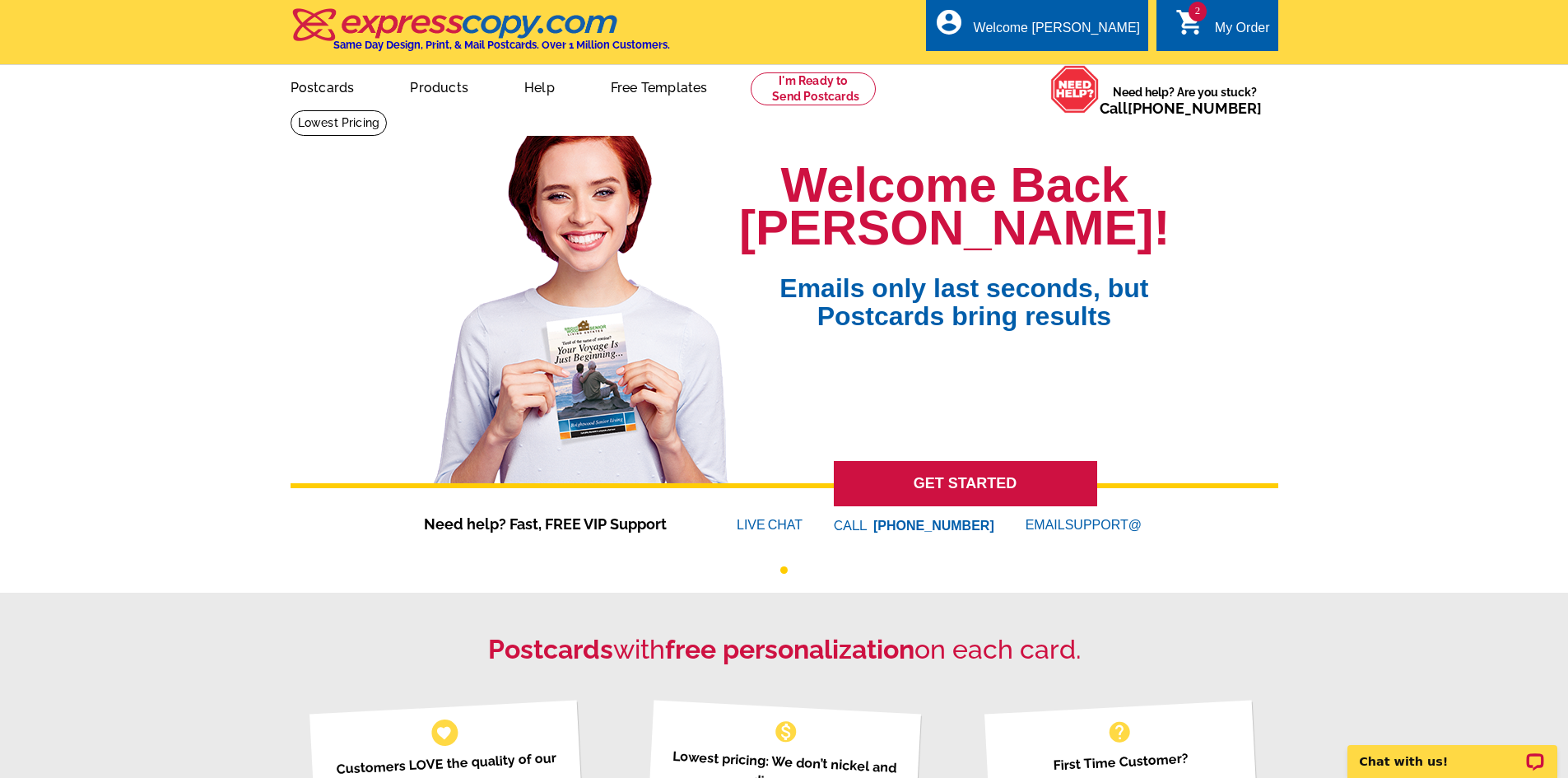
click at [1210, 28] on link "2 shopping_cart My Order" at bounding box center [1222, 28] width 94 height 20
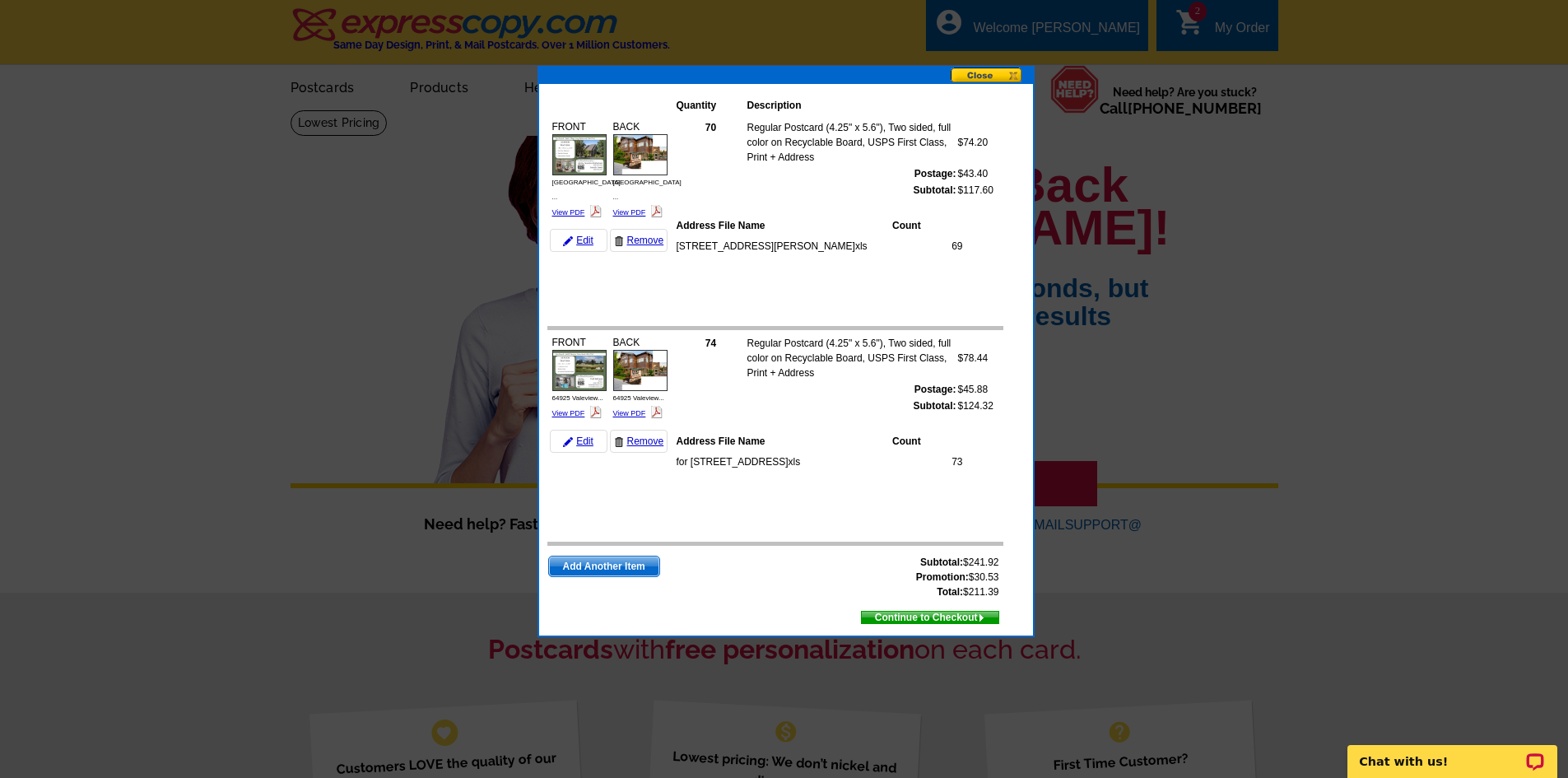
click at [1254, 127] on div at bounding box center [784, 389] width 1568 height 778
click at [1207, 18] on div at bounding box center [784, 389] width 1568 height 778
click at [1192, 24] on div at bounding box center [784, 389] width 1568 height 778
click at [1314, 219] on div at bounding box center [784, 389] width 1568 height 778
click at [978, 71] on button at bounding box center [992, 76] width 83 height 17
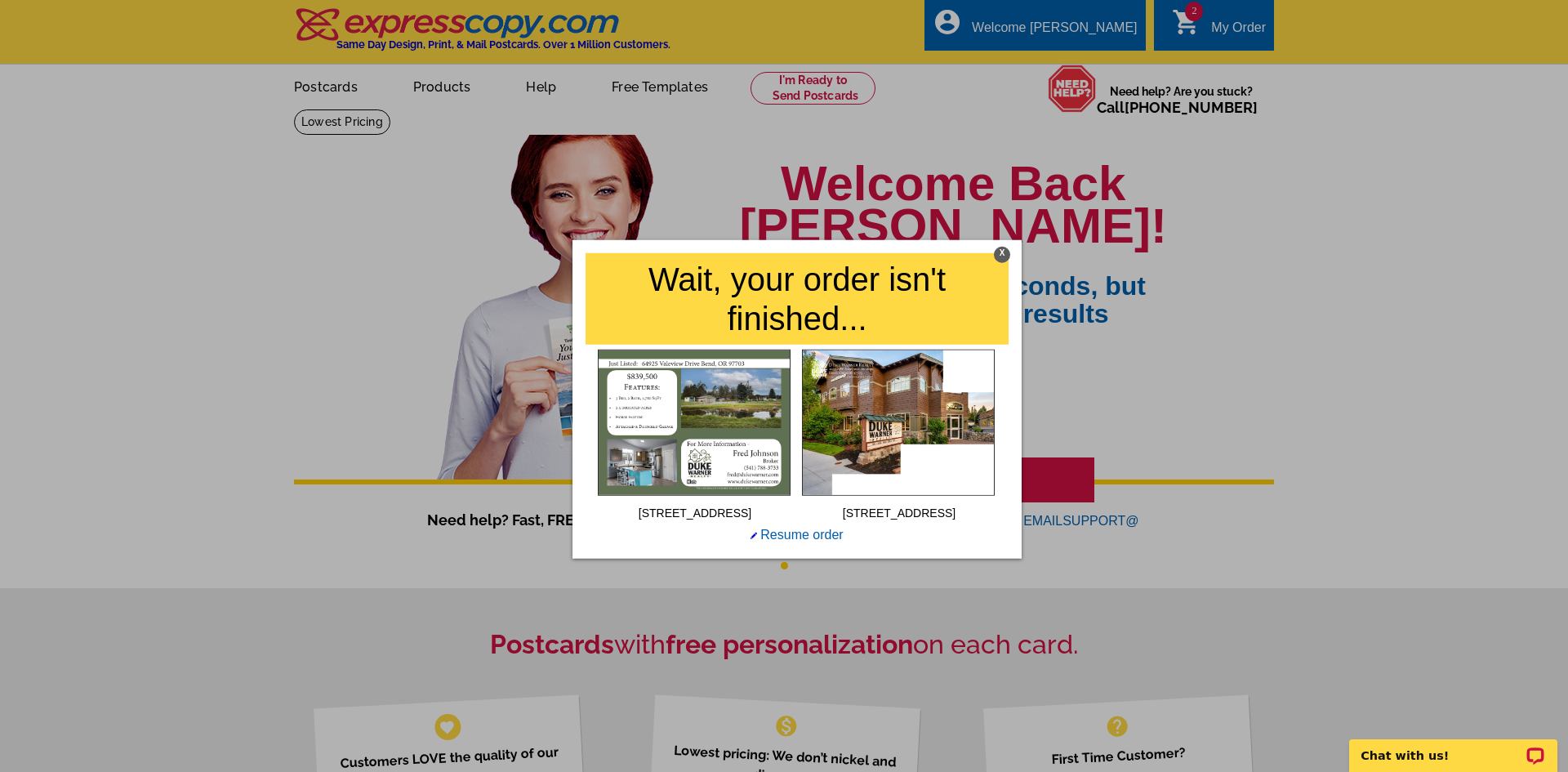
click at [997, 253] on div "X" at bounding box center [1001, 253] width 16 height 16
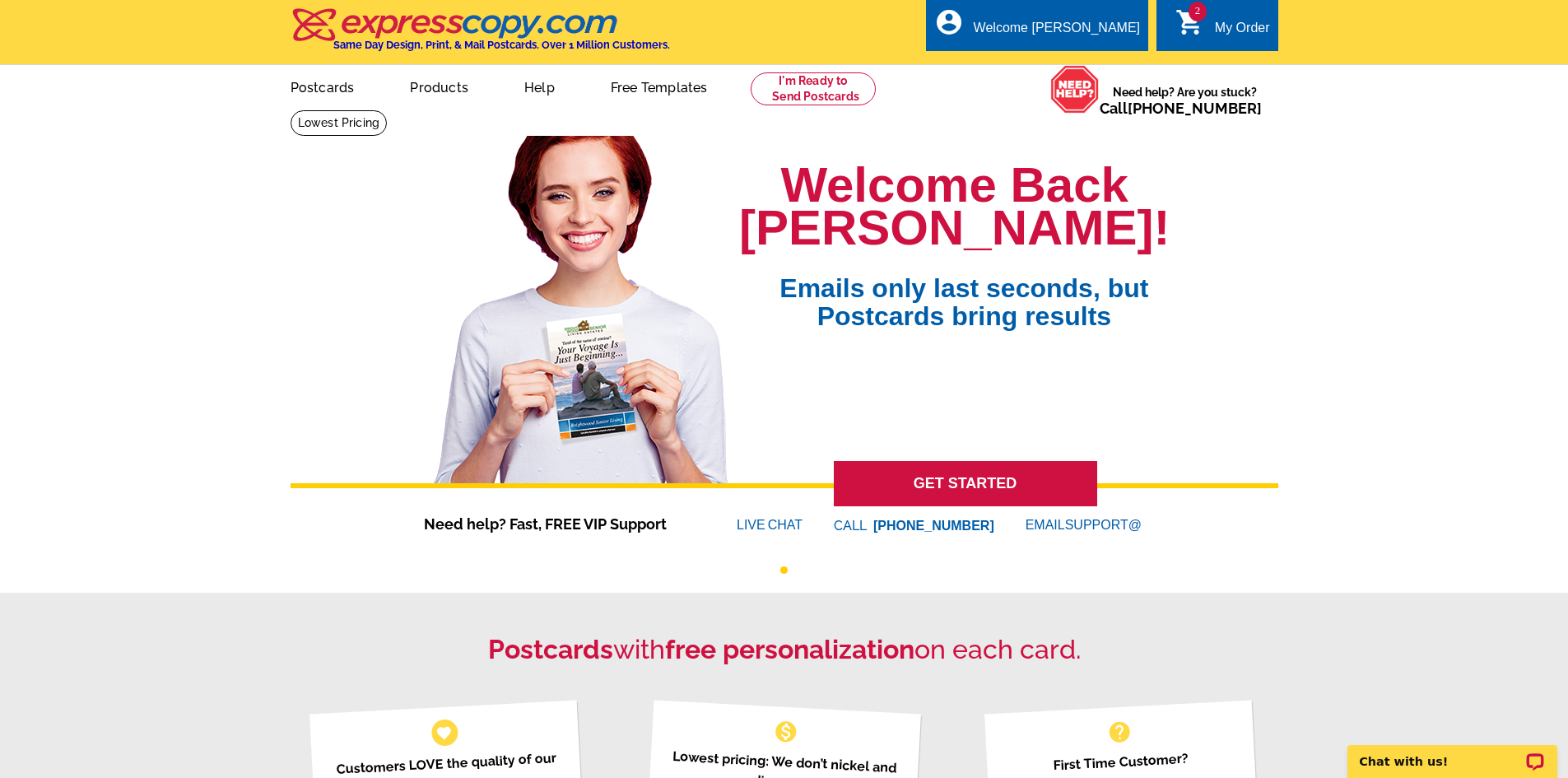
click at [1190, 22] on icon "shopping_cart" at bounding box center [1190, 22] width 30 height 30
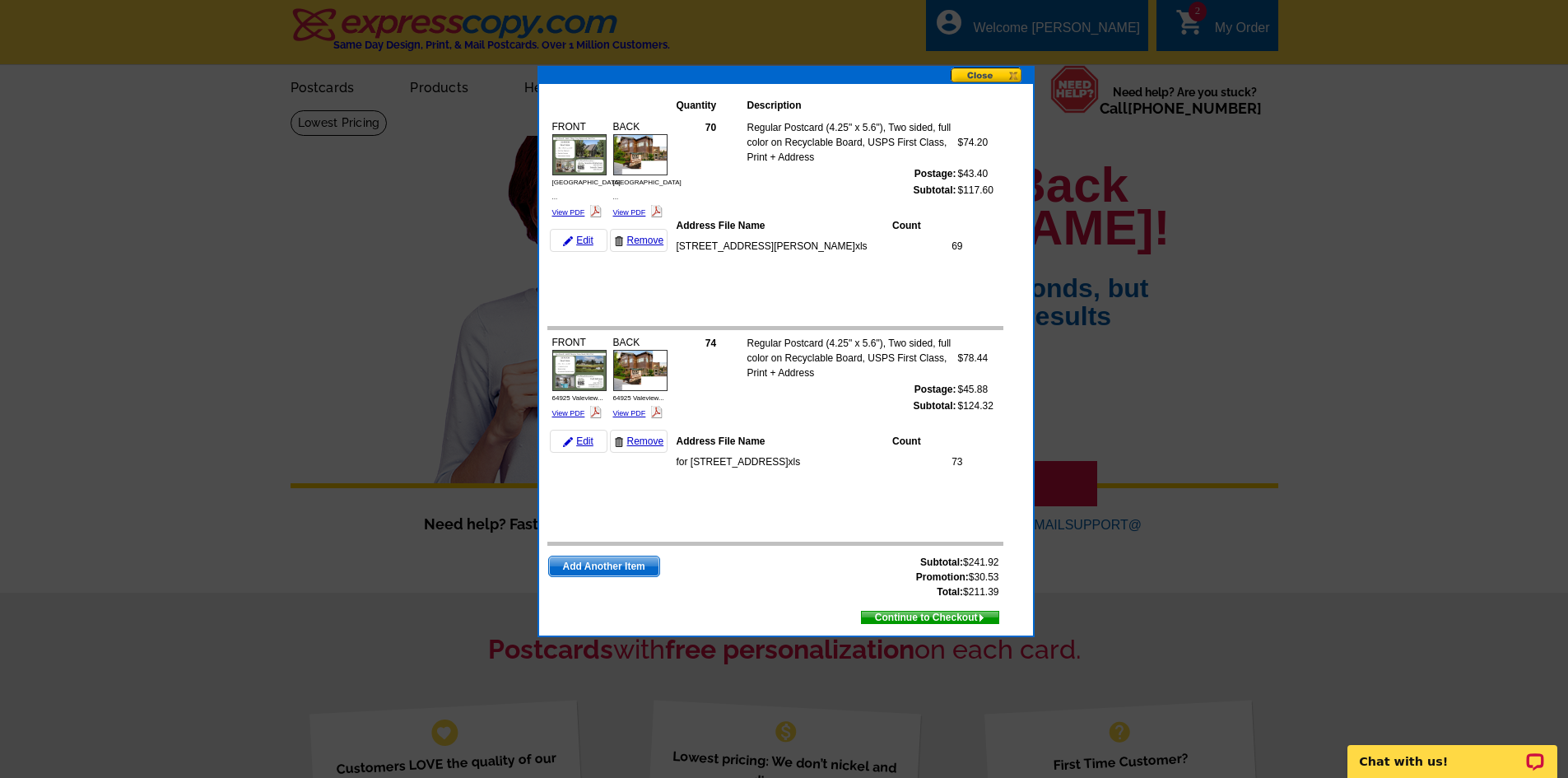
click at [962, 617] on span "Continue to Checkout" at bounding box center [930, 617] width 137 height 18
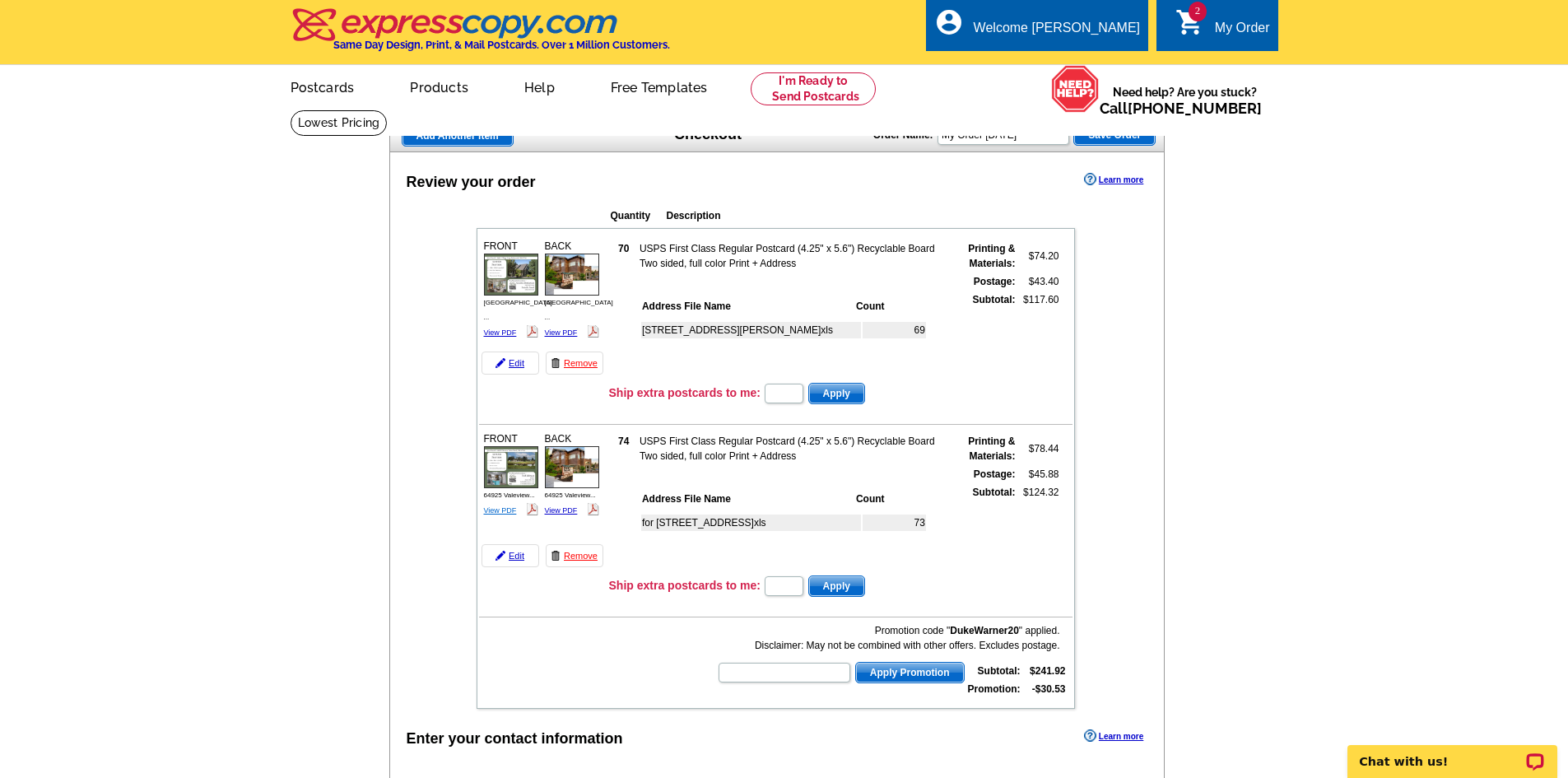
click at [496, 510] on link "View PDF" at bounding box center [500, 510] width 33 height 8
click at [475, 137] on span "Add Another Item" at bounding box center [458, 136] width 111 height 19
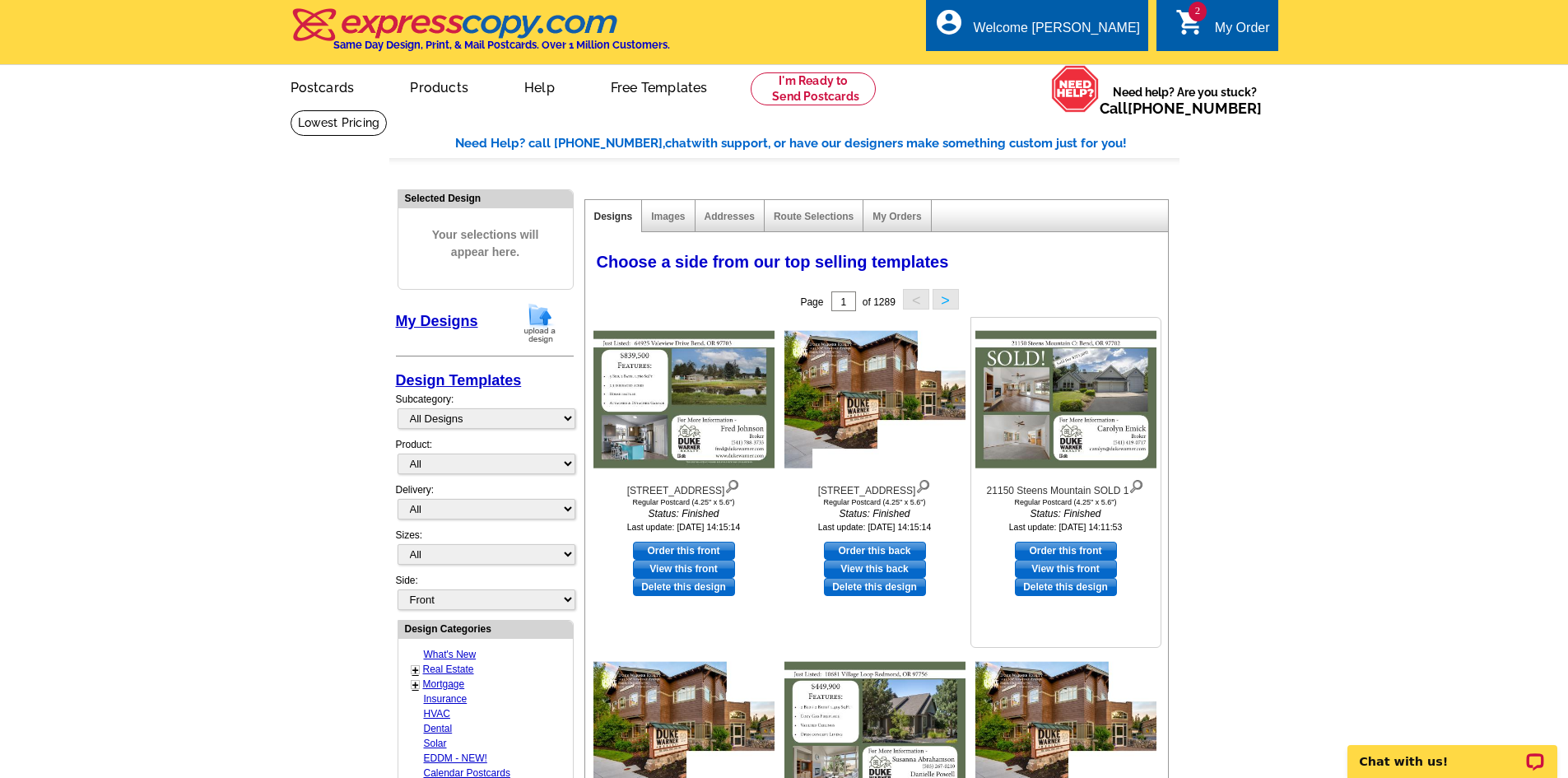
click at [1090, 549] on link "Order this front" at bounding box center [1066, 551] width 102 height 18
select select "1"
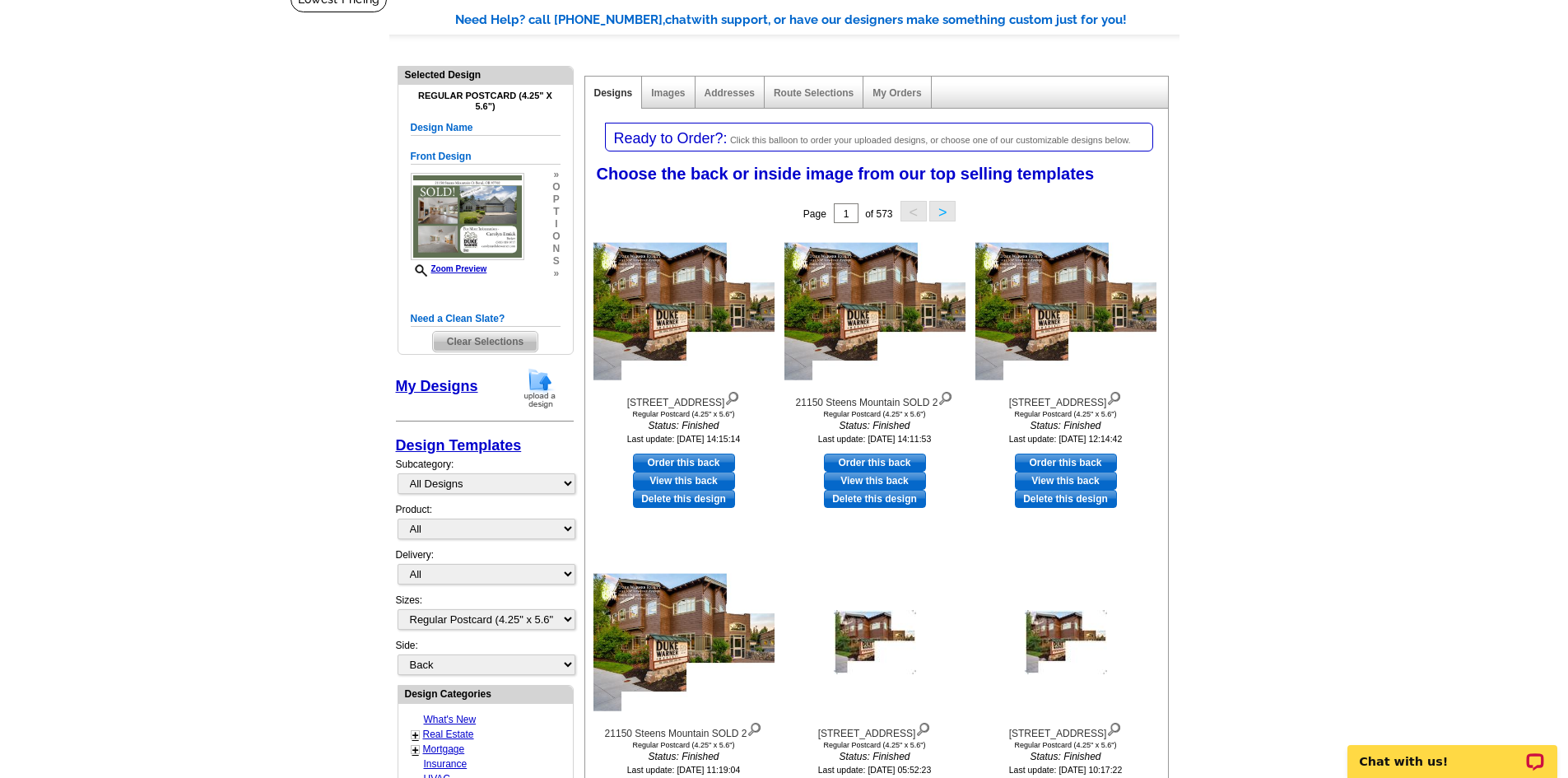
scroll to position [164, 0]
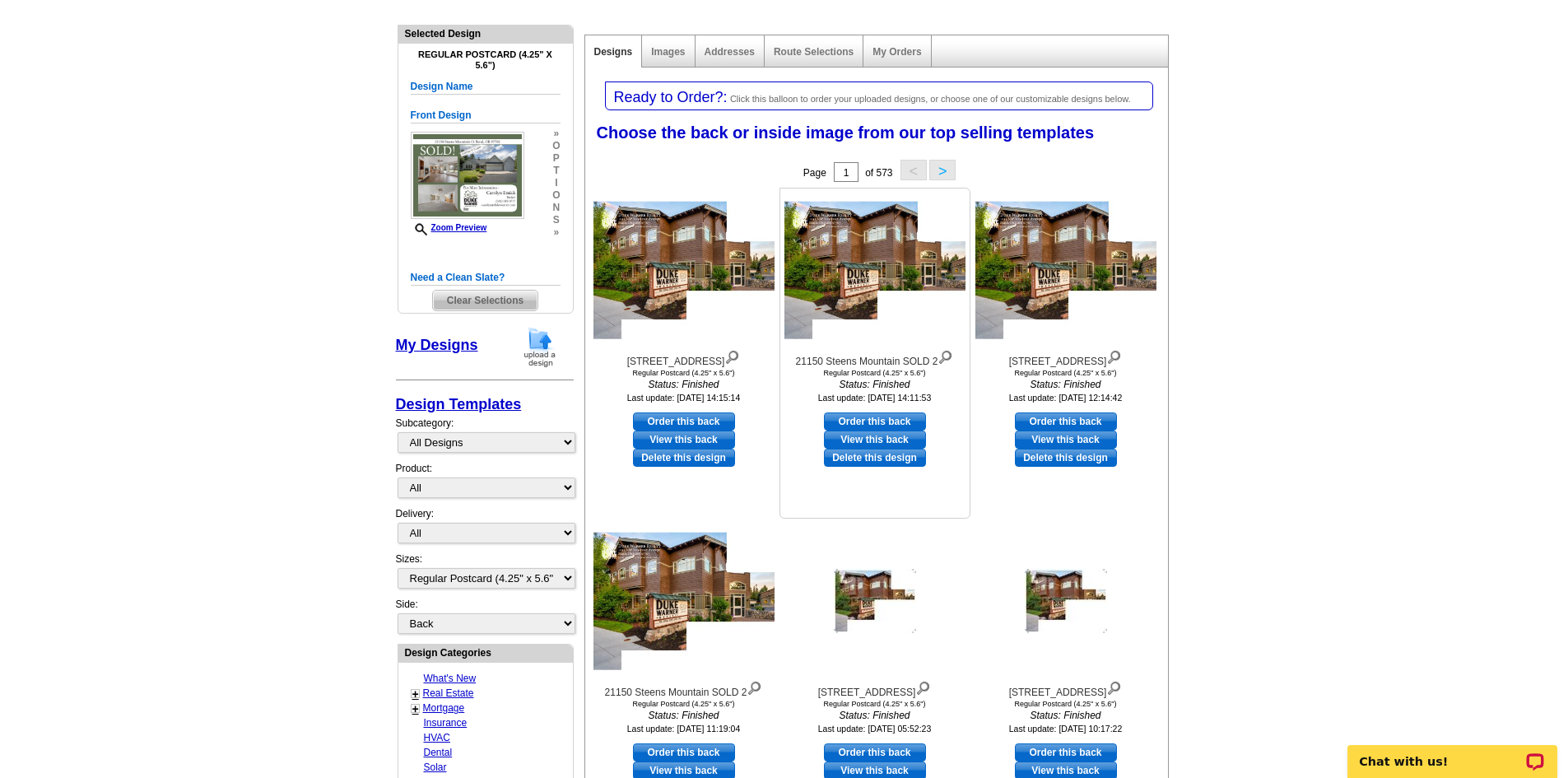
click at [904, 418] on link "Order this back" at bounding box center [874, 422] width 102 height 18
select select "front"
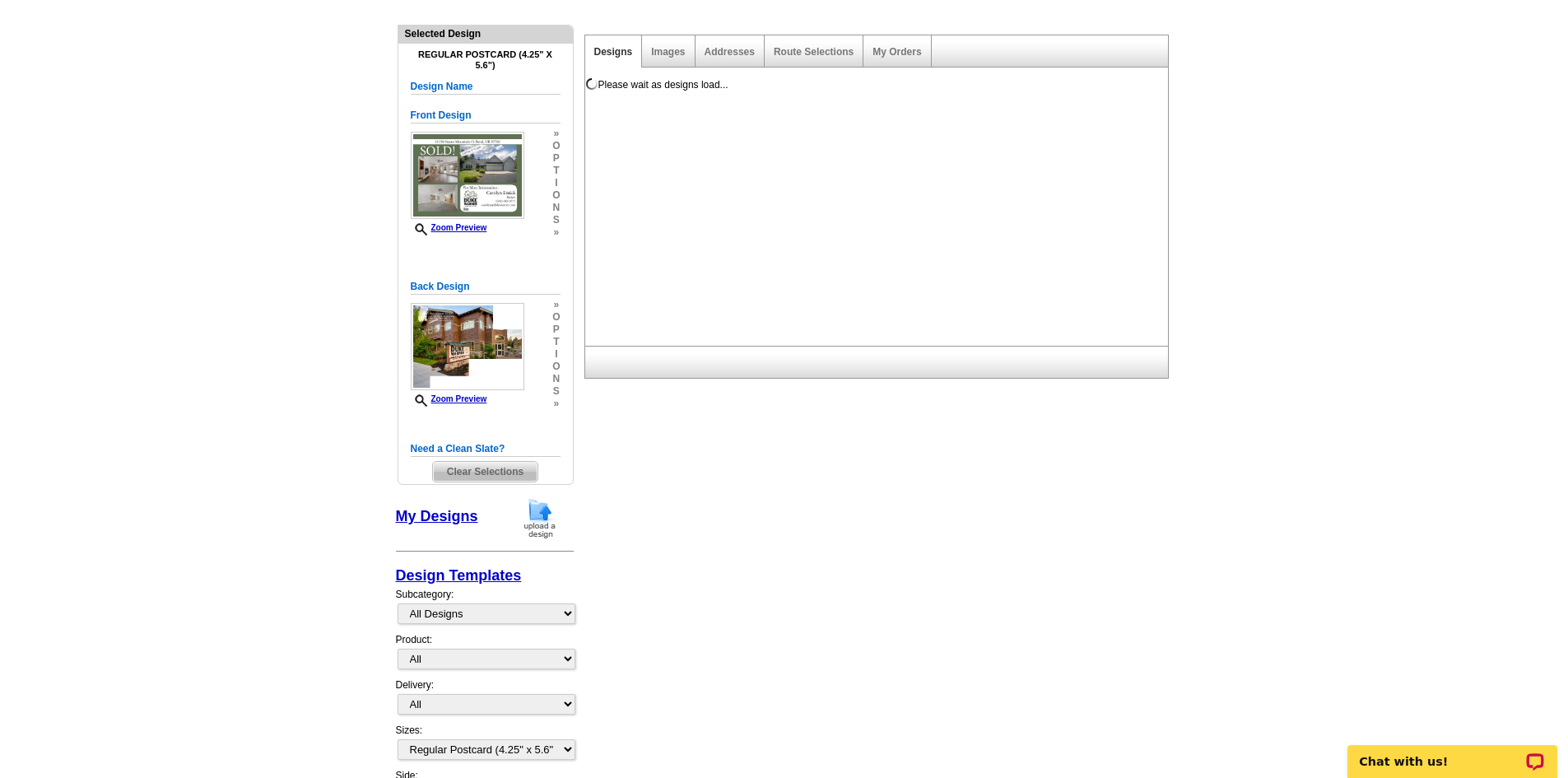
scroll to position [0, 0]
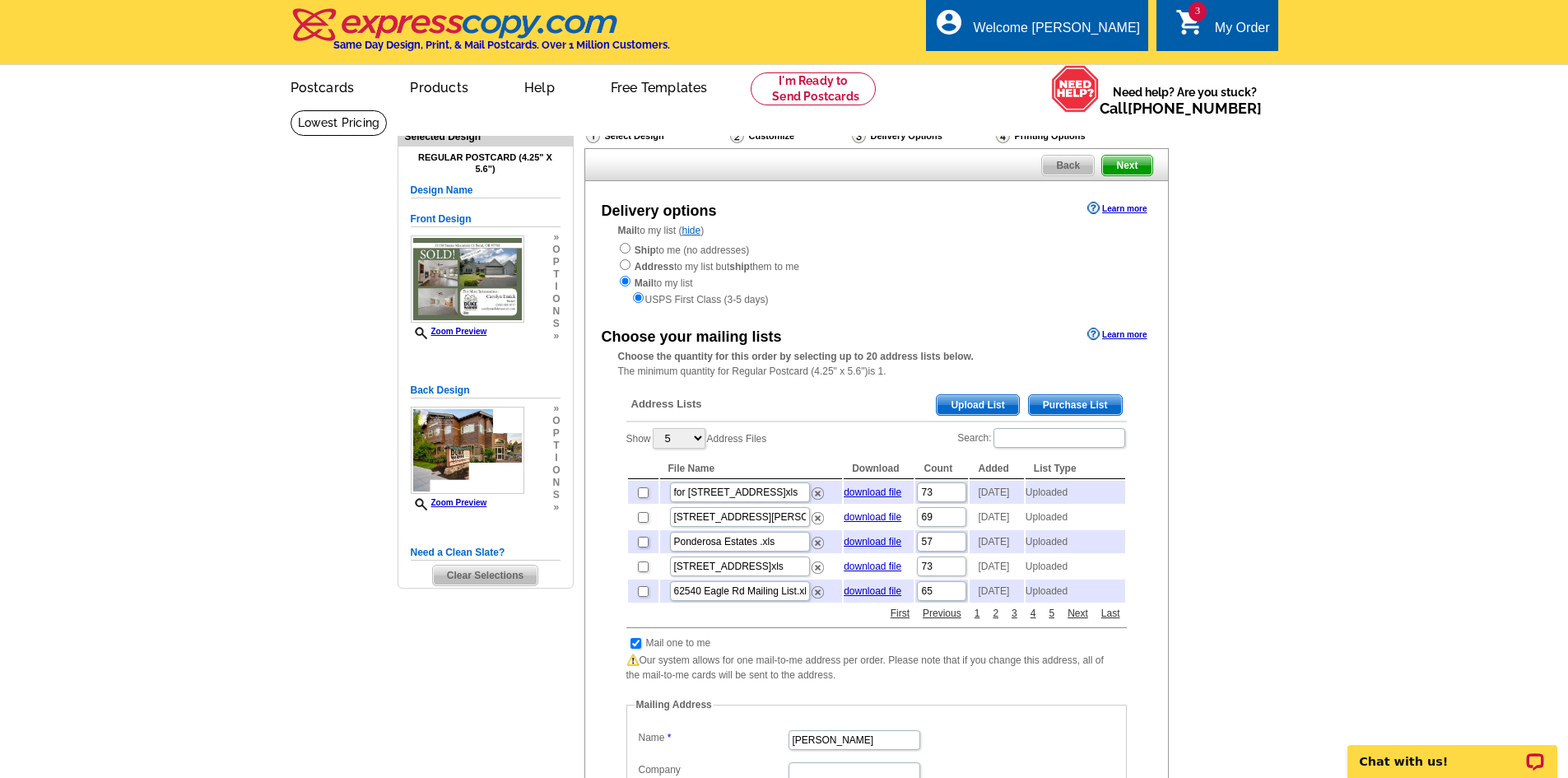
click at [641, 548] on input "checkbox" at bounding box center [643, 542] width 11 height 11
checkbox input "true"
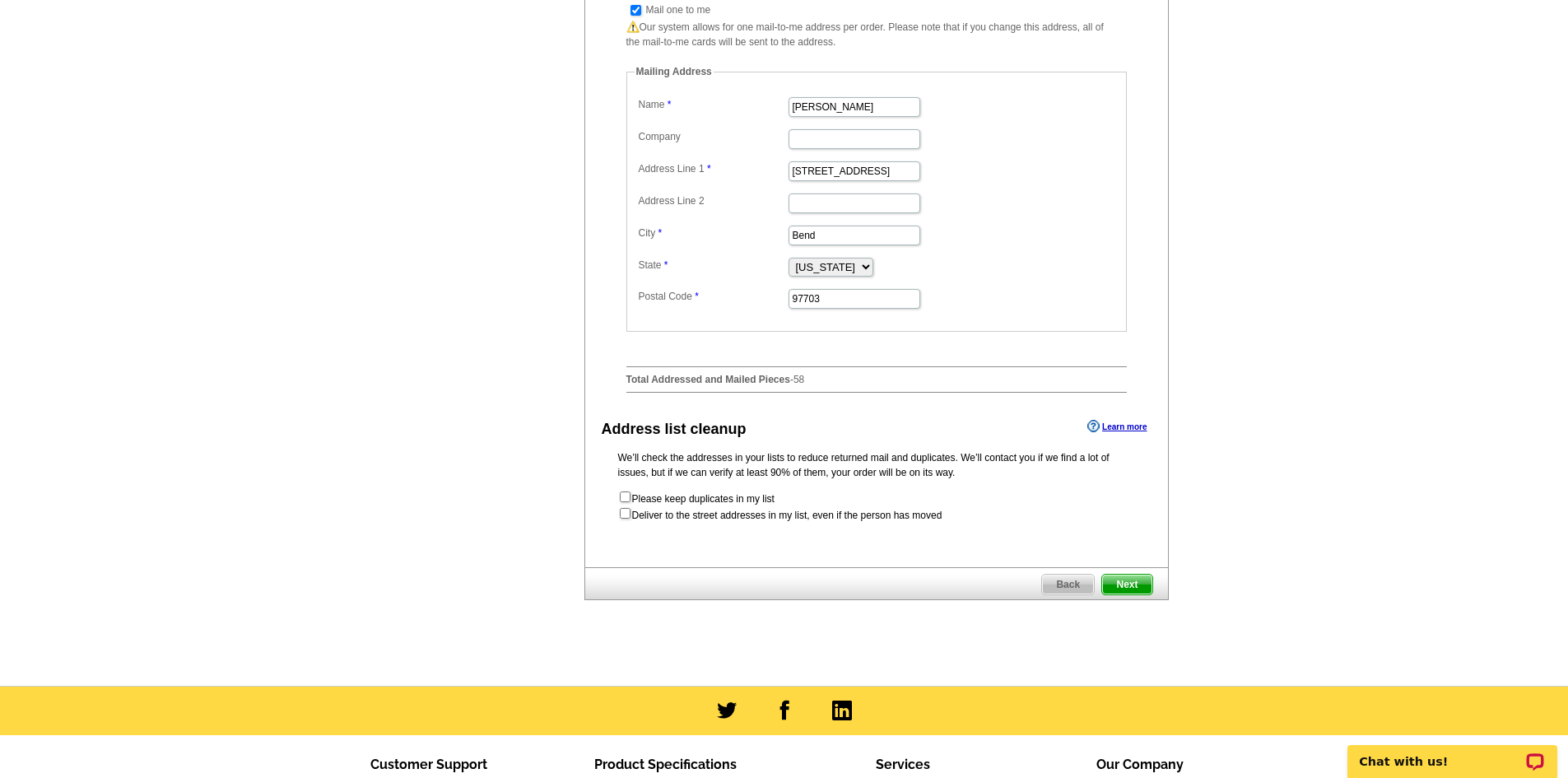
scroll to position [659, 0]
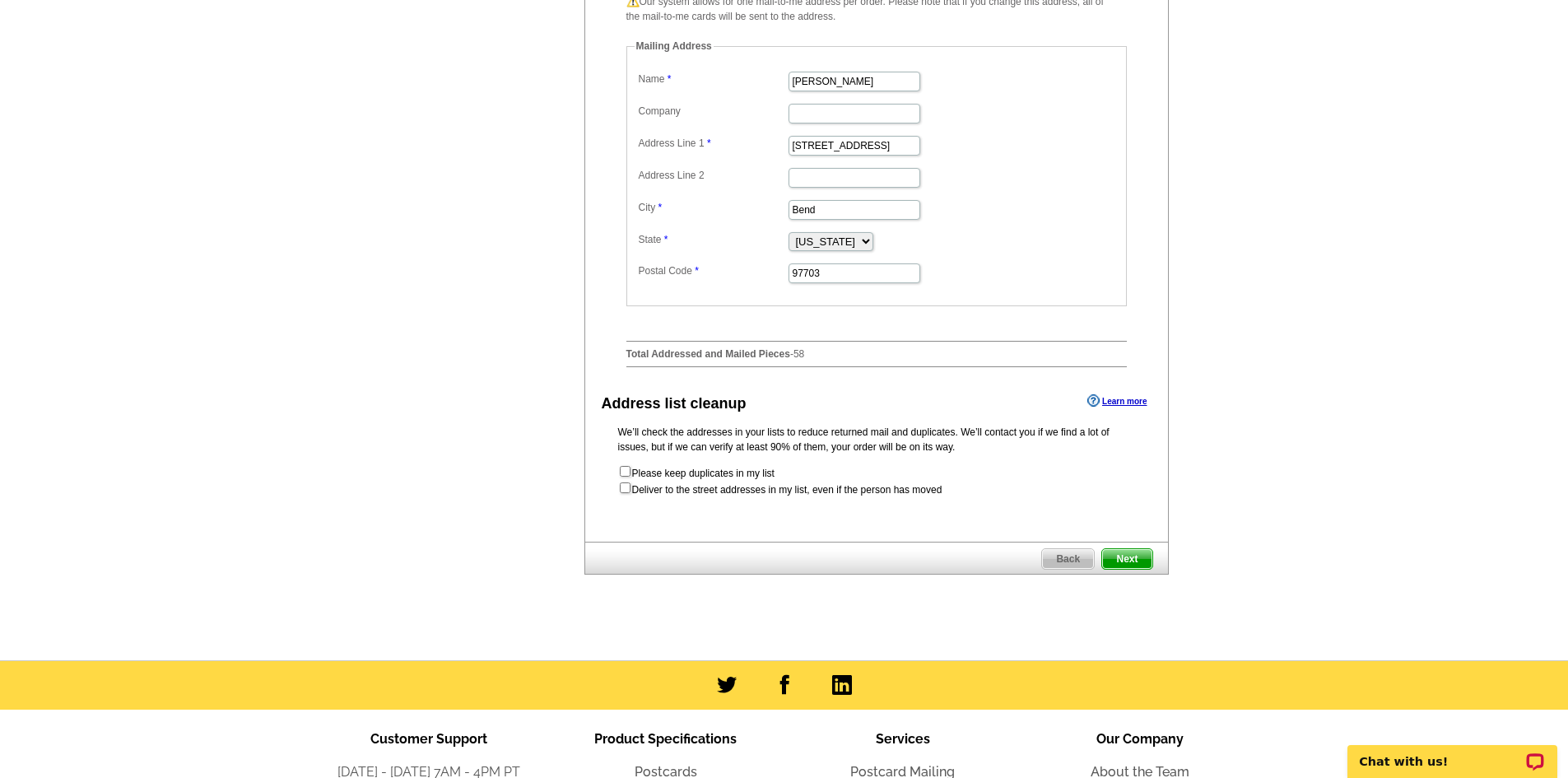
click at [1133, 569] on span "Next" at bounding box center [1127, 558] width 50 height 19
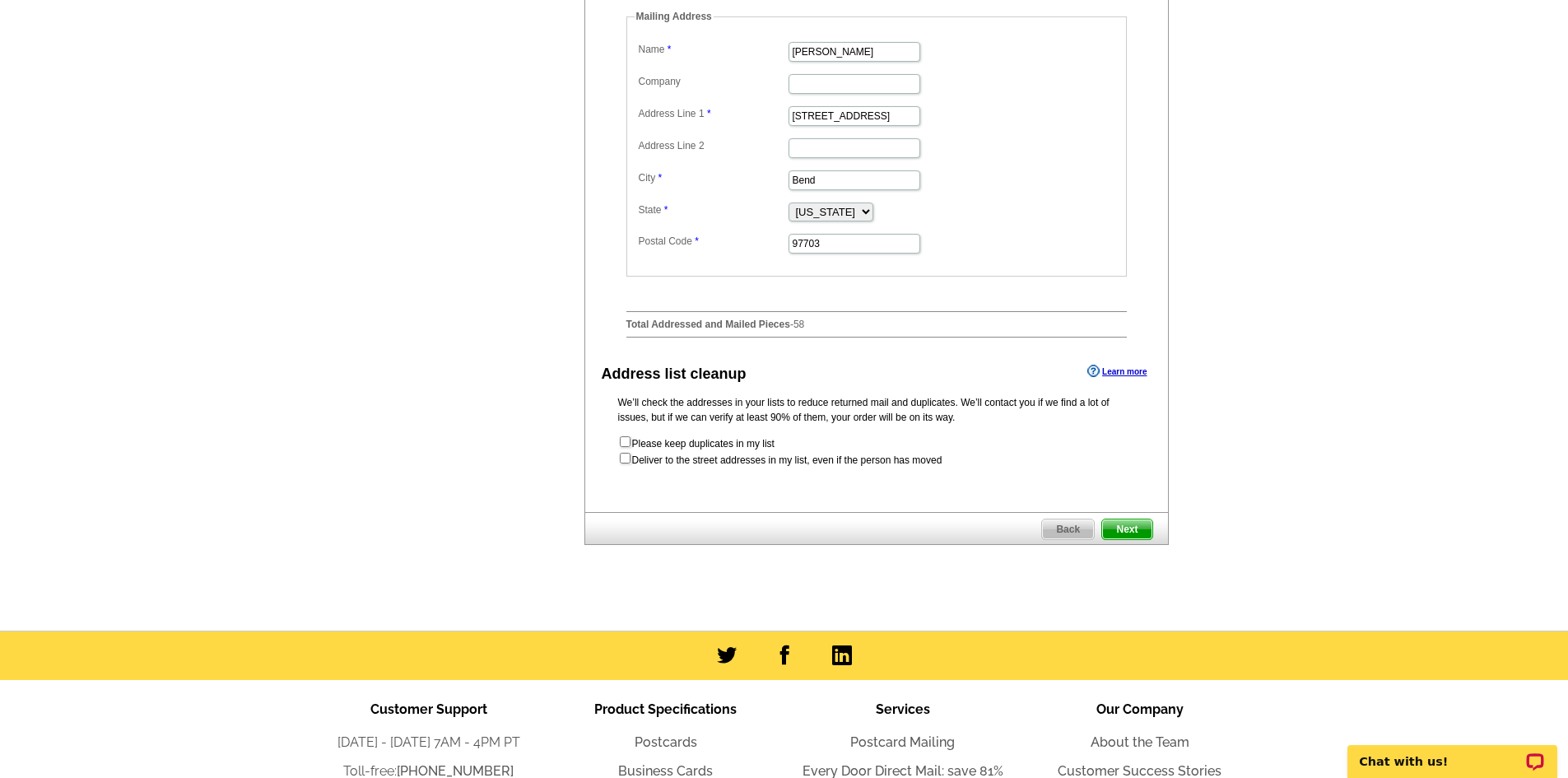
scroll to position [0, 0]
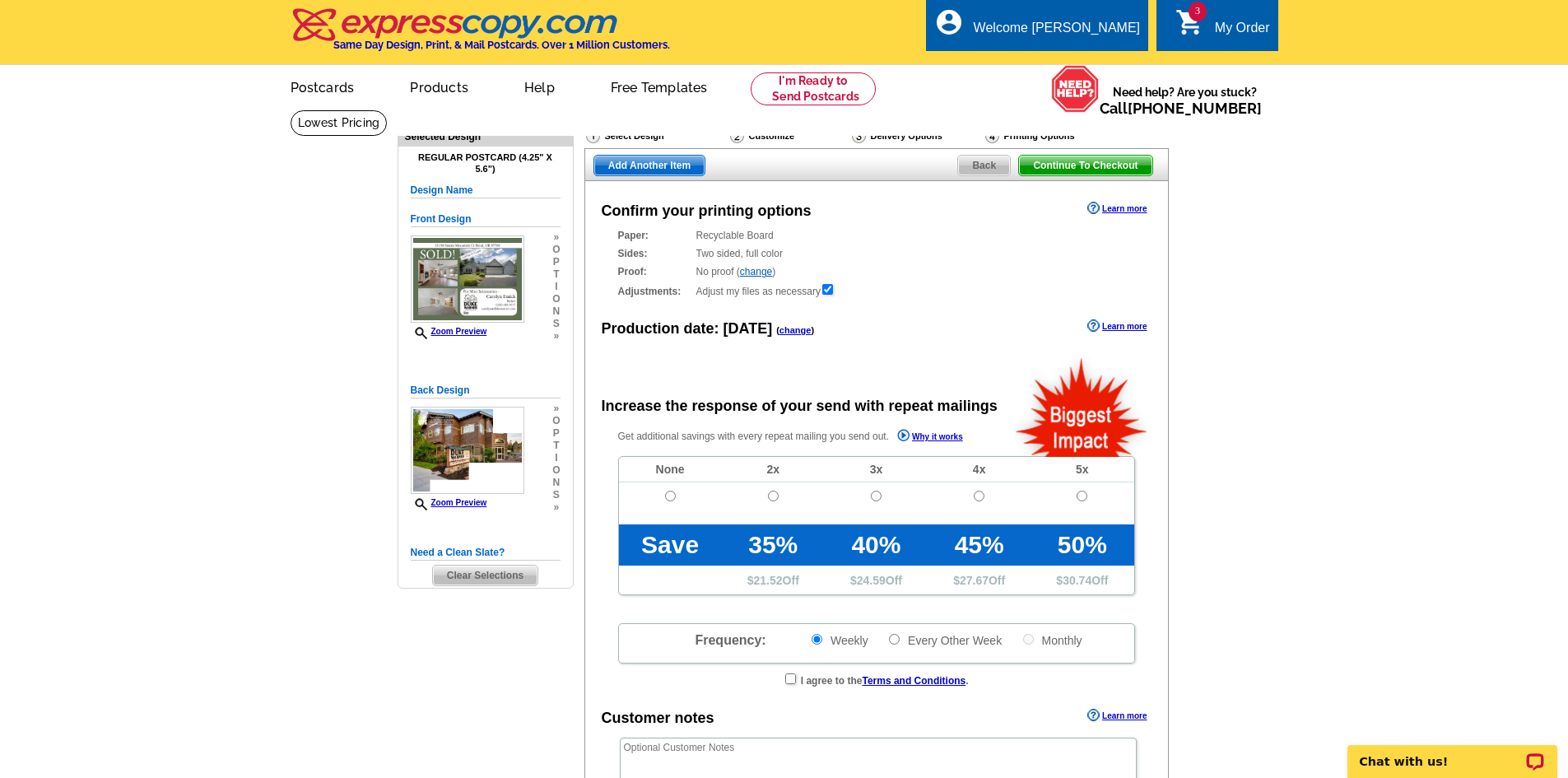
radio input "false"
click at [668, 498] on input "radio" at bounding box center [670, 495] width 11 height 11
radio input "true"
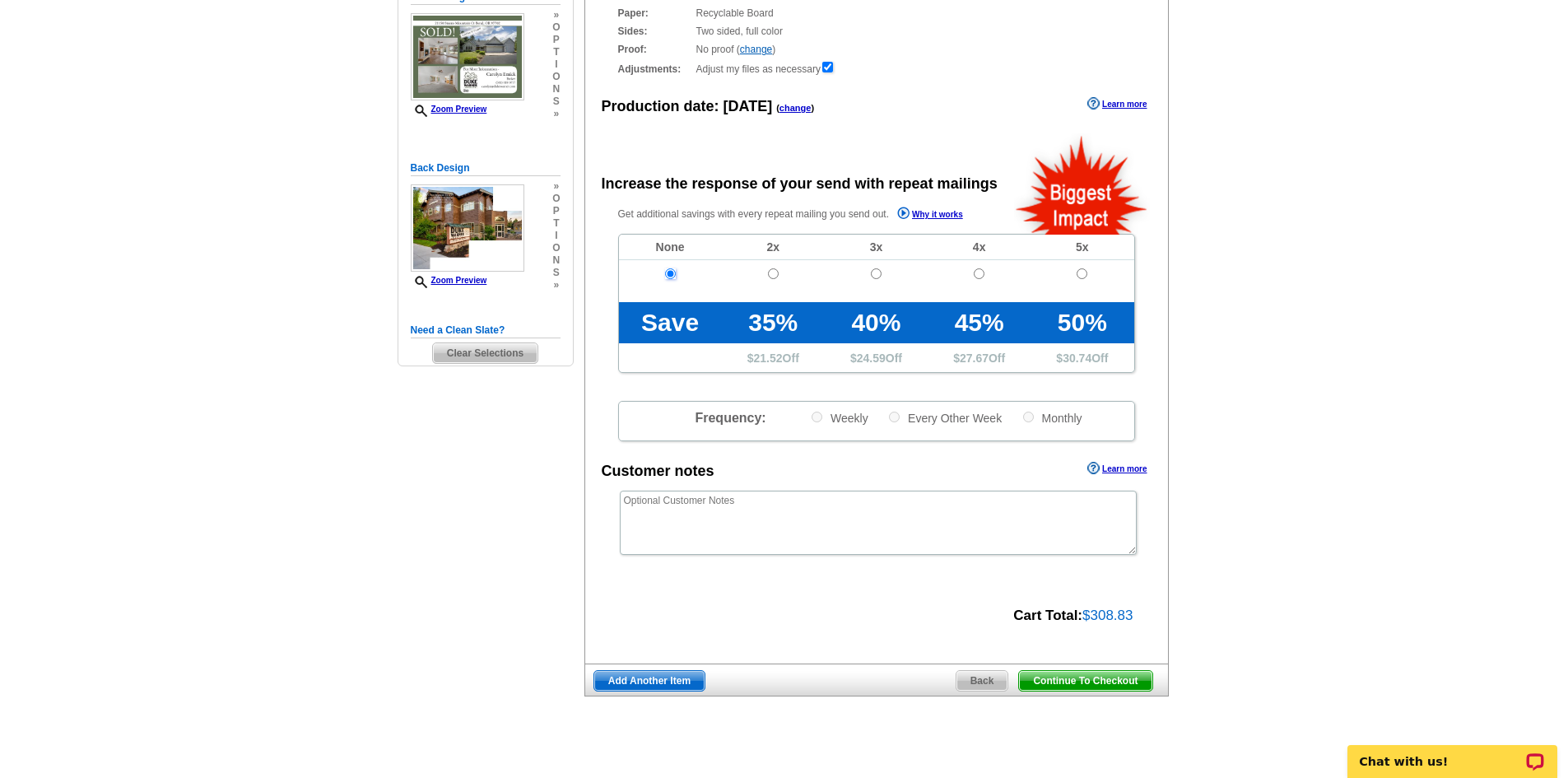
scroll to position [247, 0]
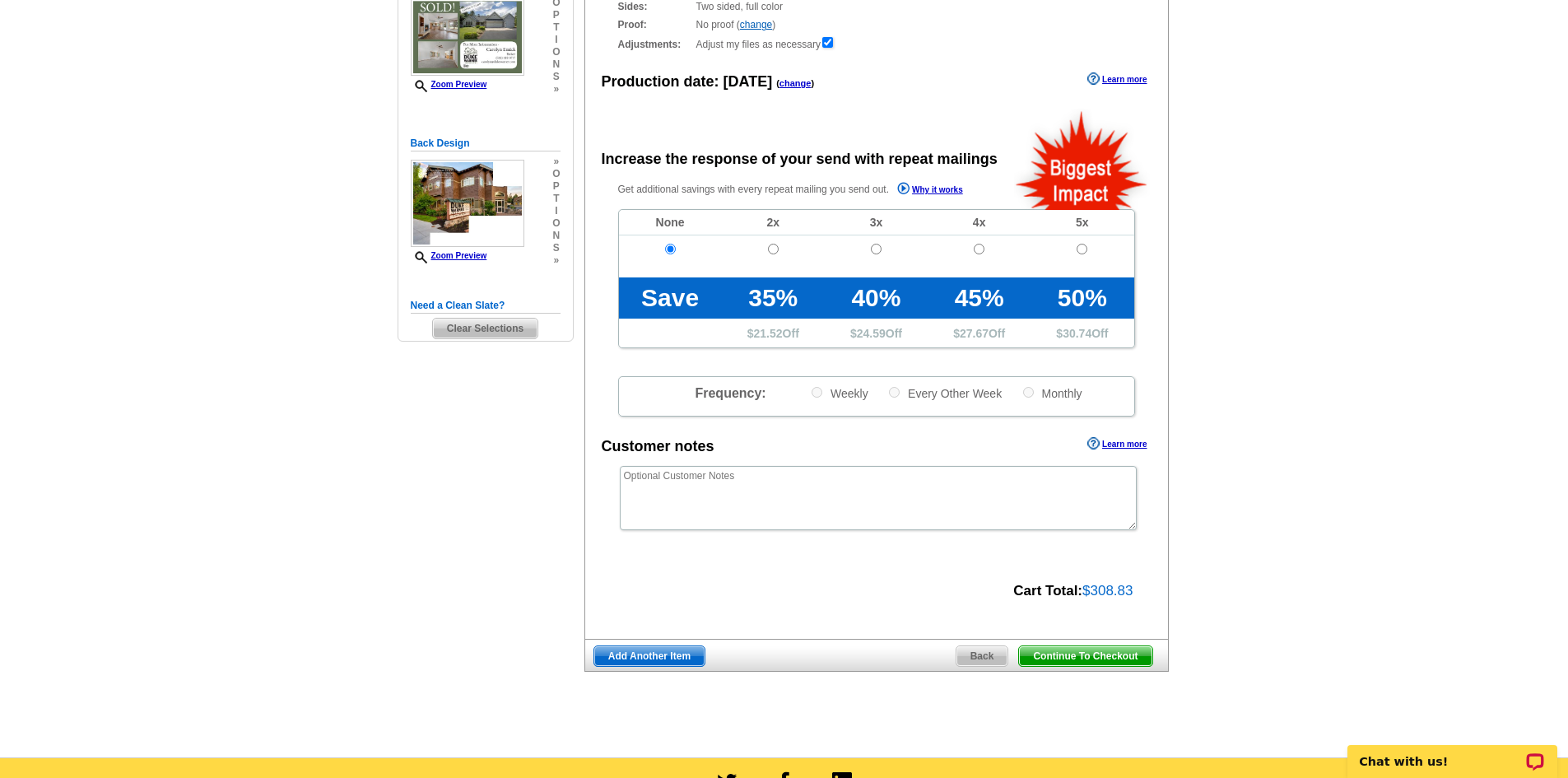
drag, startPoint x: 1150, startPoint y: 657, endPoint x: 1211, endPoint y: 489, distance: 178.7
click at [1148, 657] on span "Continue To Checkout" at bounding box center [1085, 656] width 132 height 19
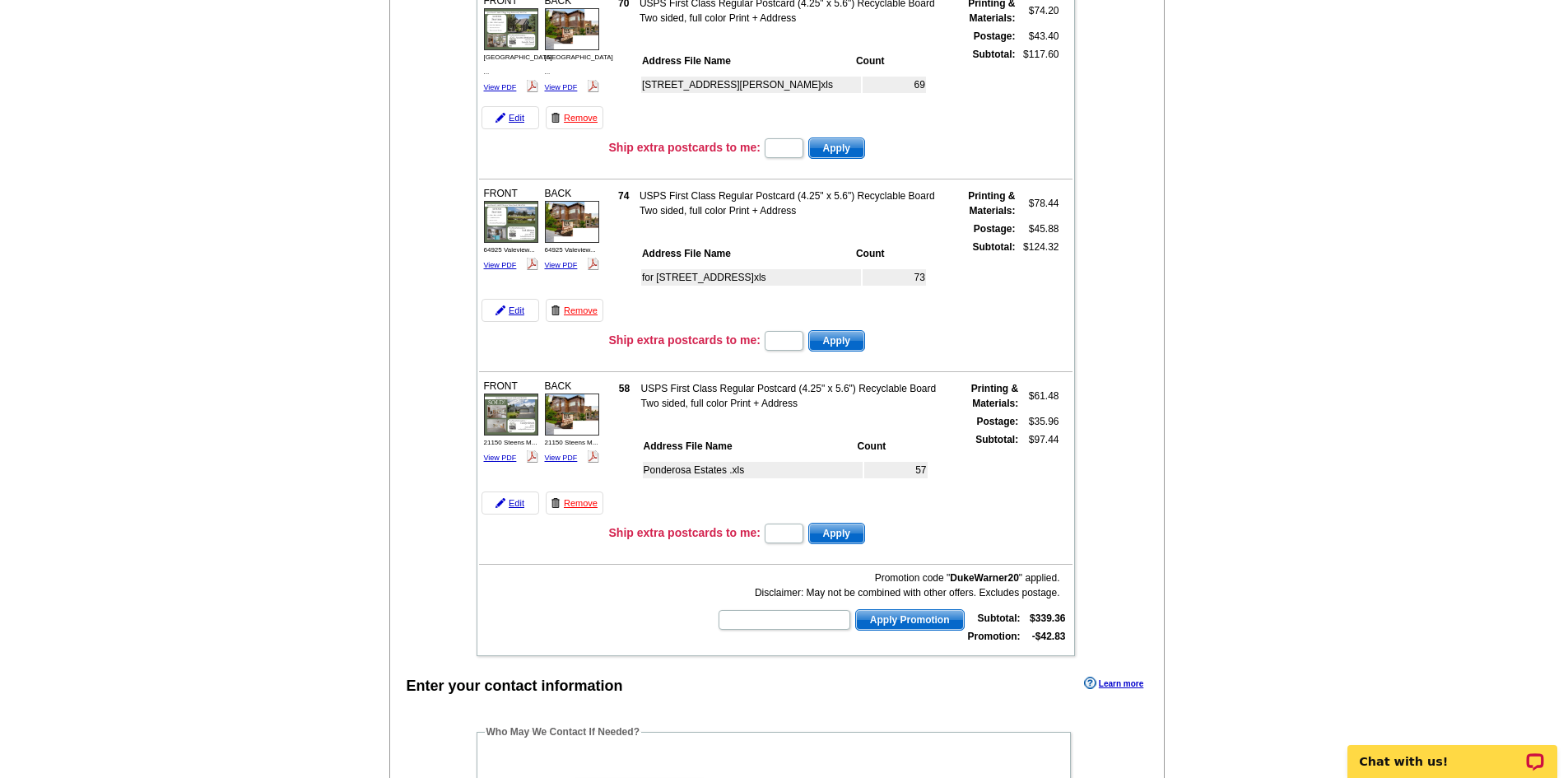
scroll to position [247, 0]
click at [759, 620] on input "text" at bounding box center [785, 618] width 132 height 19
type input "HURRY40"
click at [917, 621] on span "Apply Promotion" at bounding box center [909, 618] width 108 height 19
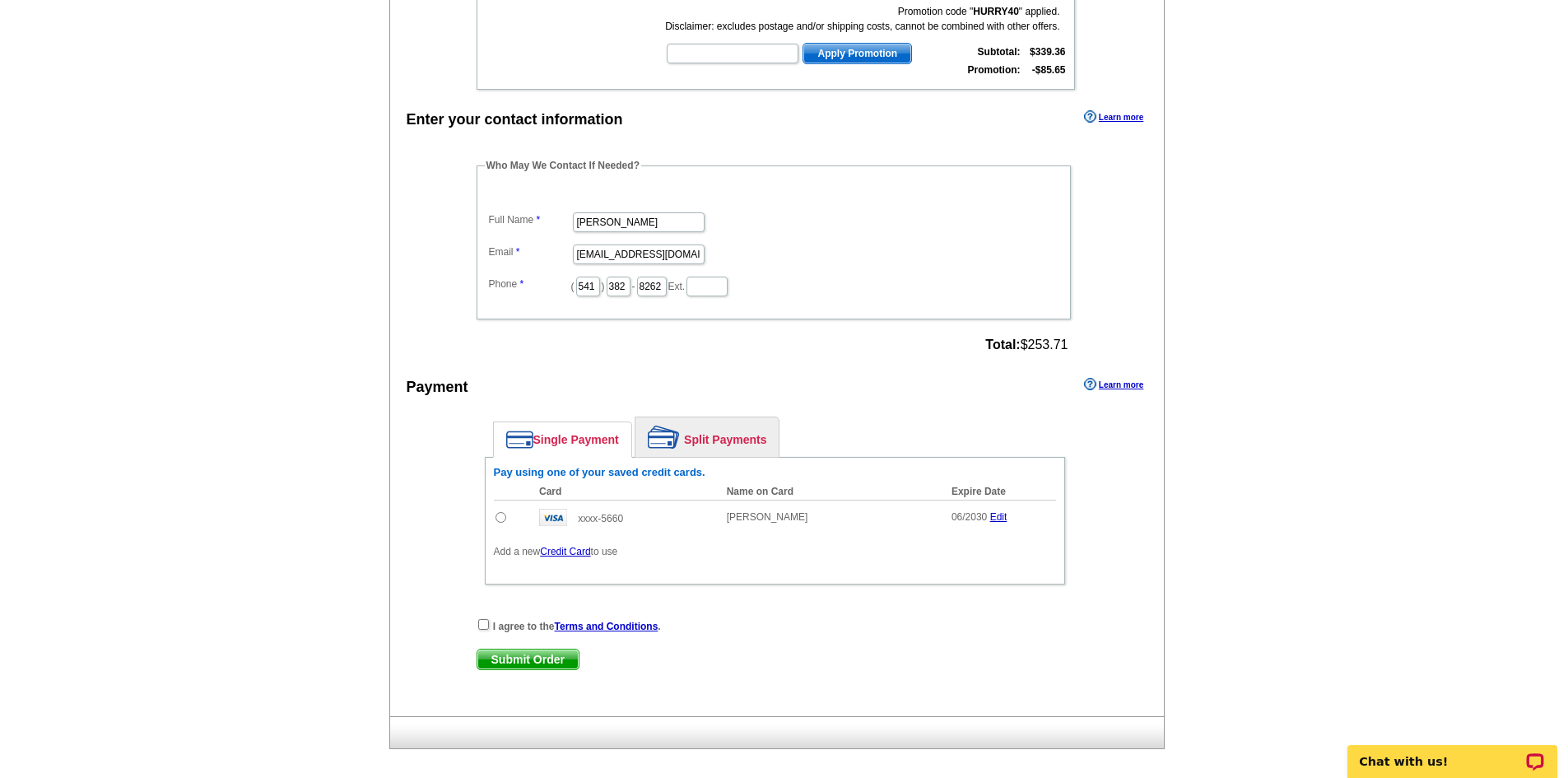
scroll to position [823, 0]
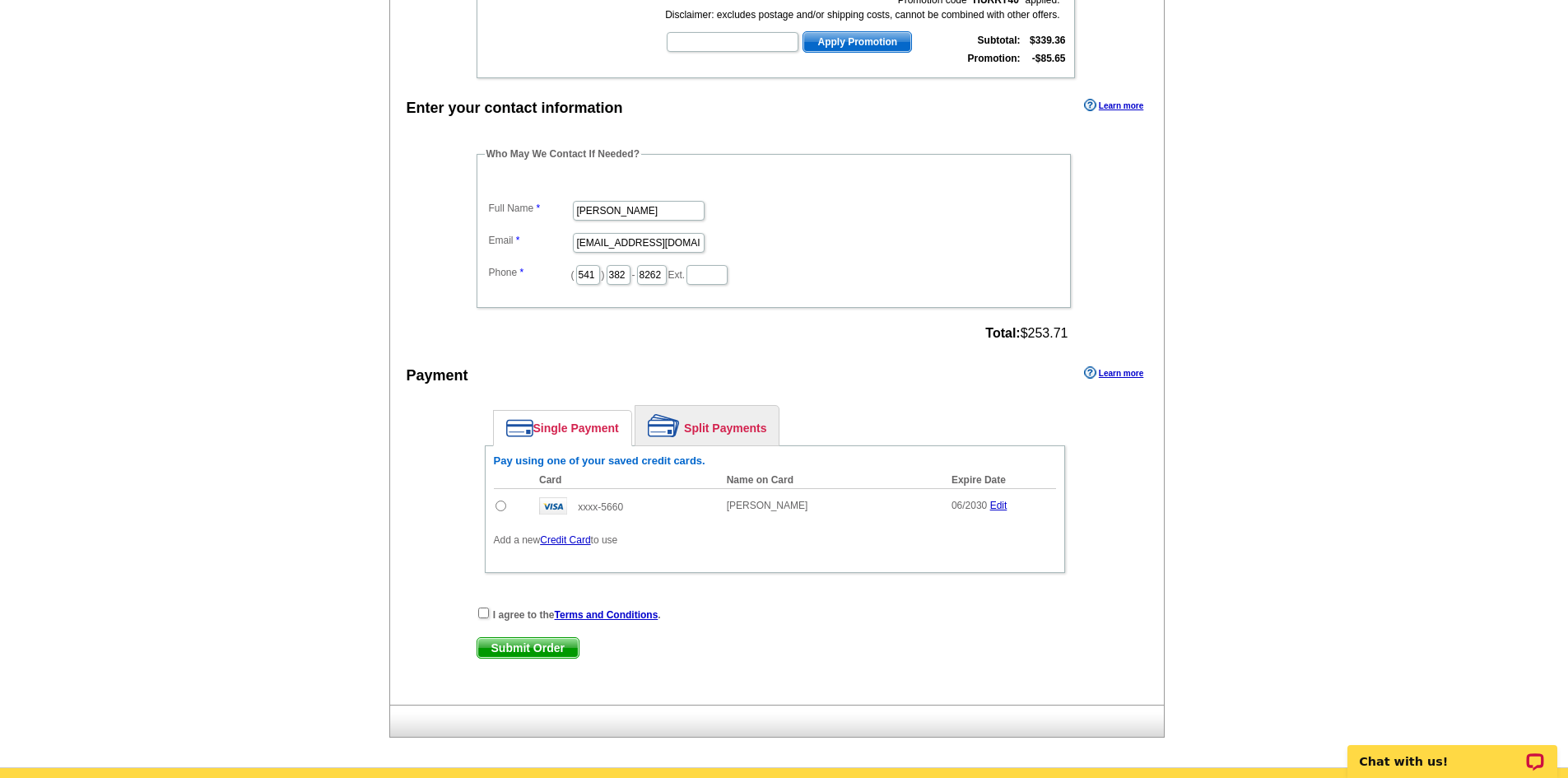
click at [501, 510] on input "radio" at bounding box center [500, 505] width 11 height 11
radio input "true"
click at [485, 613] on input "checkbox" at bounding box center [483, 612] width 11 height 11
checkbox input "true"
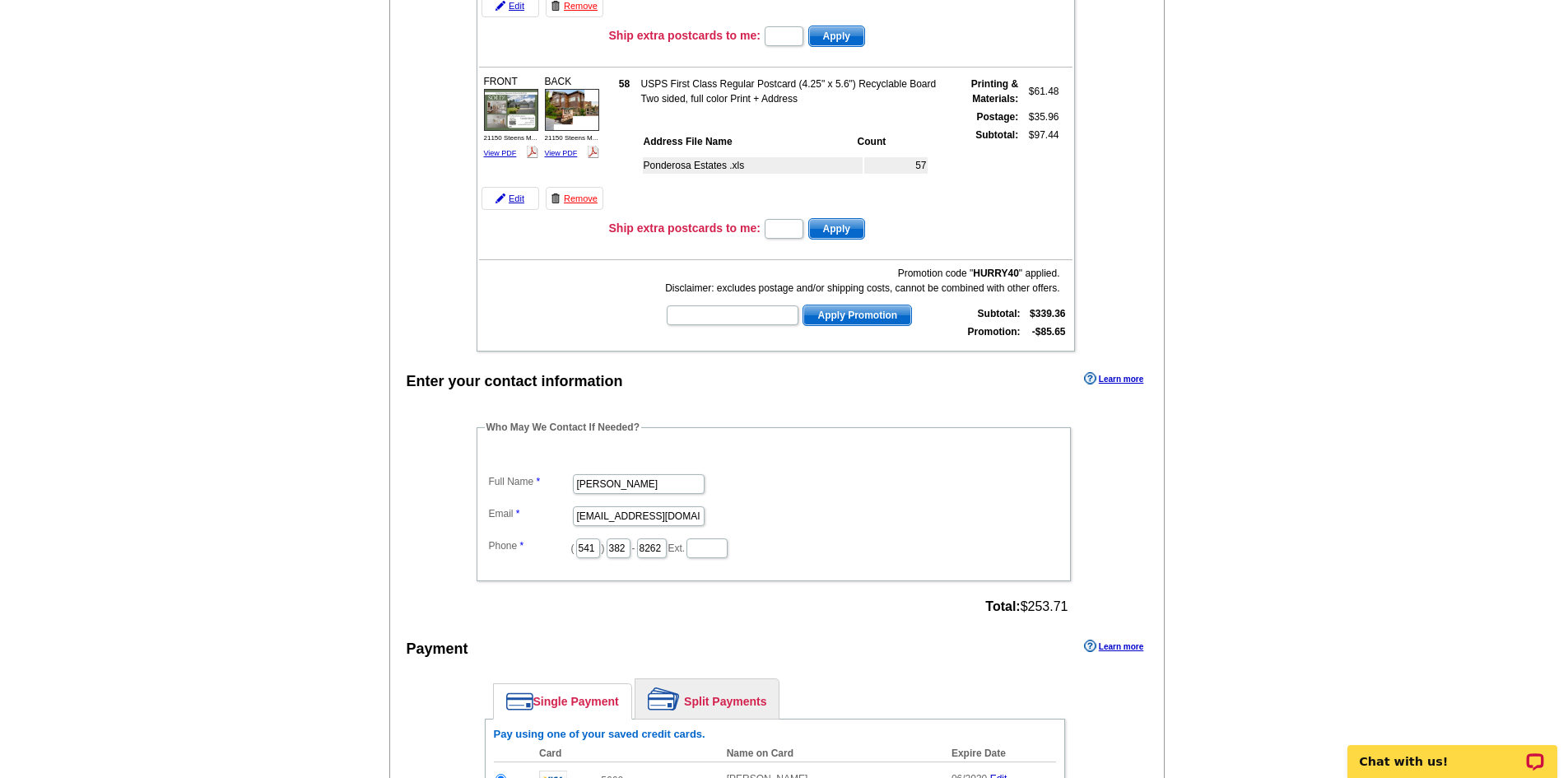
scroll to position [741, 0]
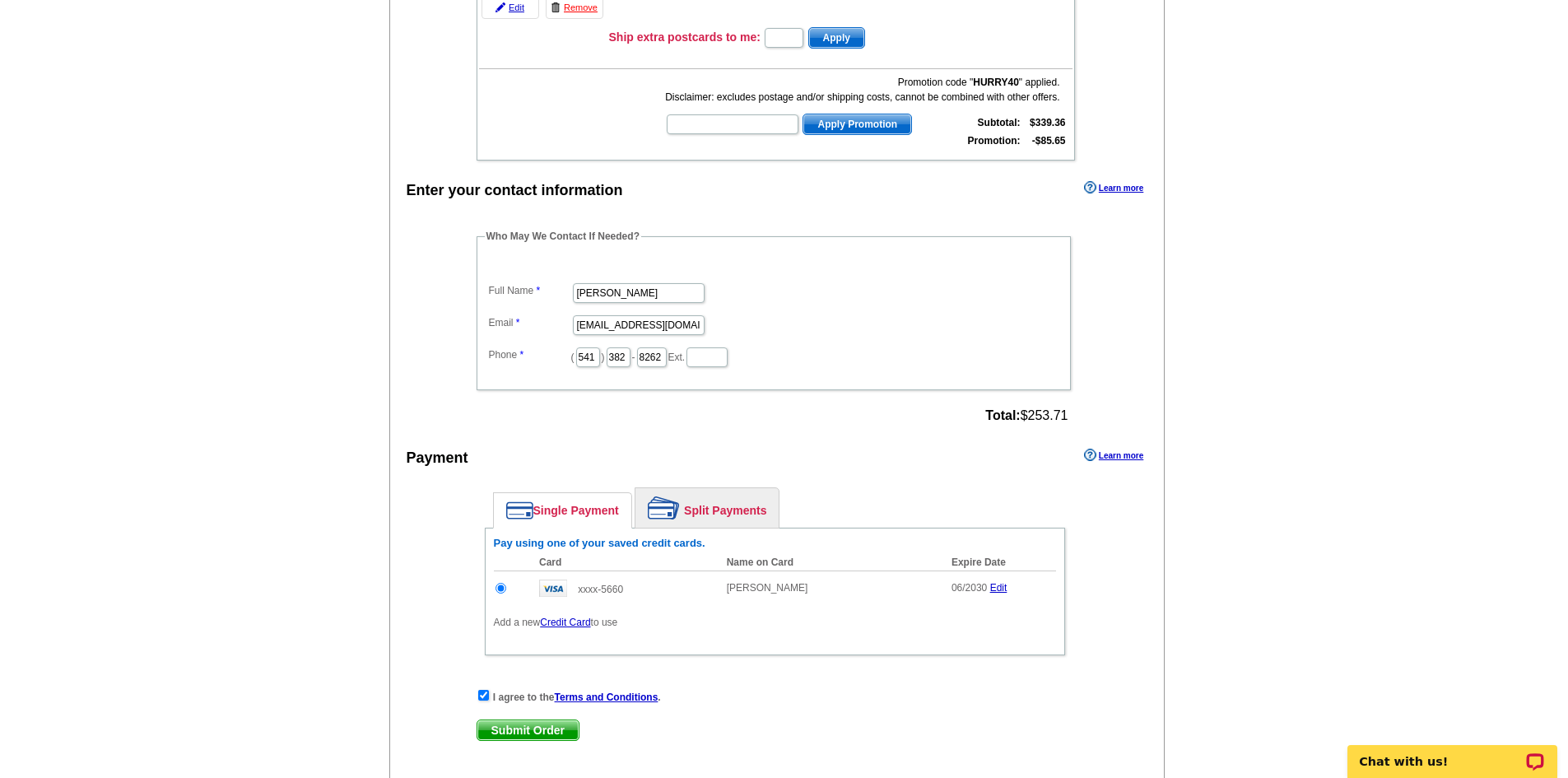
click at [547, 735] on span "Submit Order" at bounding box center [528, 730] width 101 height 19
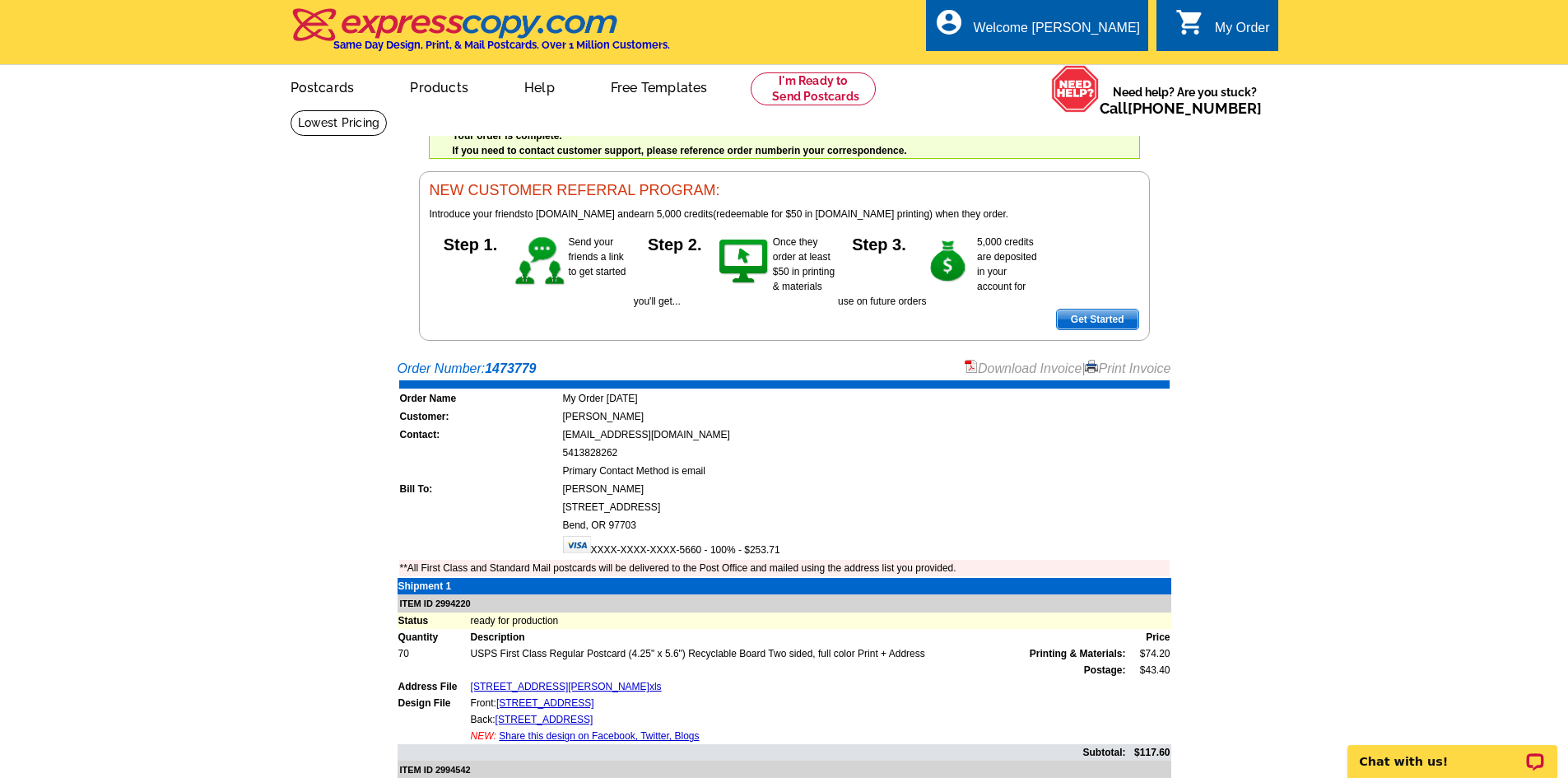
click at [1154, 371] on link "Print Invoice" at bounding box center [1128, 368] width 85 height 14
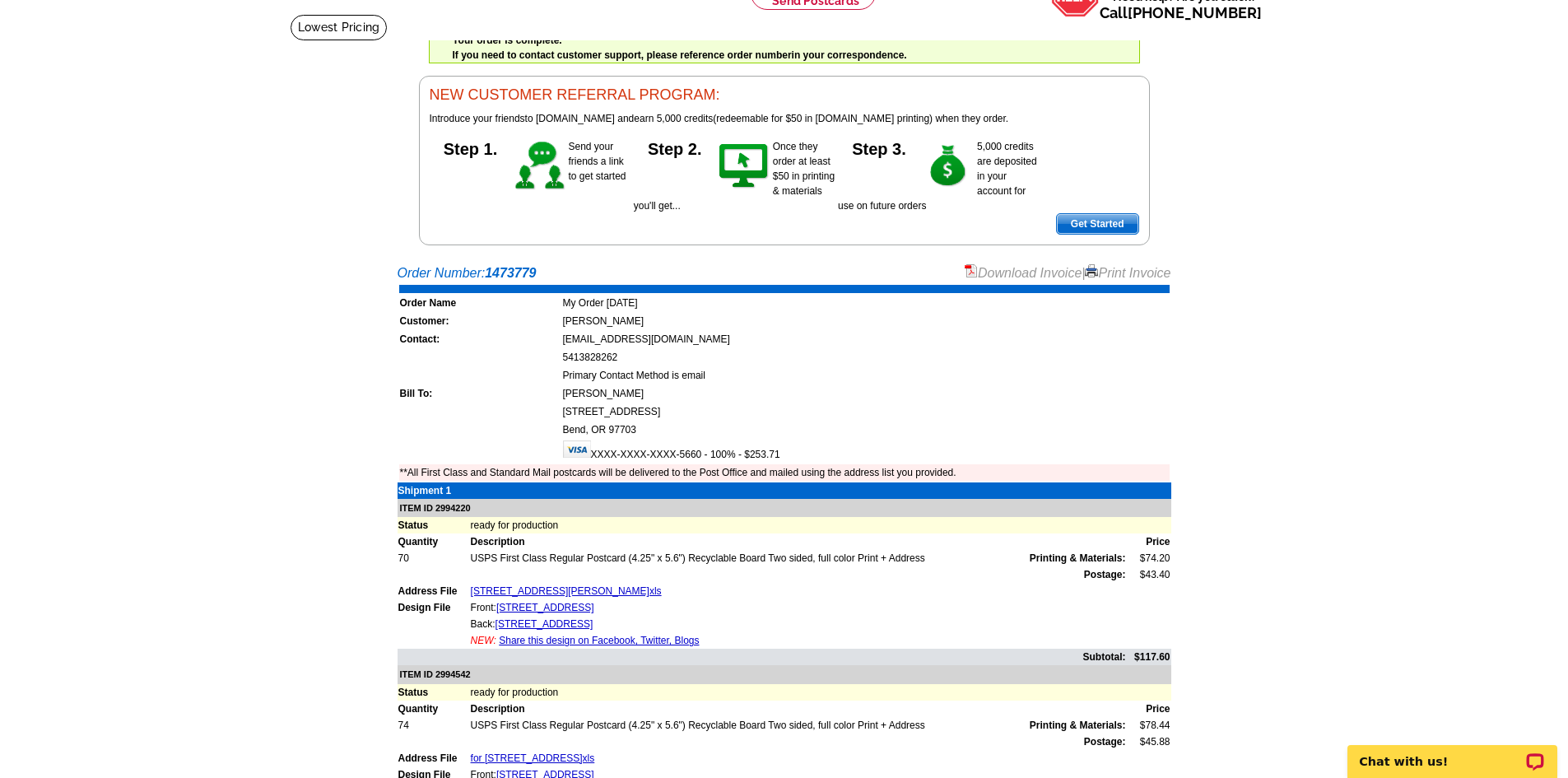
scroll to position [329, 0]
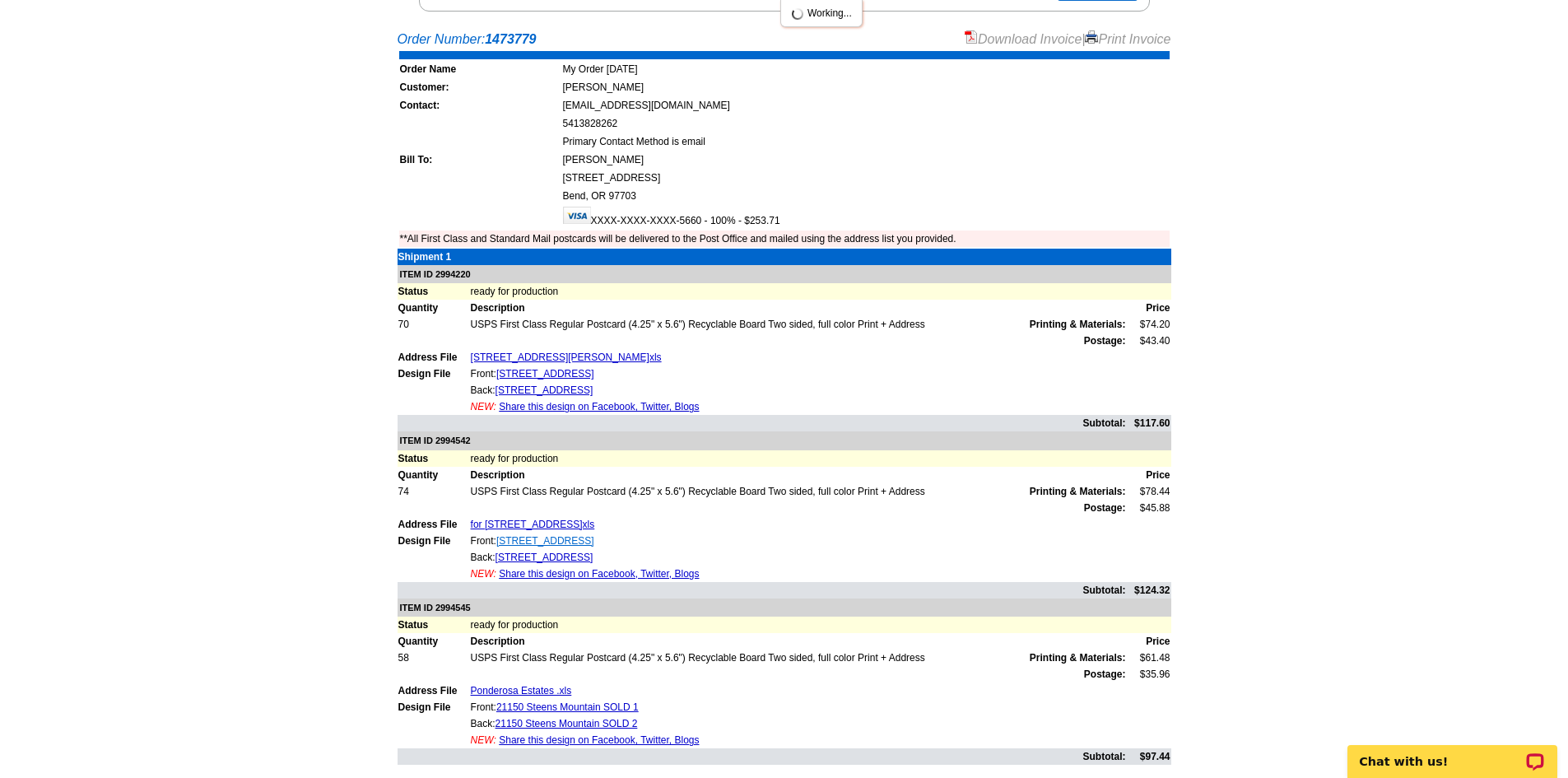
click at [542, 540] on link "64925 Valeview Drive LISTED 1" at bounding box center [545, 541] width 98 height 12
click at [557, 376] on link "10681 Village Loop LISTED 1" at bounding box center [545, 374] width 98 height 12
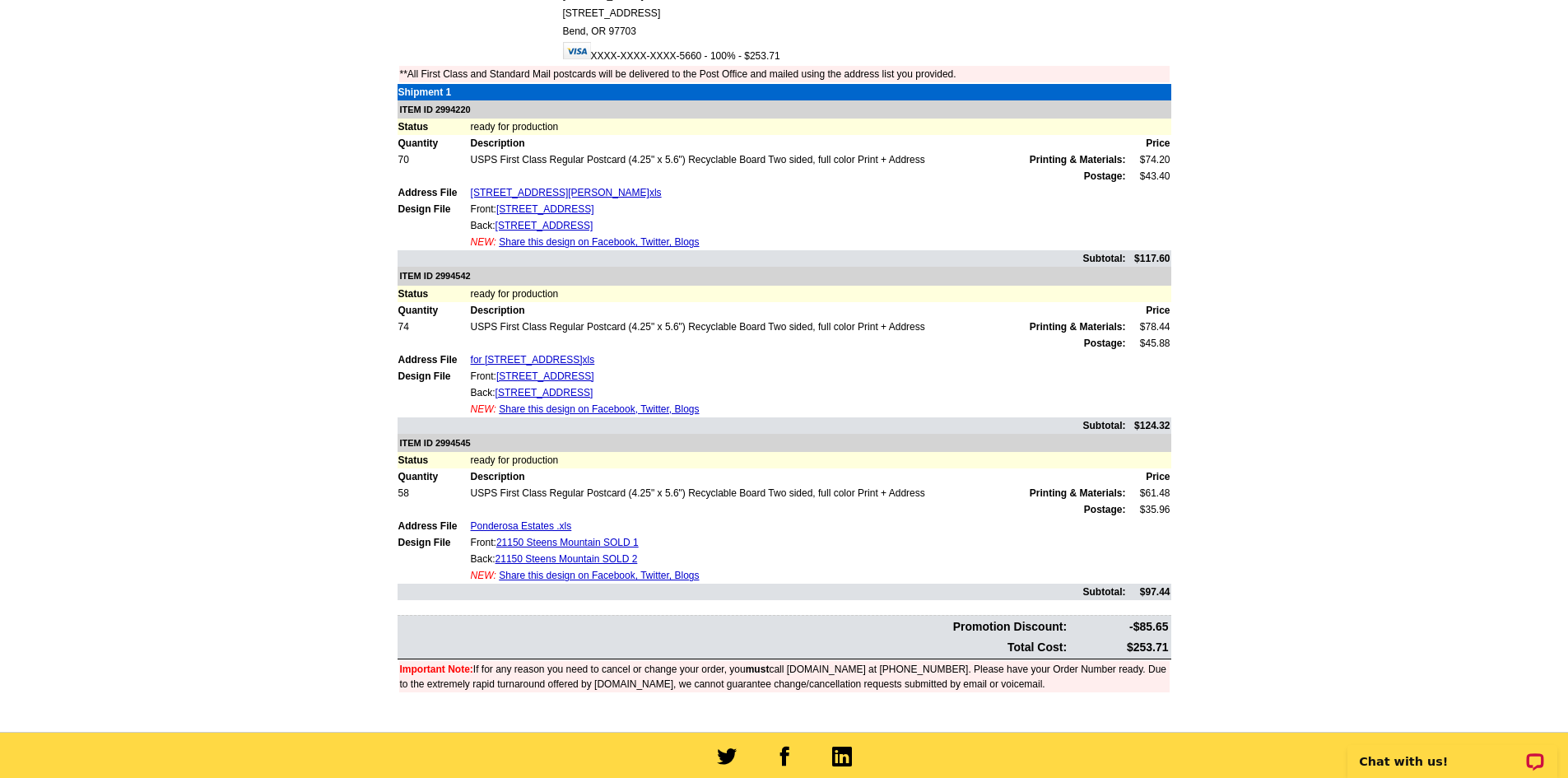
scroll to position [0, 0]
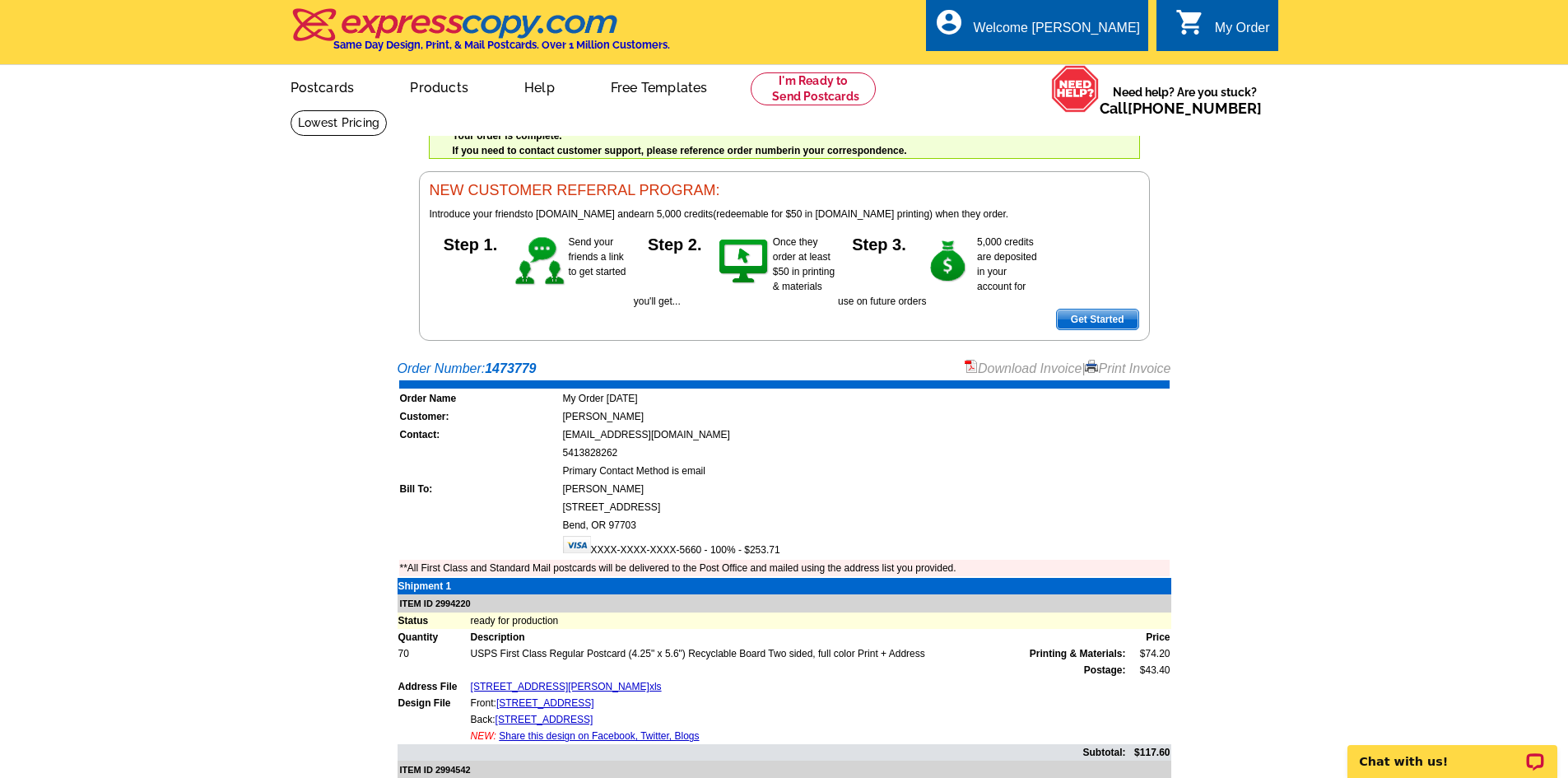
click at [1477, 523] on main "Order Number: 1473779 Download Invoice | Print Invoice Order Name My Order 2025…" at bounding box center [784, 789] width 1568 height 876
click at [783, 88] on link at bounding box center [814, 89] width 126 height 33
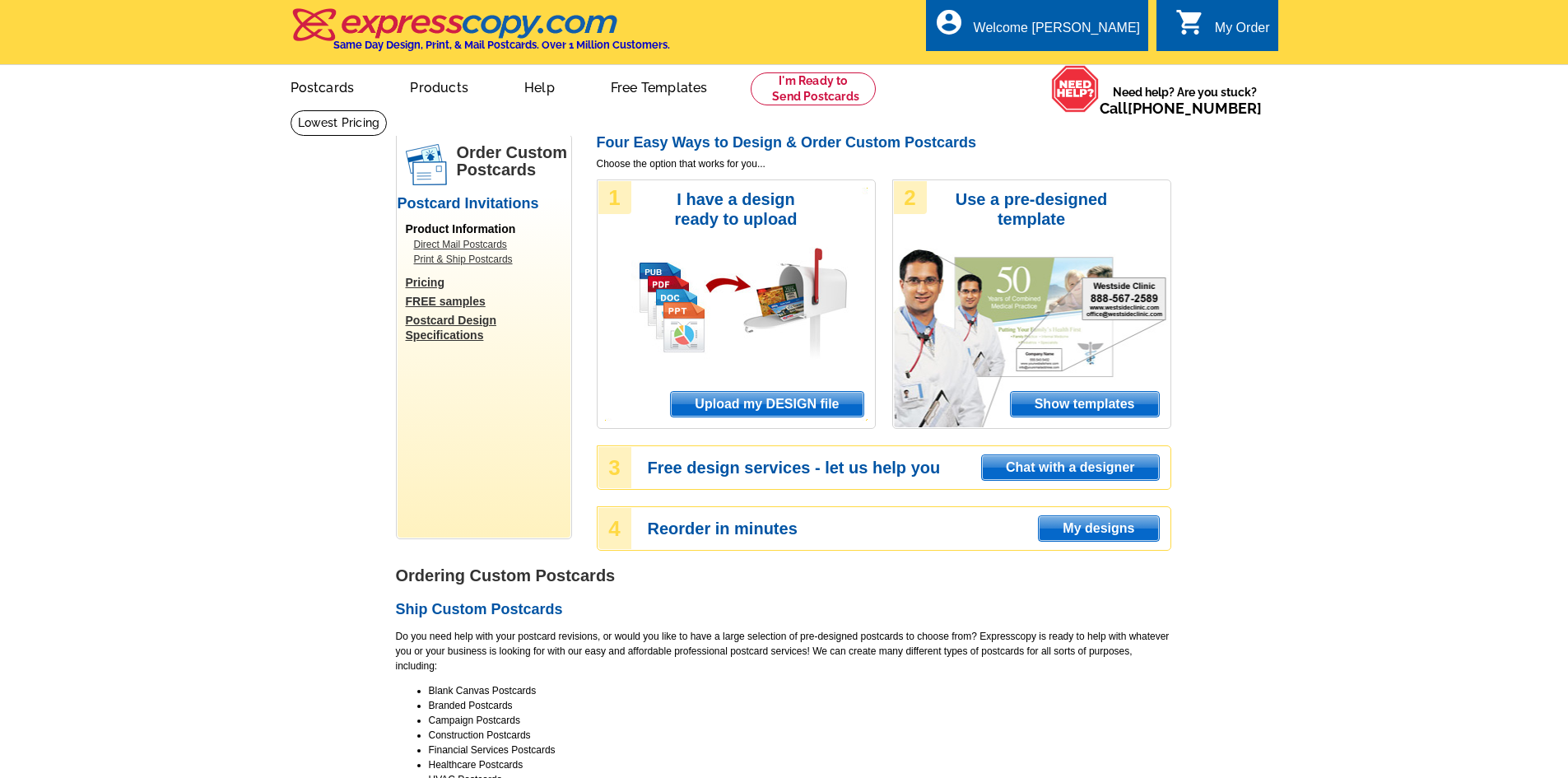
click at [832, 413] on span "Upload my DESIGN file" at bounding box center [767, 403] width 191 height 24
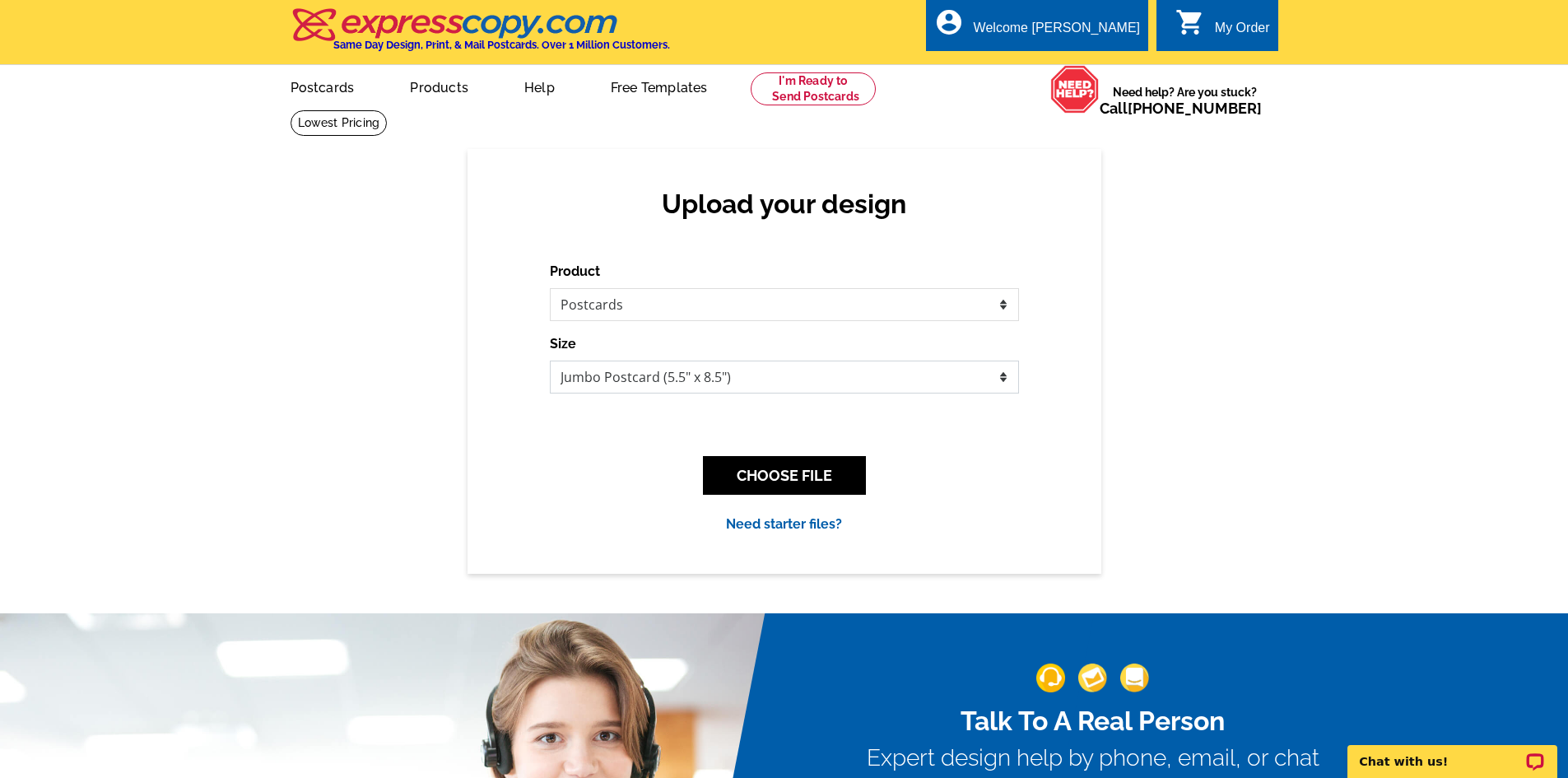
click at [817, 379] on select "Jumbo Postcard (5.5" x 8.5") Regular Postcard (4.25" x 5.6") Panoramic Postcard…" at bounding box center [784, 377] width 469 height 33
select select "1"
click at [550, 361] on select "Jumbo Postcard (5.5" x 8.5") Regular Postcard (4.25" x 5.6") Panoramic Postcard…" at bounding box center [784, 377] width 469 height 33
click at [764, 483] on button "CHOOSE FILE" at bounding box center [785, 476] width 163 height 39
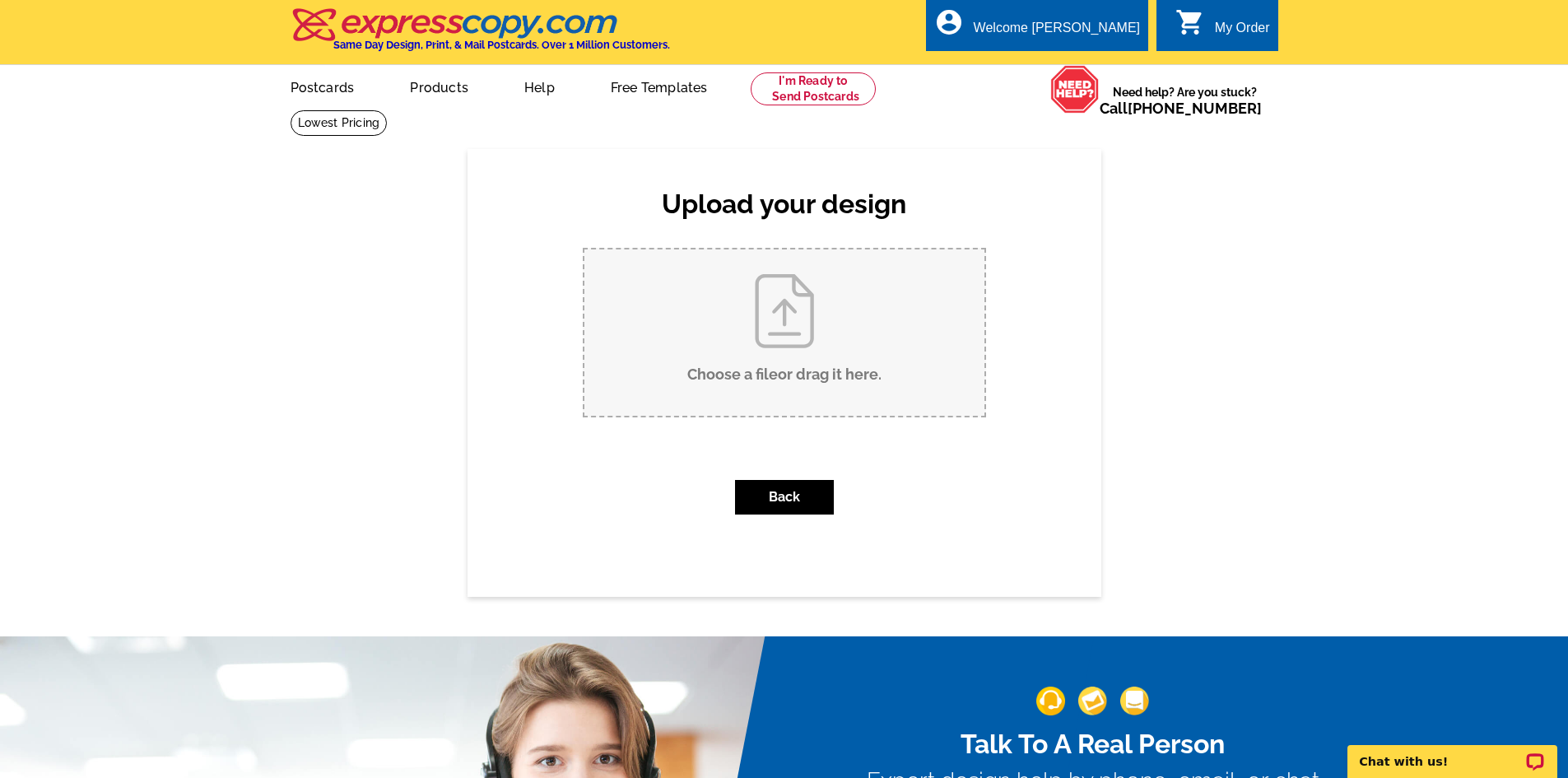
click at [760, 367] on input "Choose a file or drag it here ." at bounding box center [785, 332] width 400 height 166
type input "C:\fakepath\3352 NW Windwood LISTED.pdf"
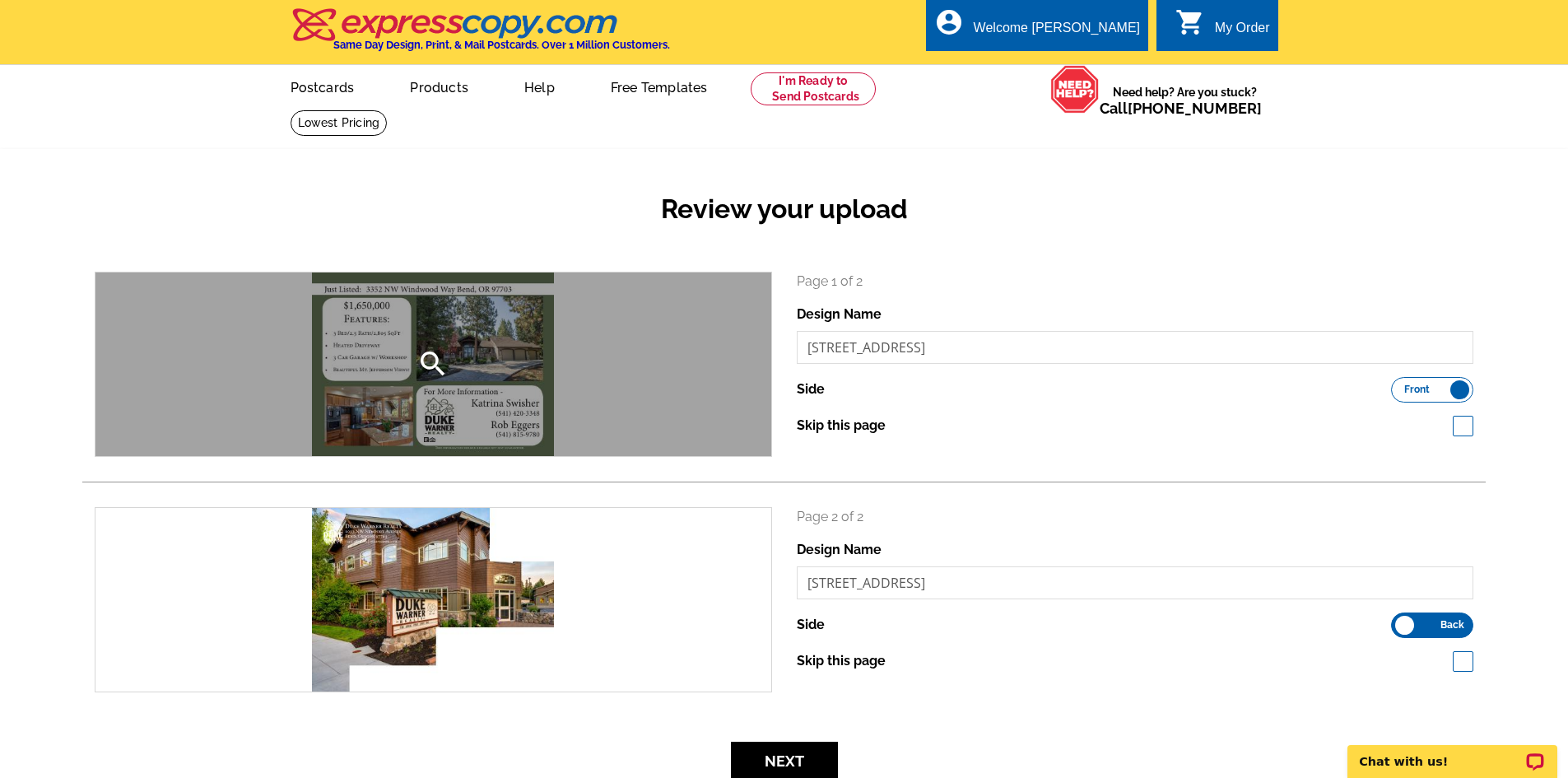
click at [413, 360] on div "search" at bounding box center [433, 364] width 676 height 184
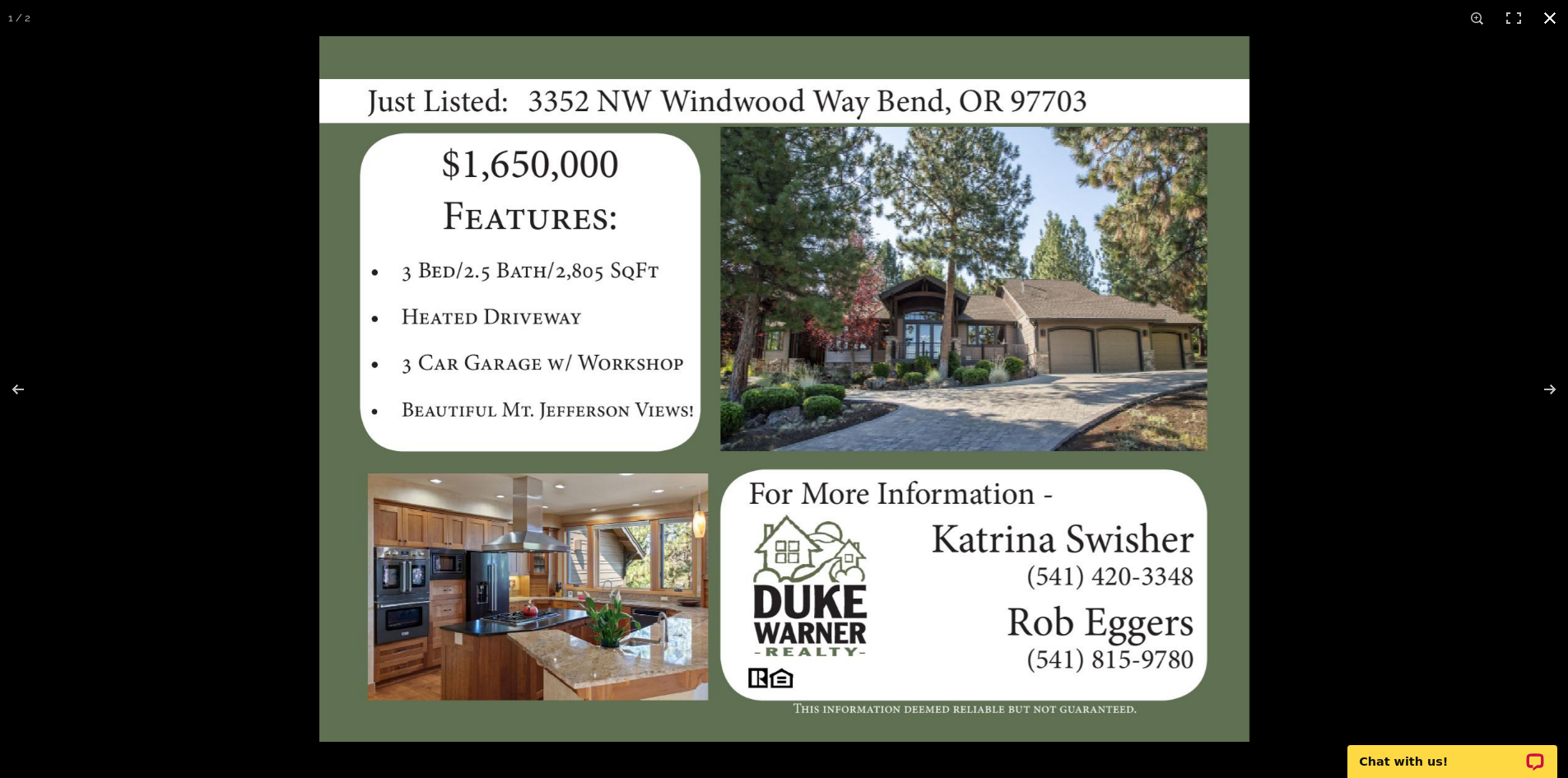
click at [1306, 354] on div at bounding box center [1104, 424] width 1568 height 778
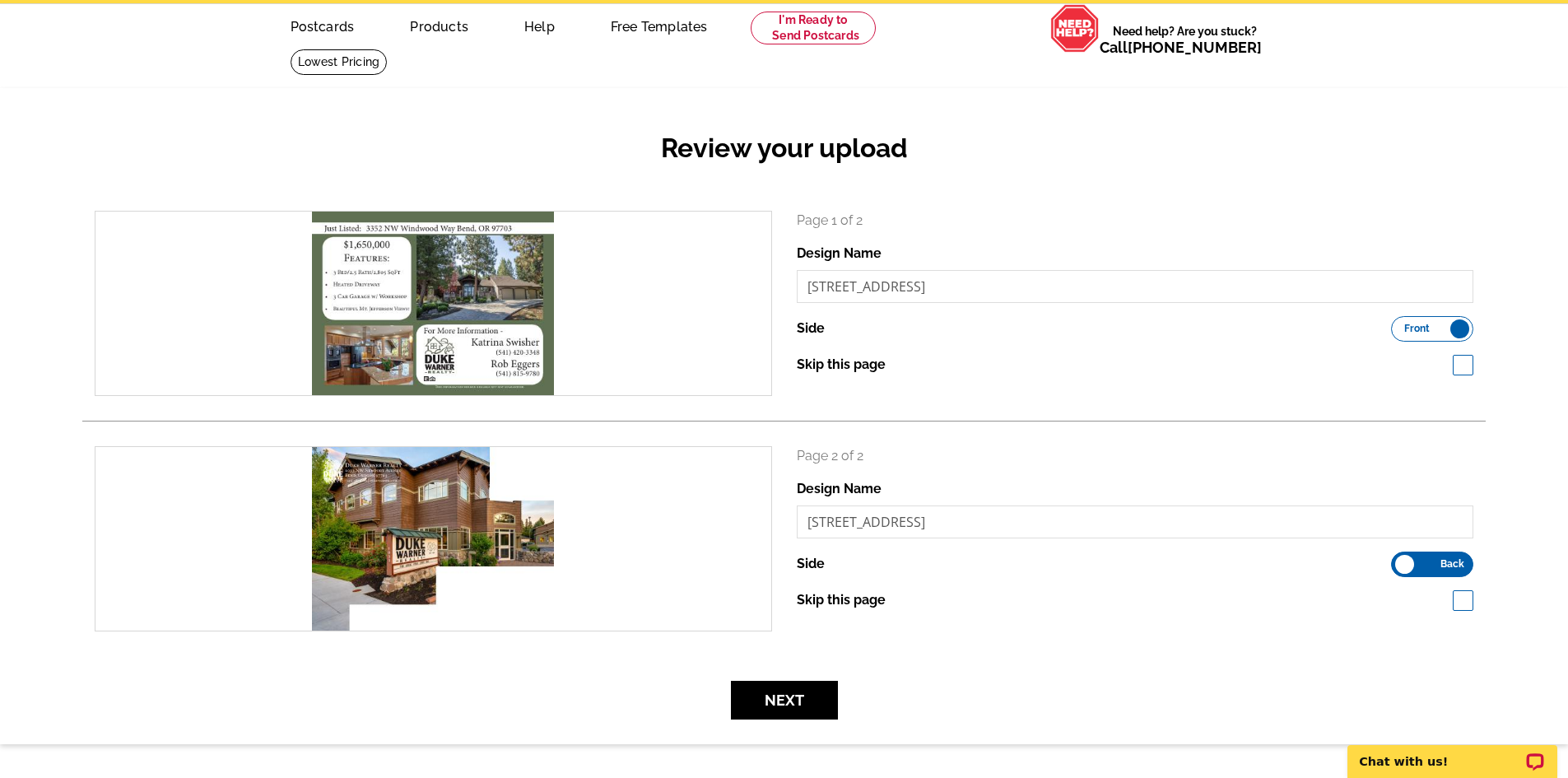
scroll to position [164, 0]
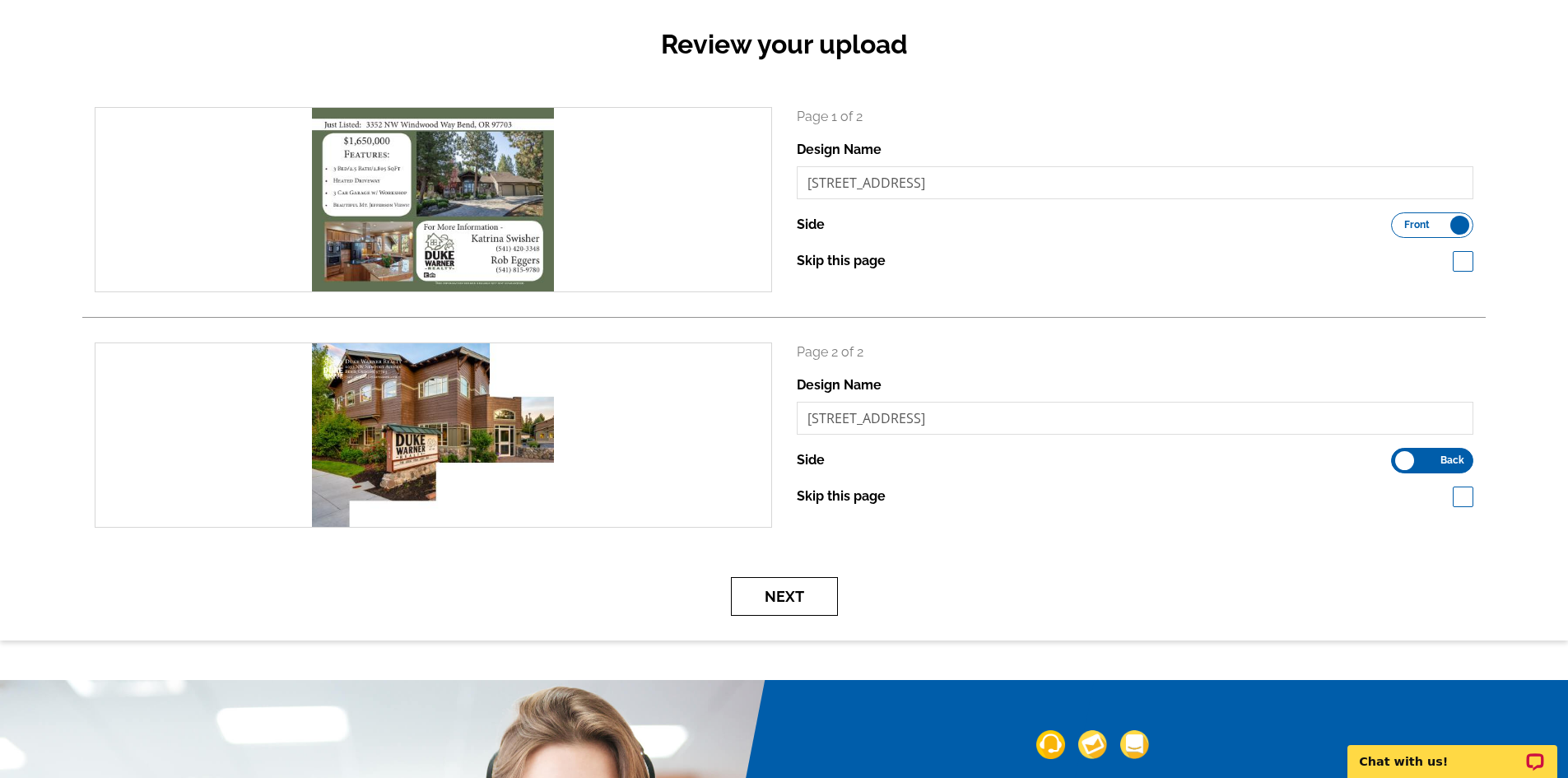
click at [765, 604] on button "Next" at bounding box center [785, 596] width 107 height 39
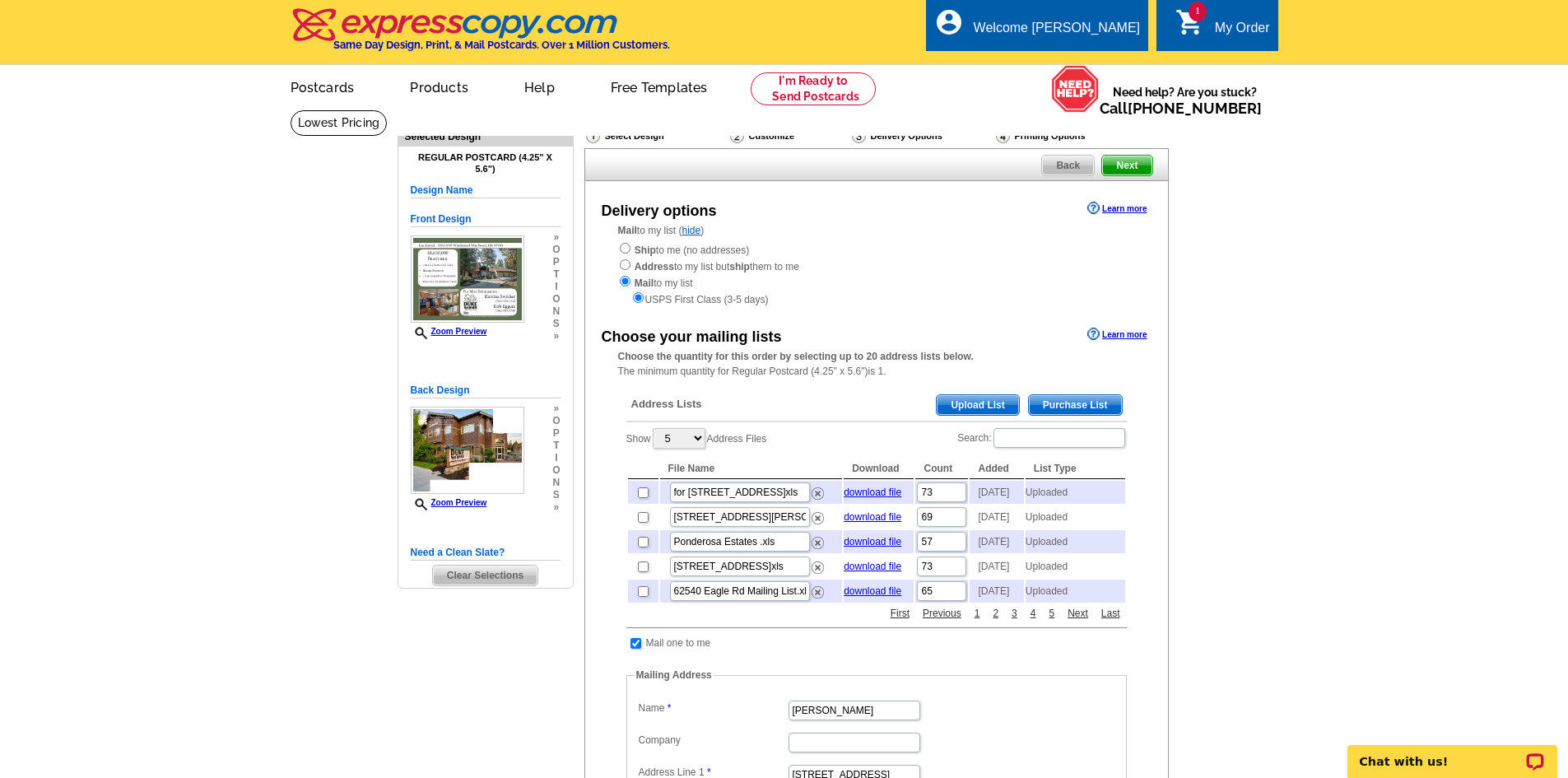
click at [971, 408] on span "Upload List" at bounding box center [977, 405] width 82 height 19
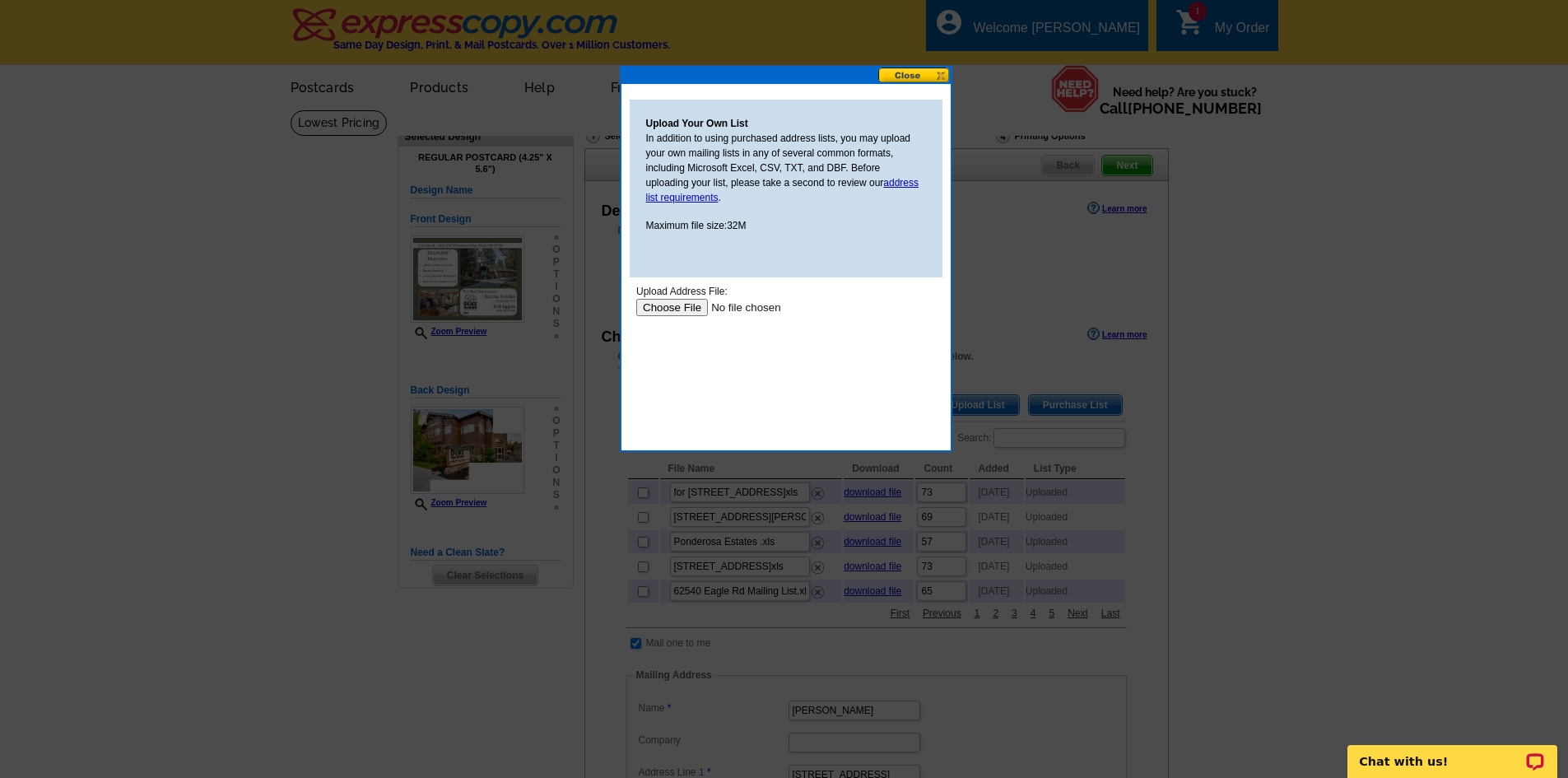
click at [663, 304] on input "file" at bounding box center [739, 308] width 208 height 17
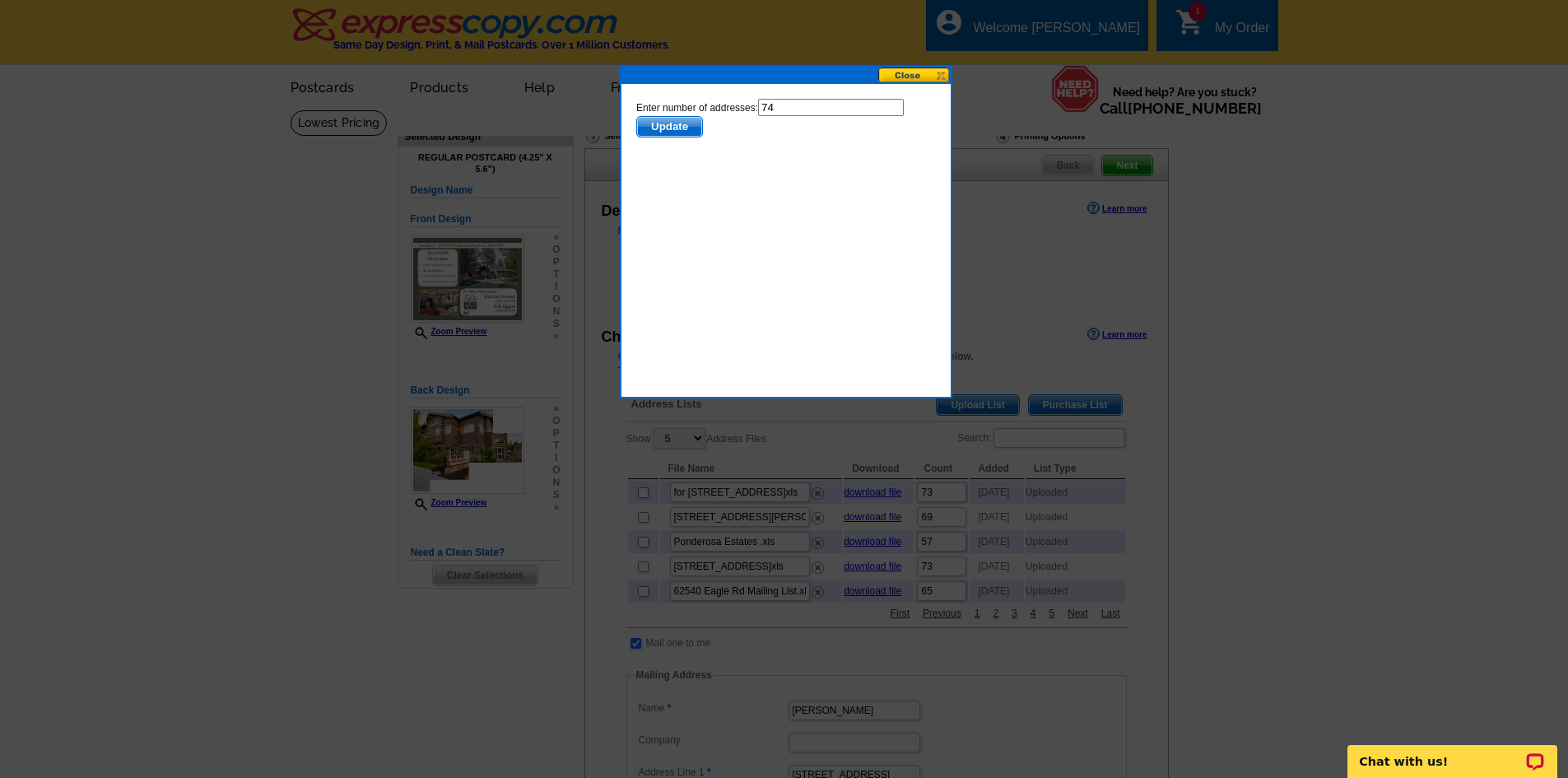
click at [803, 105] on input "74" at bounding box center [831, 108] width 146 height 17
type input "73"
click at [652, 130] on span "Update" at bounding box center [668, 126] width 65 height 19
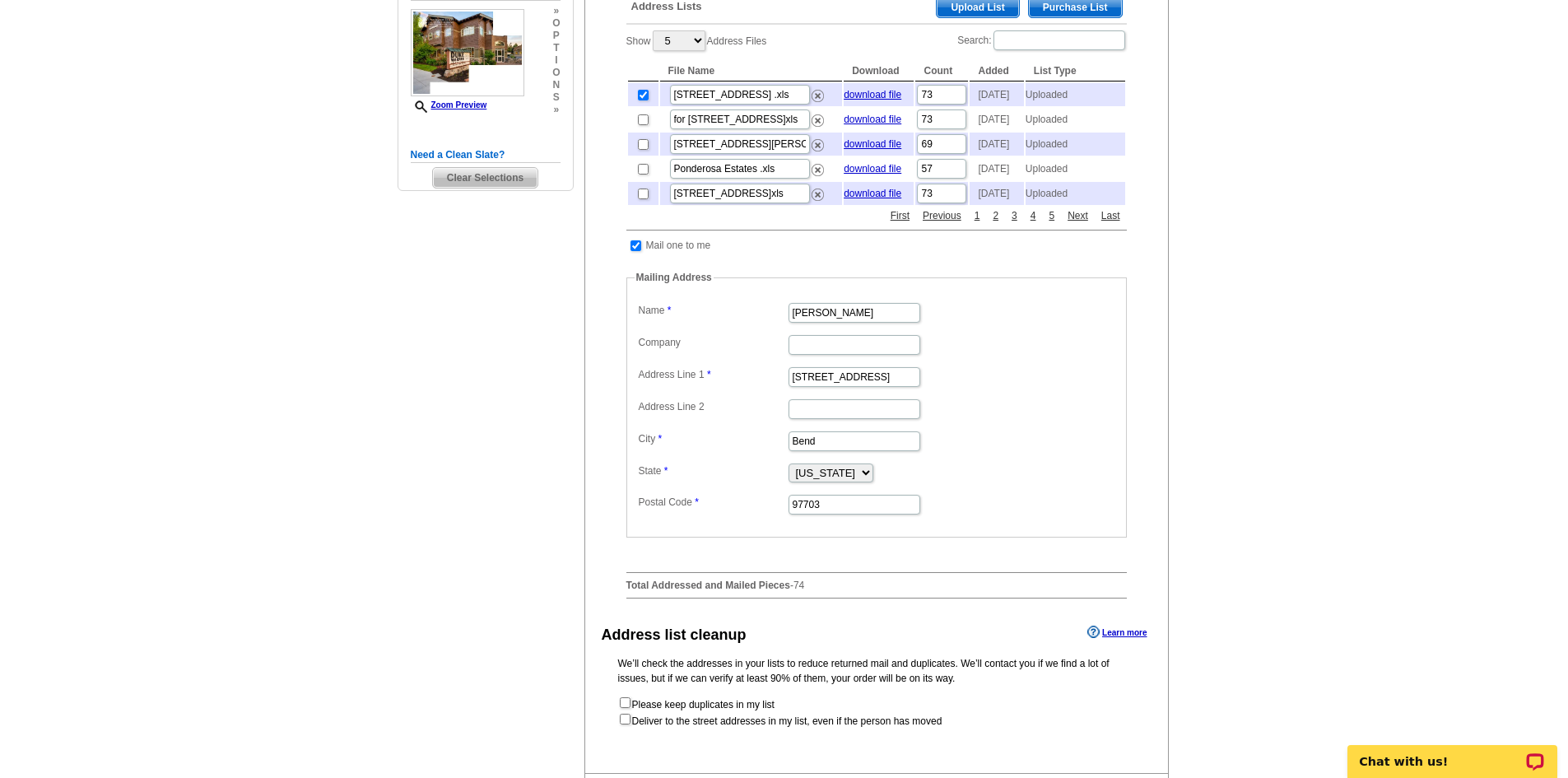
scroll to position [576, 0]
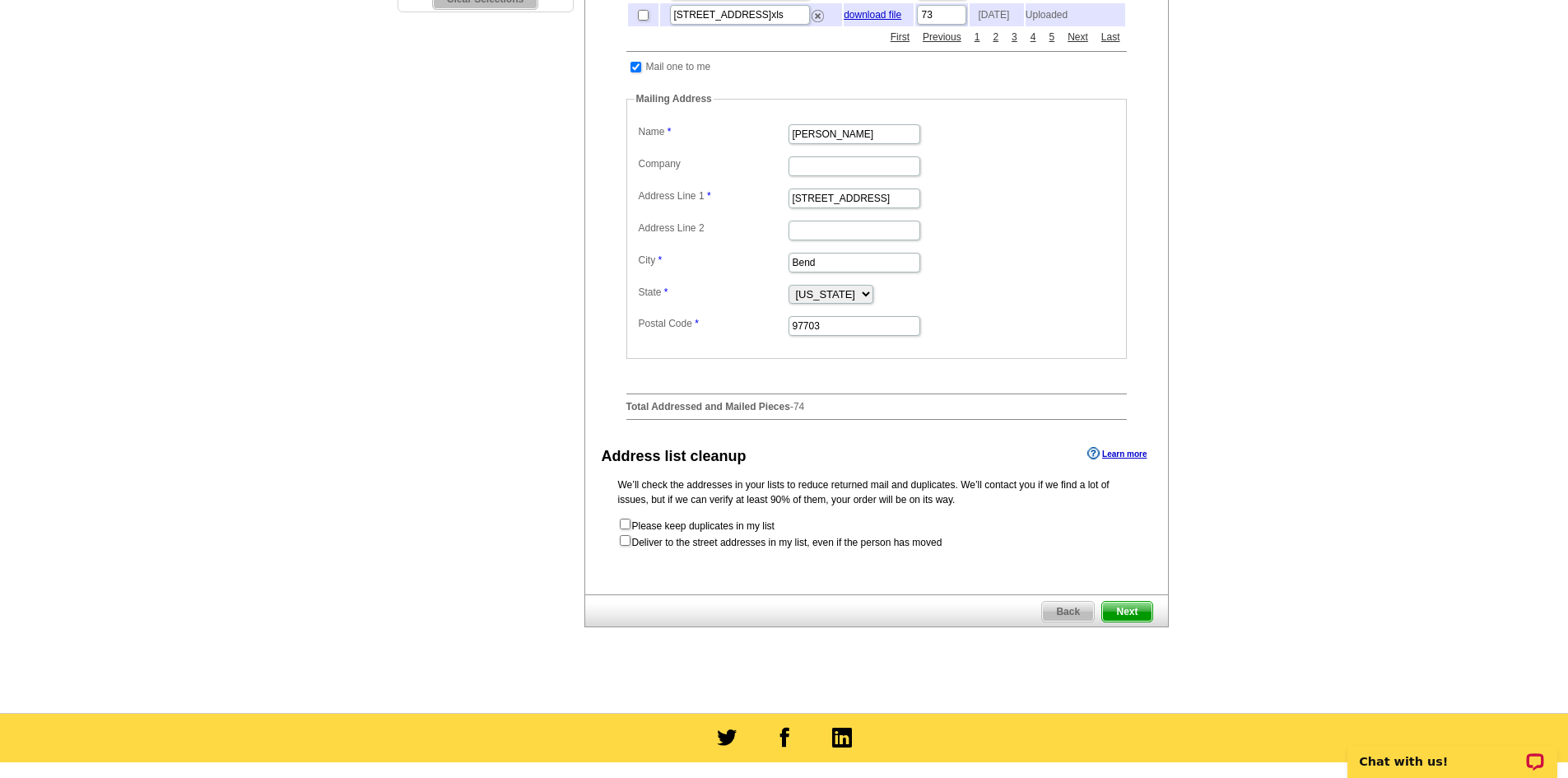
click at [1126, 622] on span "Next" at bounding box center [1127, 612] width 50 height 19
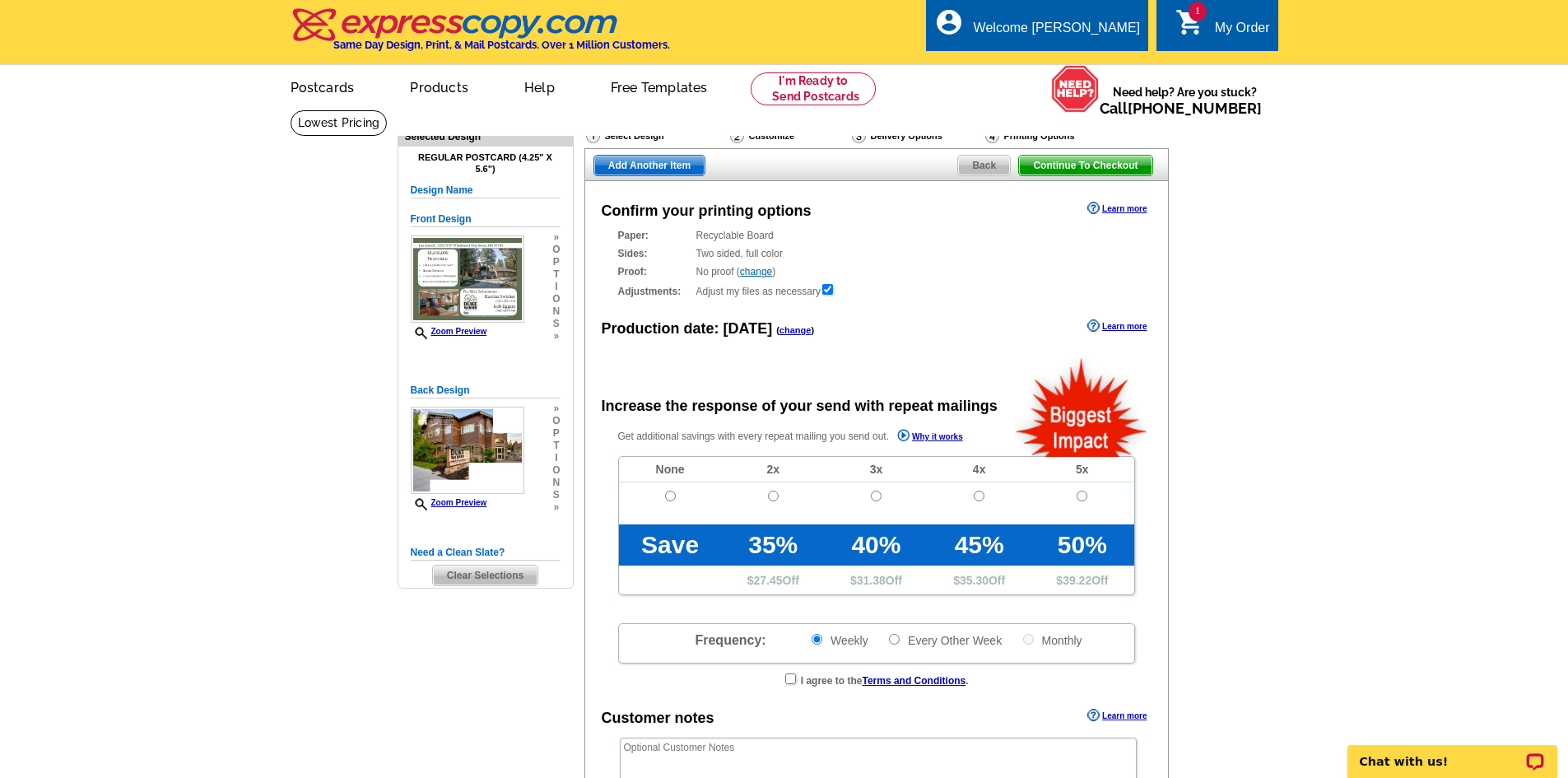
radio input "false"
click at [672, 493] on input "radio" at bounding box center [670, 495] width 11 height 11
radio input "true"
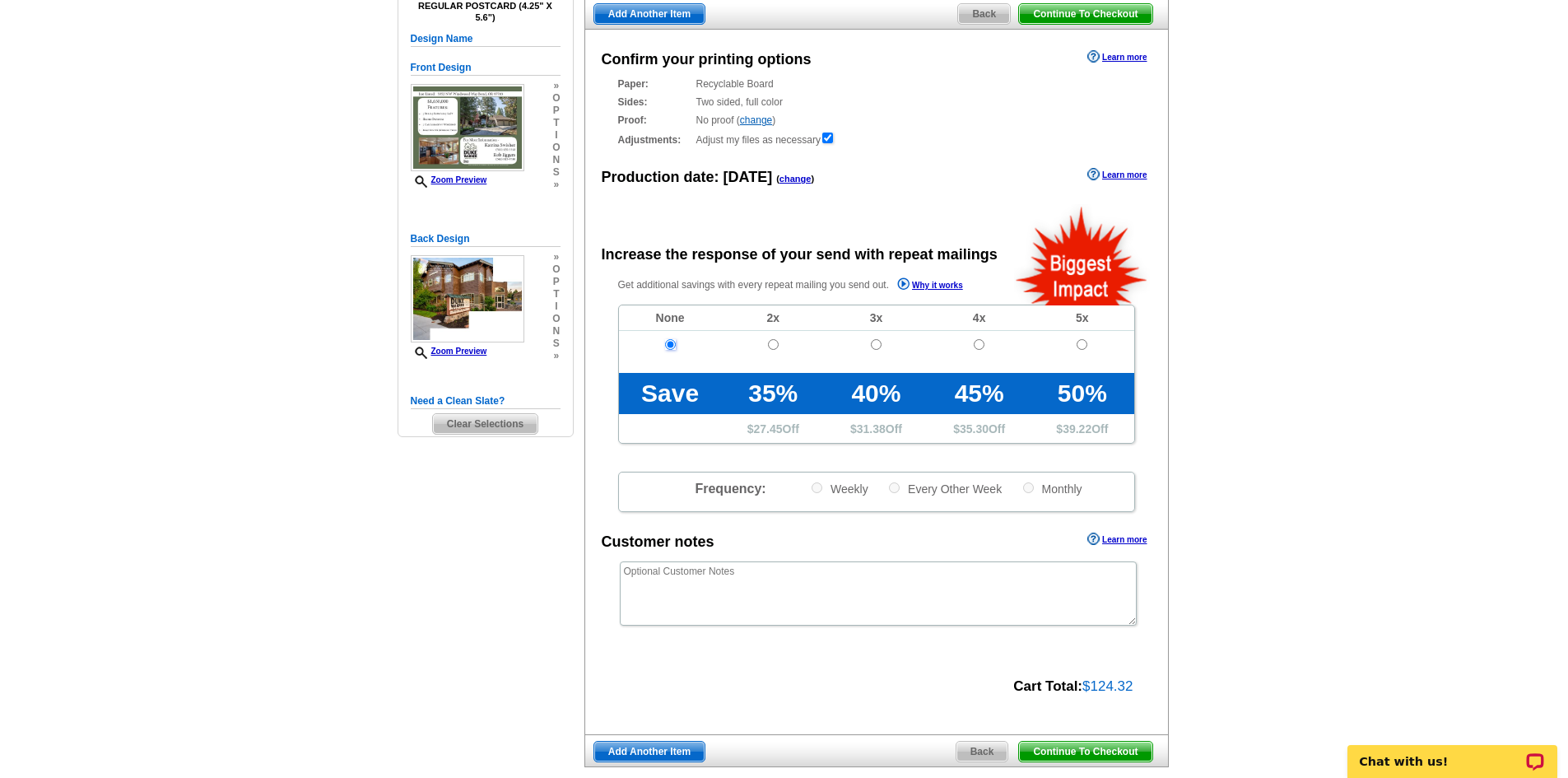
scroll to position [412, 0]
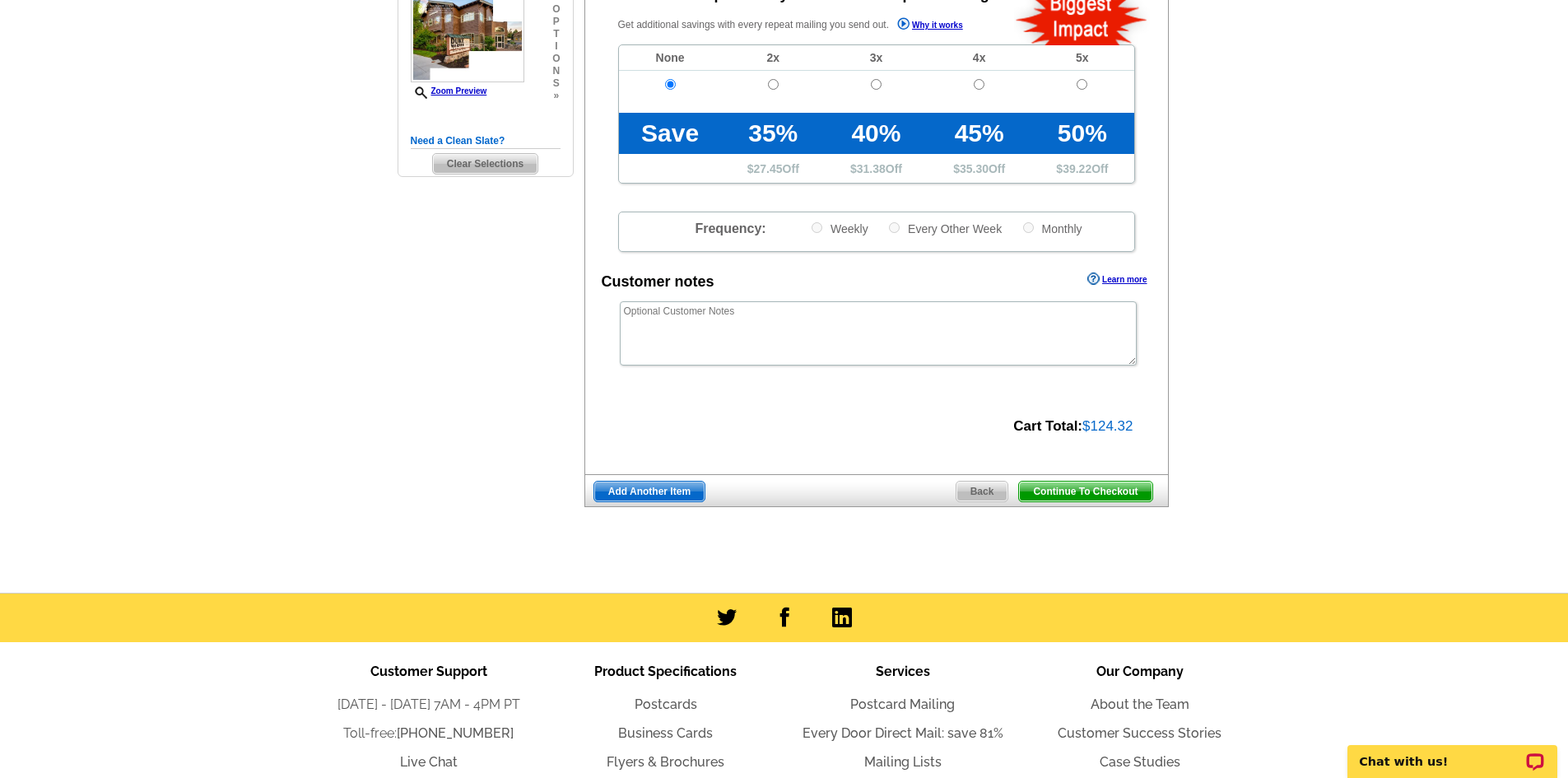
click at [1088, 492] on span "Continue To Checkout" at bounding box center [1085, 491] width 132 height 19
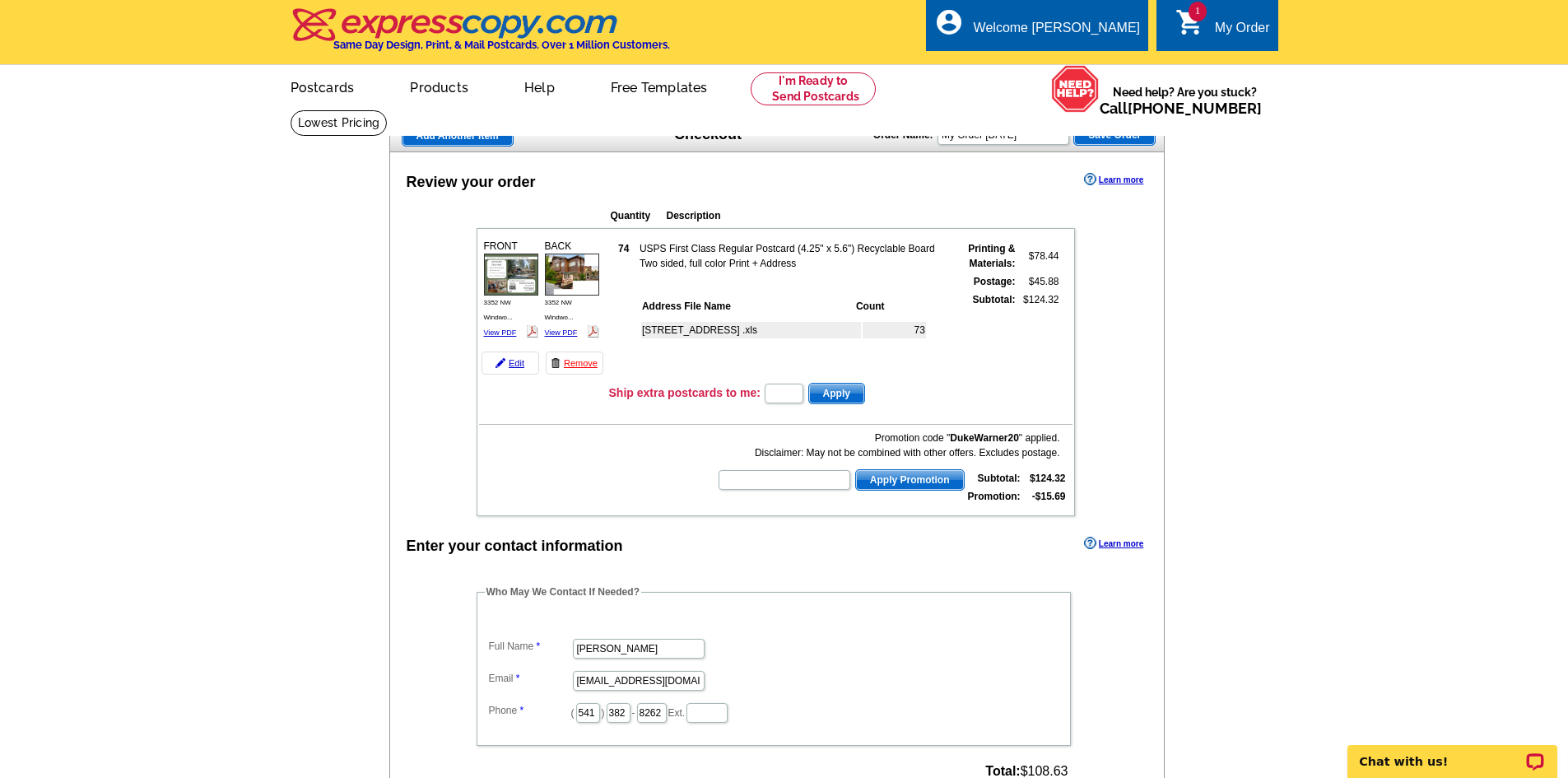
click at [516, 279] on img at bounding box center [511, 274] width 54 height 41
